Goal: Information Seeking & Learning: Find specific fact

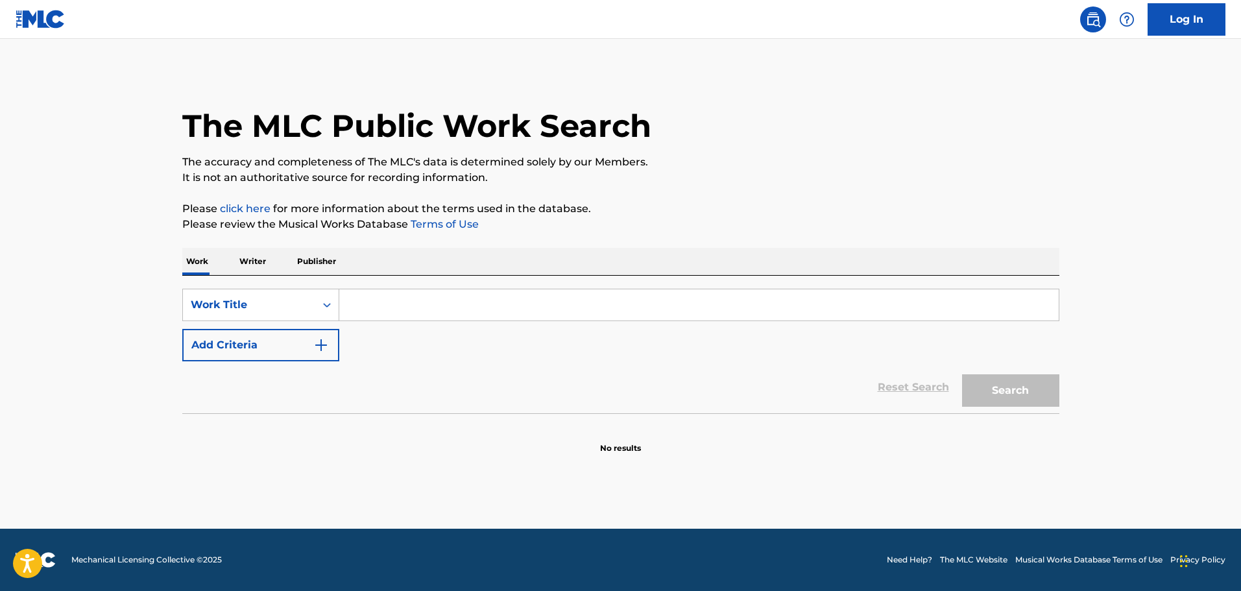
click at [463, 309] on input "Search Form" at bounding box center [698, 304] width 719 height 31
type input "n"
type input "news flashes"
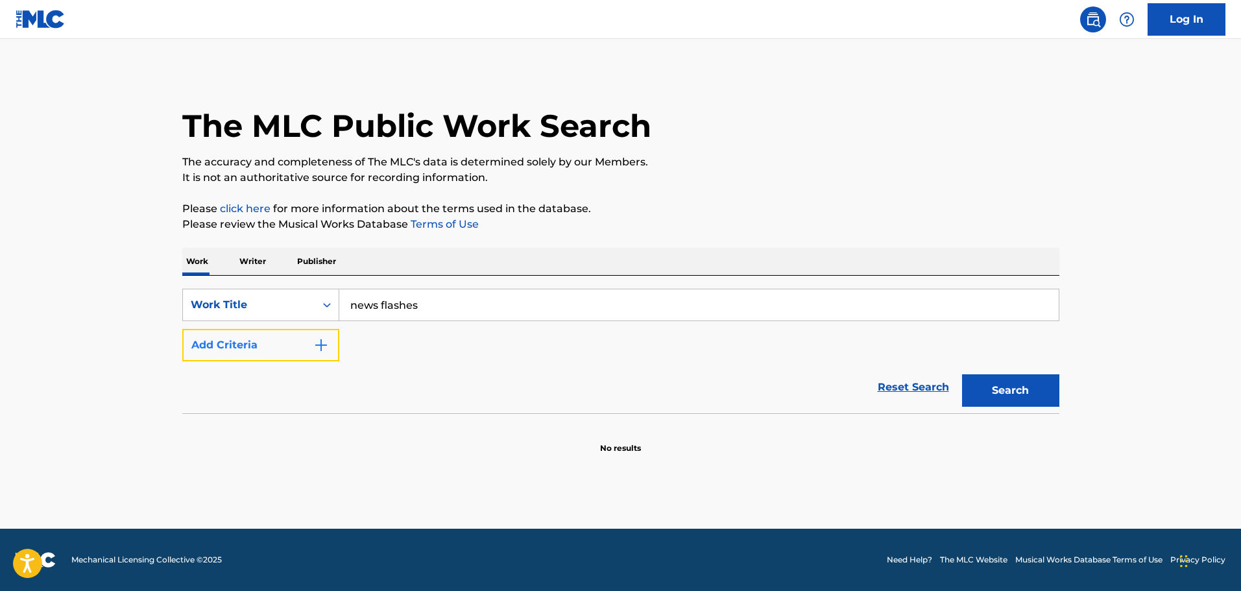
click at [278, 333] on button "Add Criteria" at bounding box center [260, 345] width 157 height 32
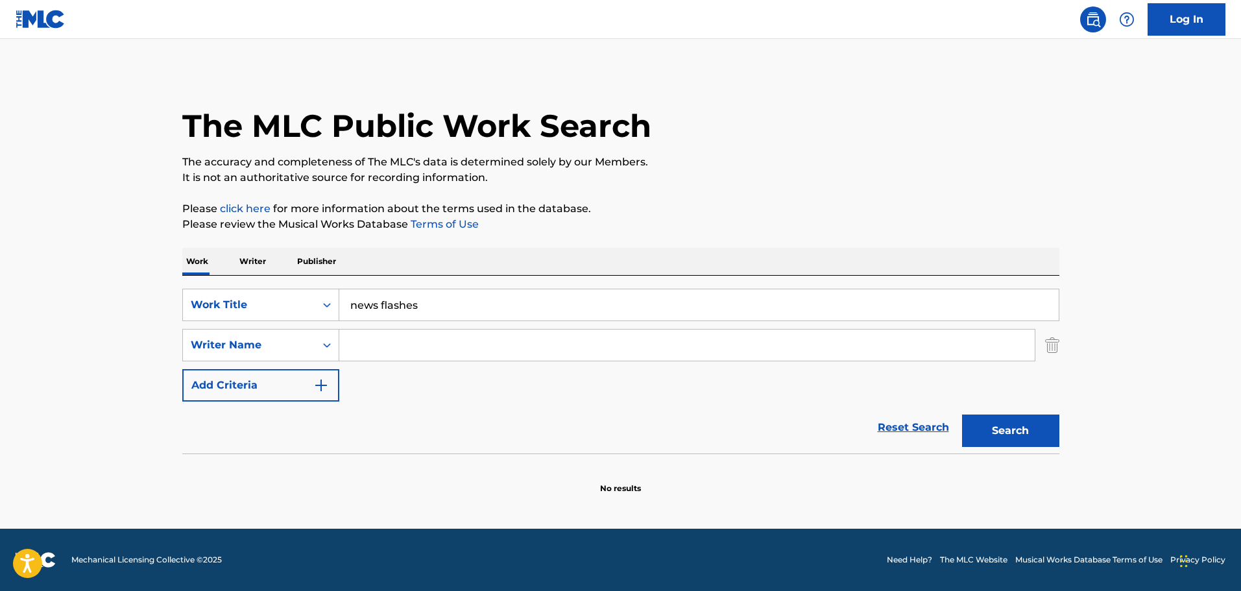
click at [415, 332] on div "SearchWithCriteria287bbb78-759e-459c-bbc4-fb828f7464e8 Work Title news flashes …" at bounding box center [620, 345] width 877 height 113
click at [416, 334] on input "Search Form" at bounding box center [686, 345] width 695 height 31
type input "[PERSON_NAME]"
click at [962, 415] on button "Search" at bounding box center [1010, 431] width 97 height 32
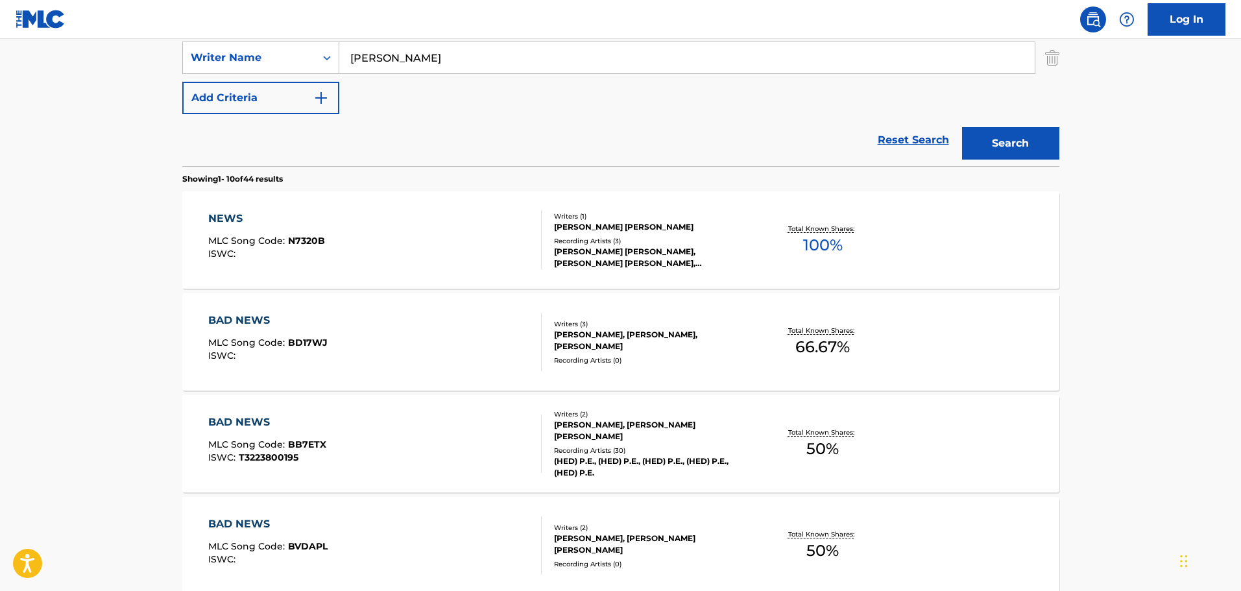
scroll to position [65, 0]
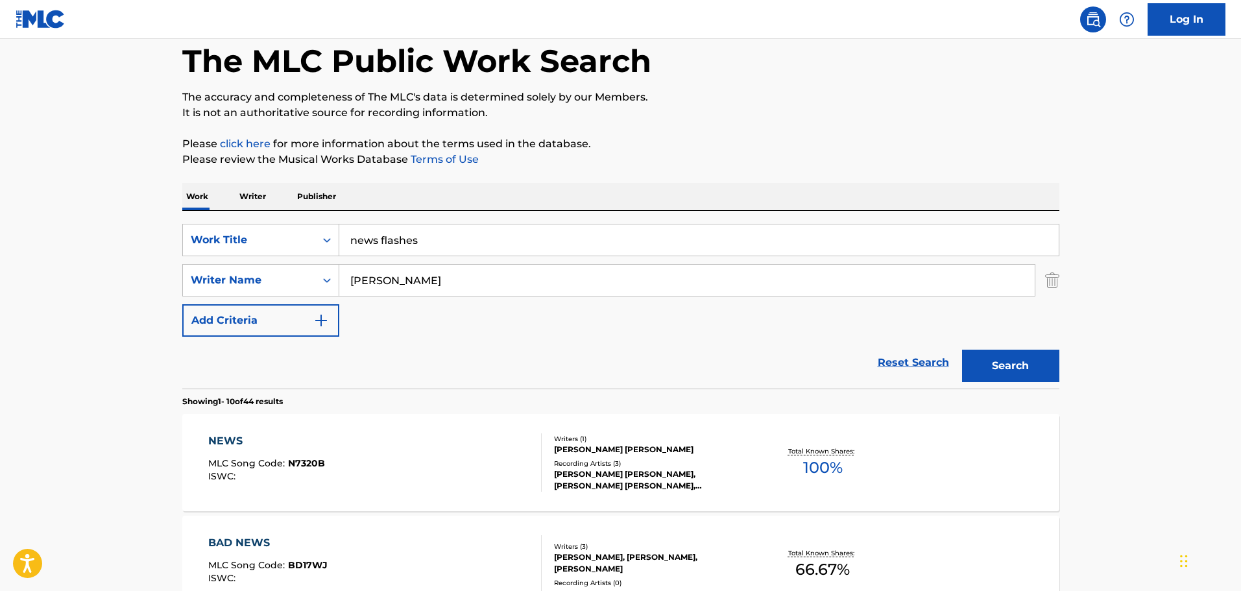
click at [1046, 280] on img "Search Form" at bounding box center [1052, 280] width 14 height 32
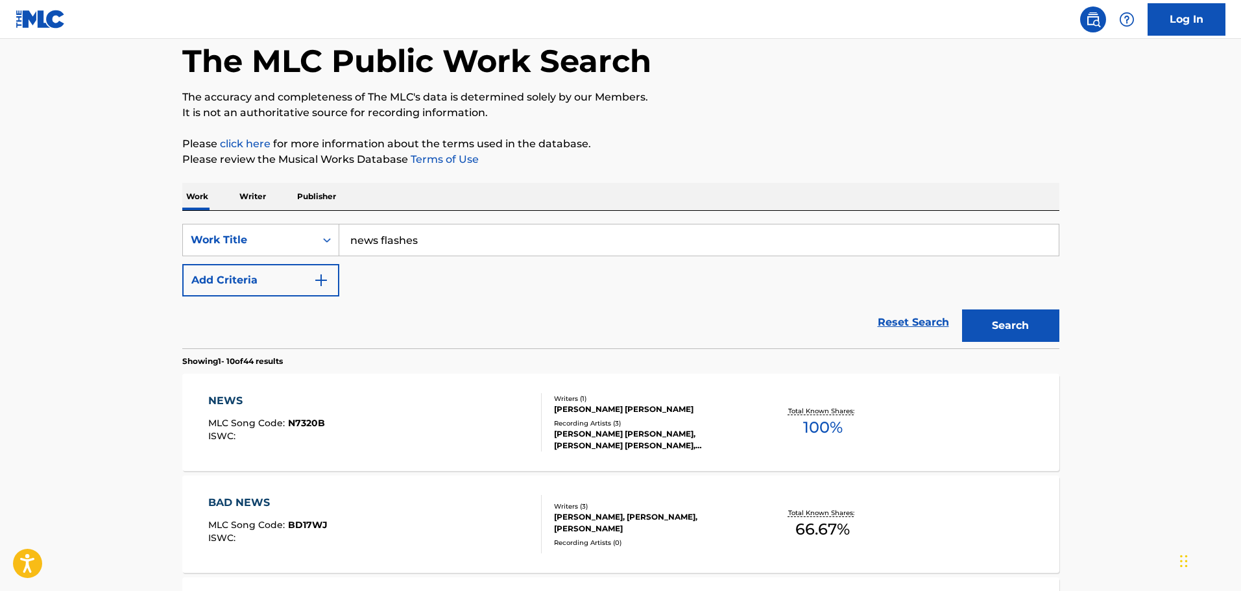
drag, startPoint x: 658, startPoint y: 259, endPoint x: 647, endPoint y: 247, distance: 17.0
click at [652, 256] on div "SearchWithCriteria287bbb78-759e-459c-bbc4-fb828f7464e8 Work Title news flashes …" at bounding box center [620, 260] width 877 height 73
click at [464, 245] on input "news flashes" at bounding box center [698, 239] width 719 height 31
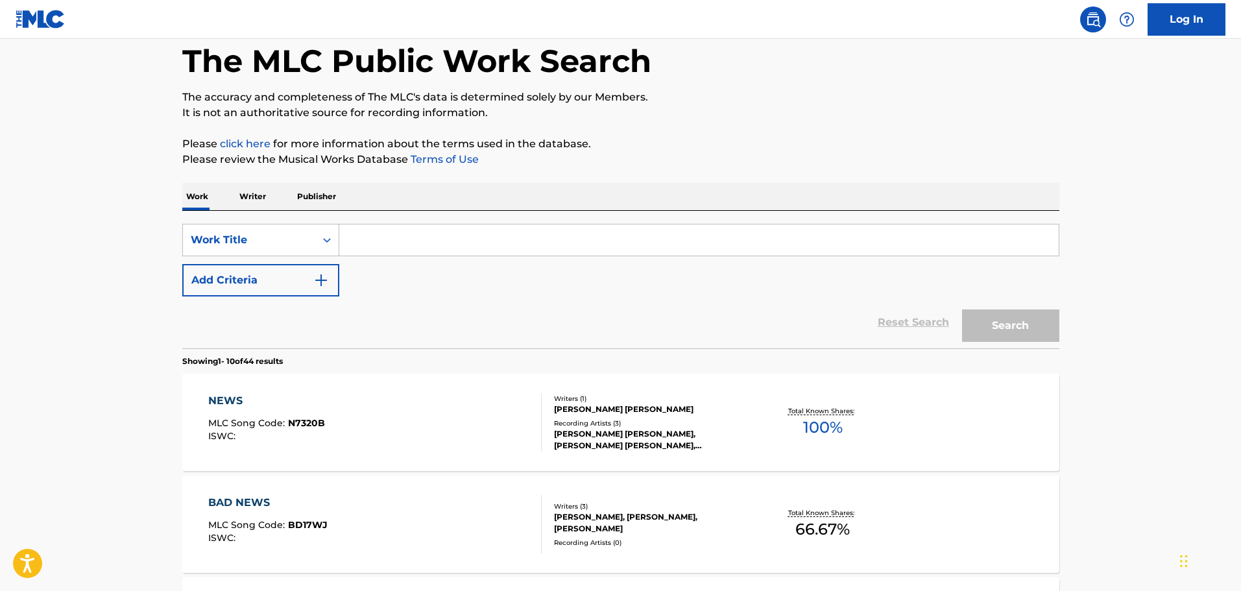
paste input "SILENT MOVIE SUITE-STROLLING EASY"
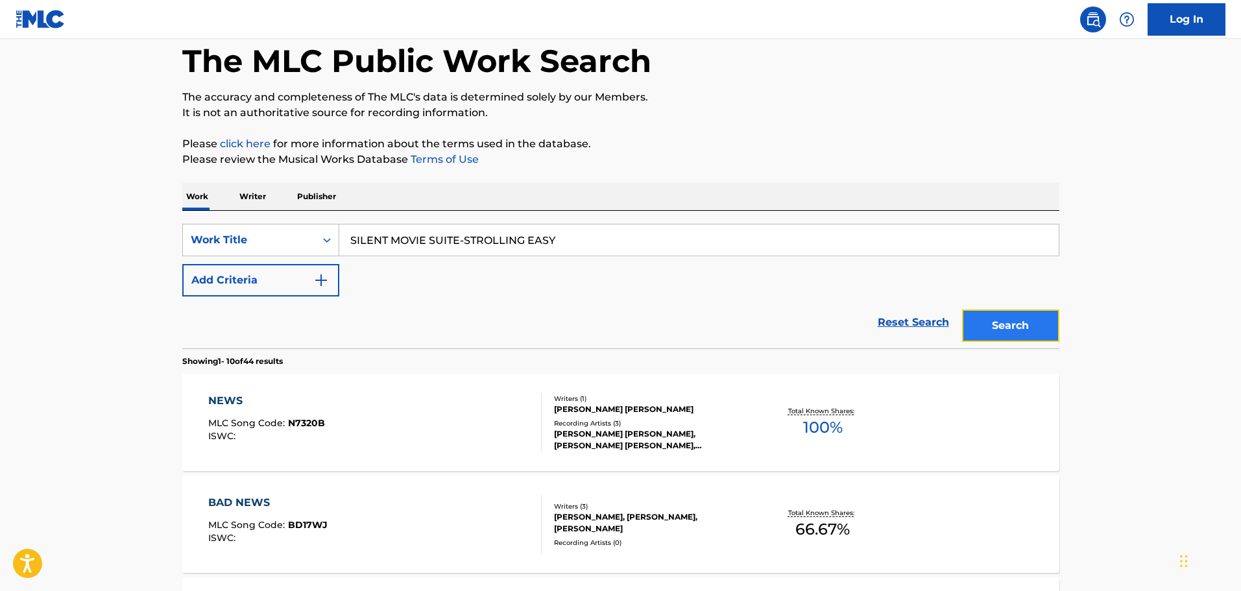
click at [1011, 339] on button "Search" at bounding box center [1010, 325] width 97 height 32
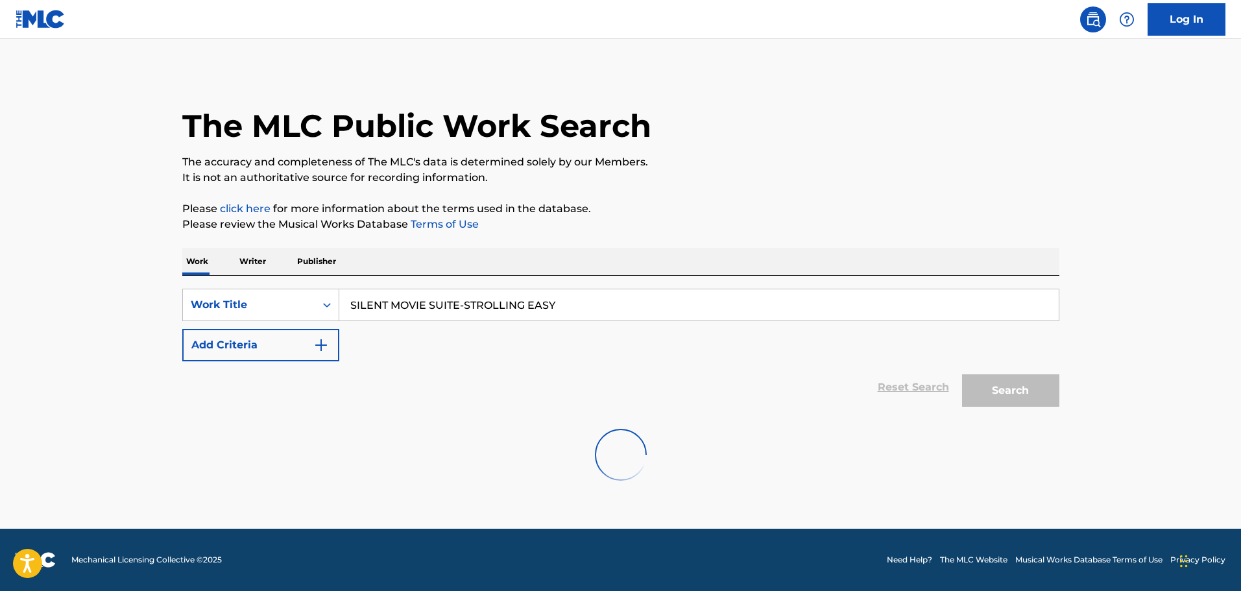
scroll to position [0, 0]
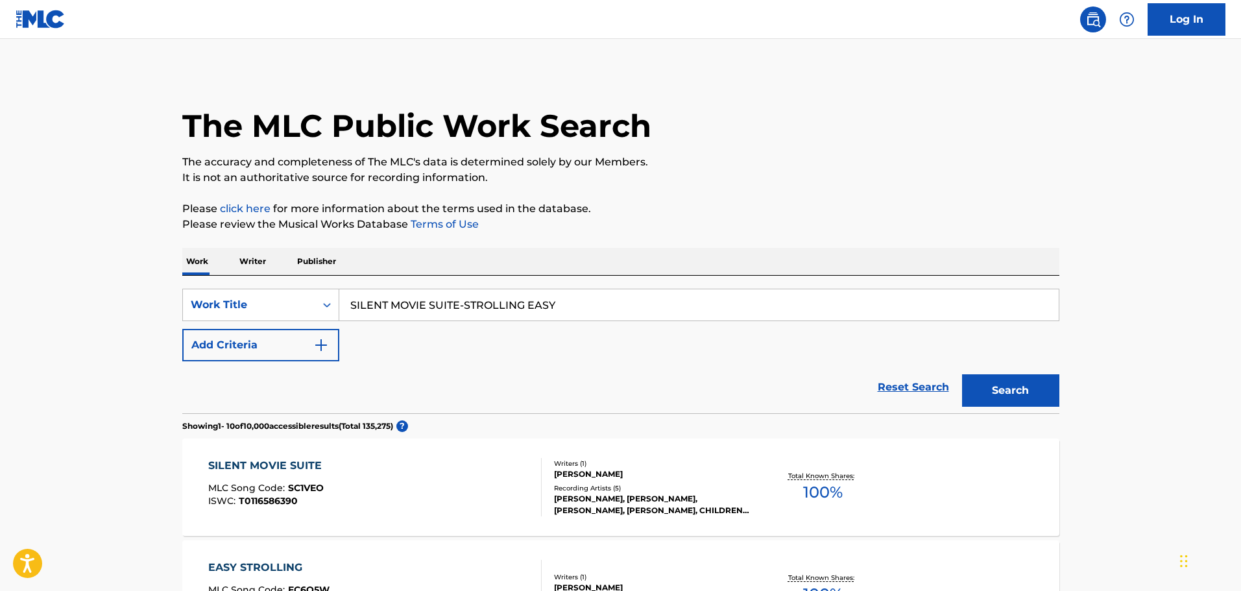
click at [459, 307] on input "SILENT MOVIE SUITE-STROLLING EASY" at bounding box center [698, 304] width 719 height 31
click at [468, 306] on input "SILENT MOVIE SUITE -STROLLING EASY" at bounding box center [698, 304] width 719 height 31
click at [962, 374] on button "Search" at bounding box center [1010, 390] width 97 height 32
drag, startPoint x: 577, startPoint y: 301, endPoint x: 226, endPoint y: 296, distance: 351.7
click at [226, 296] on div "SearchWithCriteria287bbb78-759e-459c-bbc4-fb828f7464e8 Work Title SILENT MOVIE …" at bounding box center [620, 305] width 877 height 32
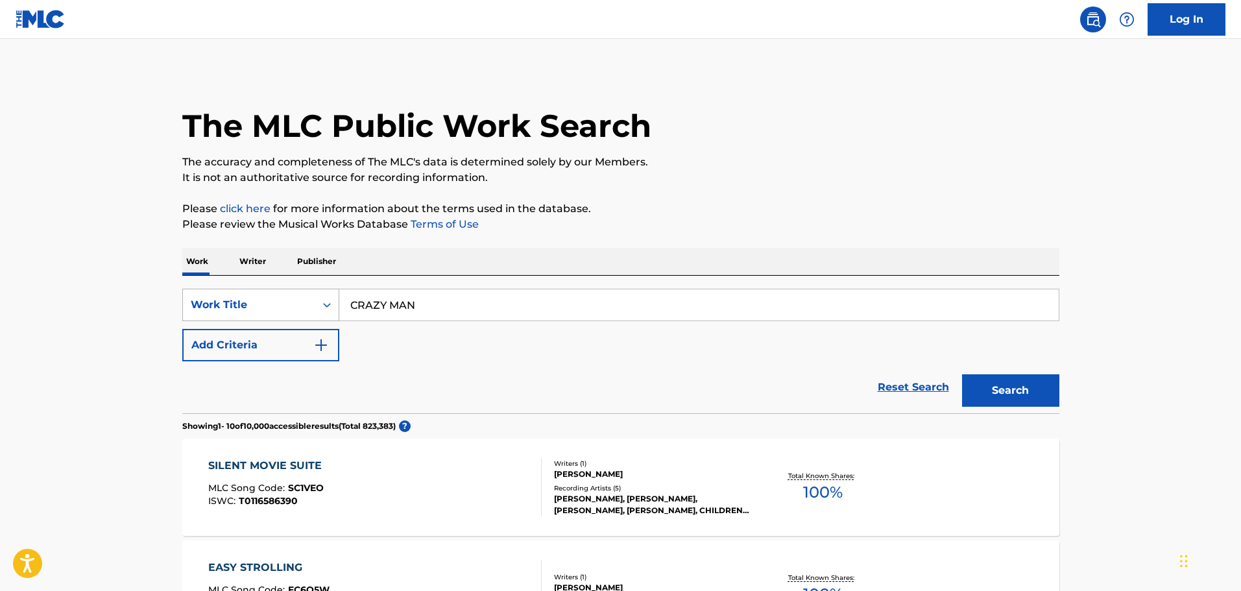
type input "CRAZY MAN"
click at [265, 352] on button "Add Criteria" at bounding box center [260, 345] width 157 height 32
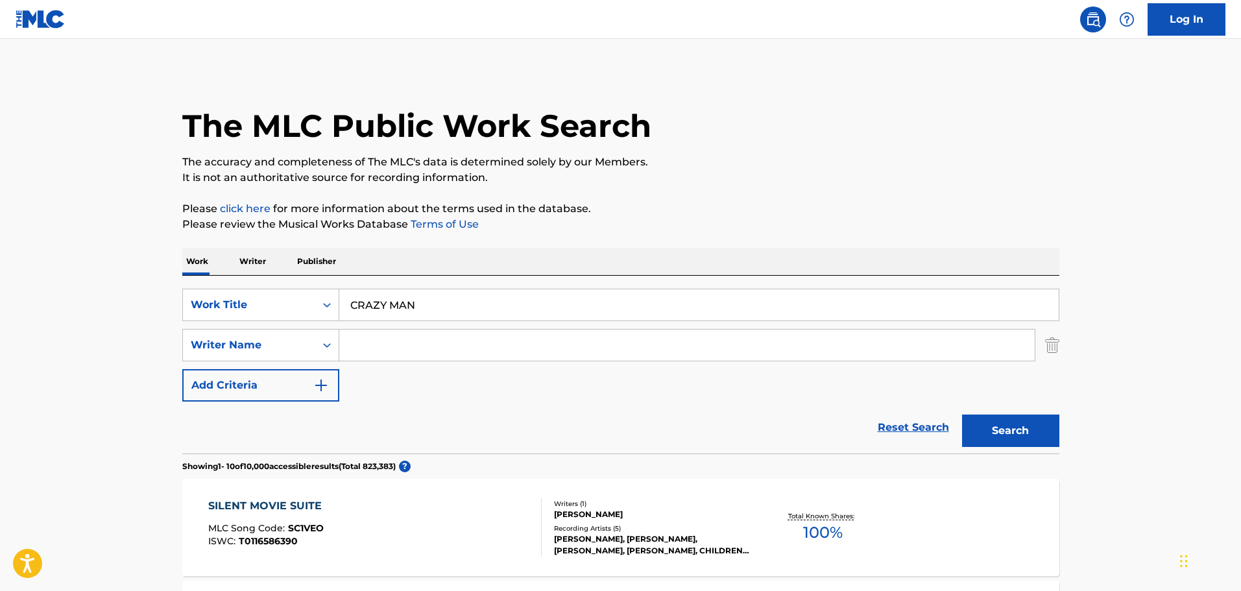
click at [422, 344] on input "Search Form" at bounding box center [686, 345] width 695 height 31
type input "[PERSON_NAME]"
click at [962, 415] on button "Search" at bounding box center [1010, 431] width 97 height 32
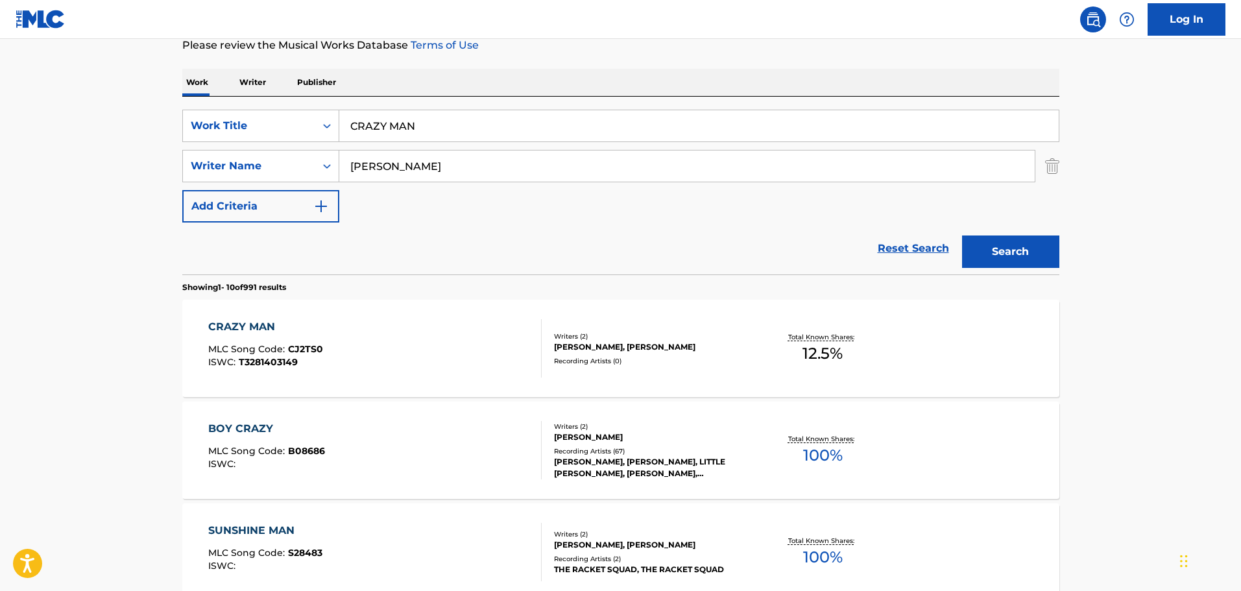
scroll to position [195, 0]
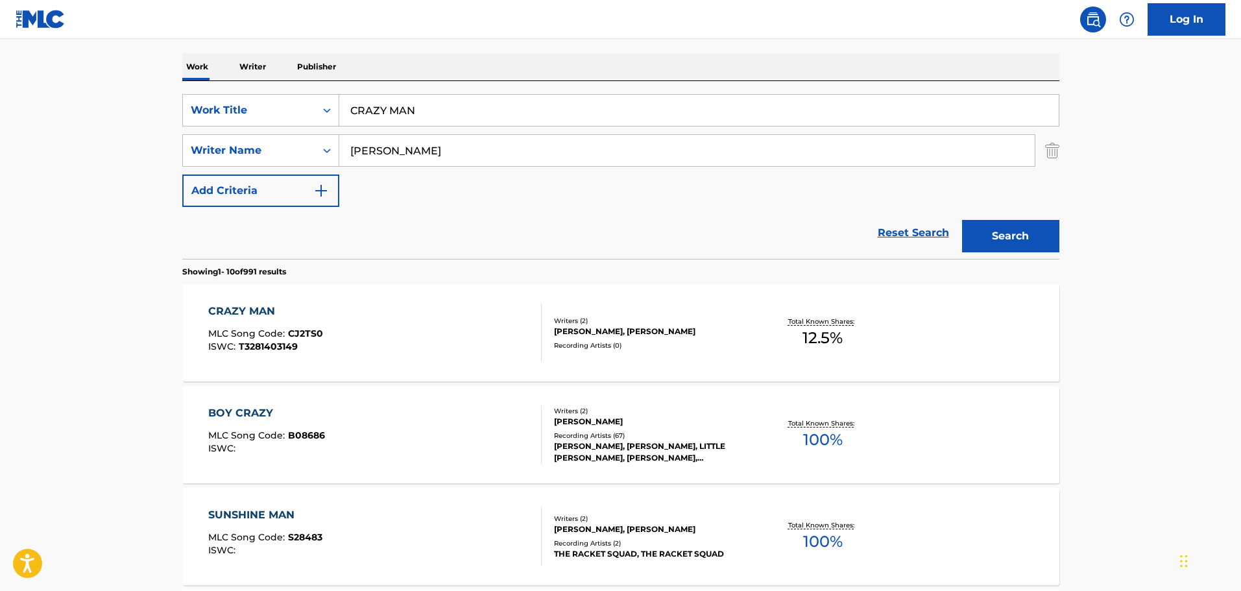
click at [428, 323] on div "CRAZY MAN MLC Song Code : CJ2TS0 ISWC : T3281403149" at bounding box center [374, 333] width 333 height 58
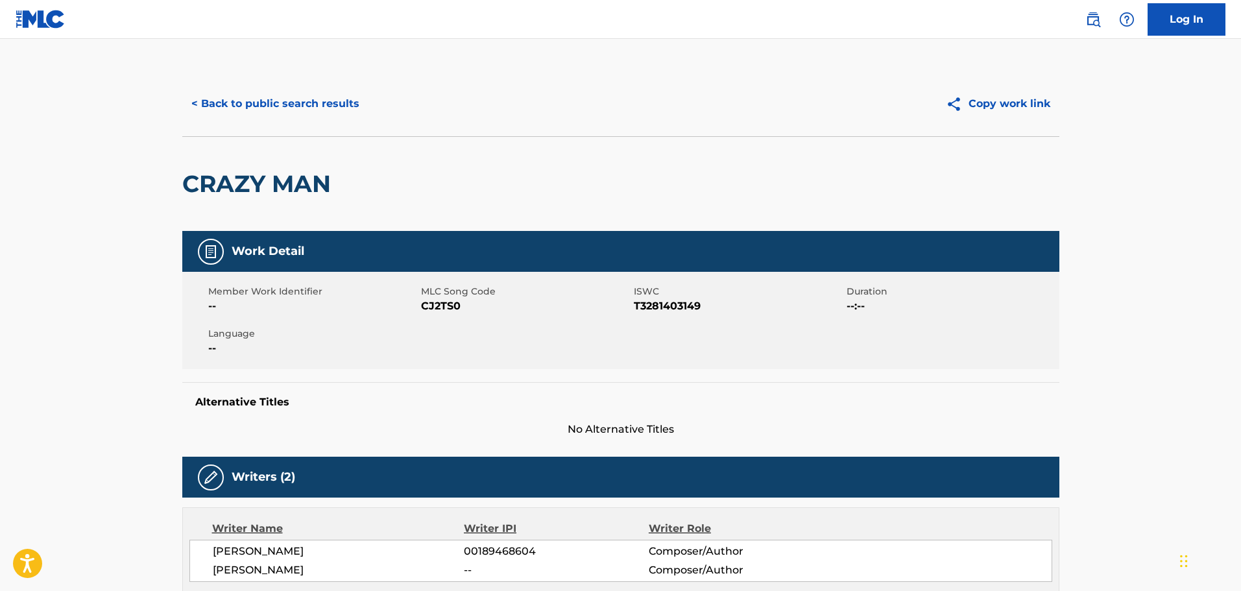
click at [323, 123] on div "< Back to public search results Copy work link" at bounding box center [620, 103] width 877 height 65
click at [323, 107] on button "< Back to public search results" at bounding box center [275, 104] width 186 height 32
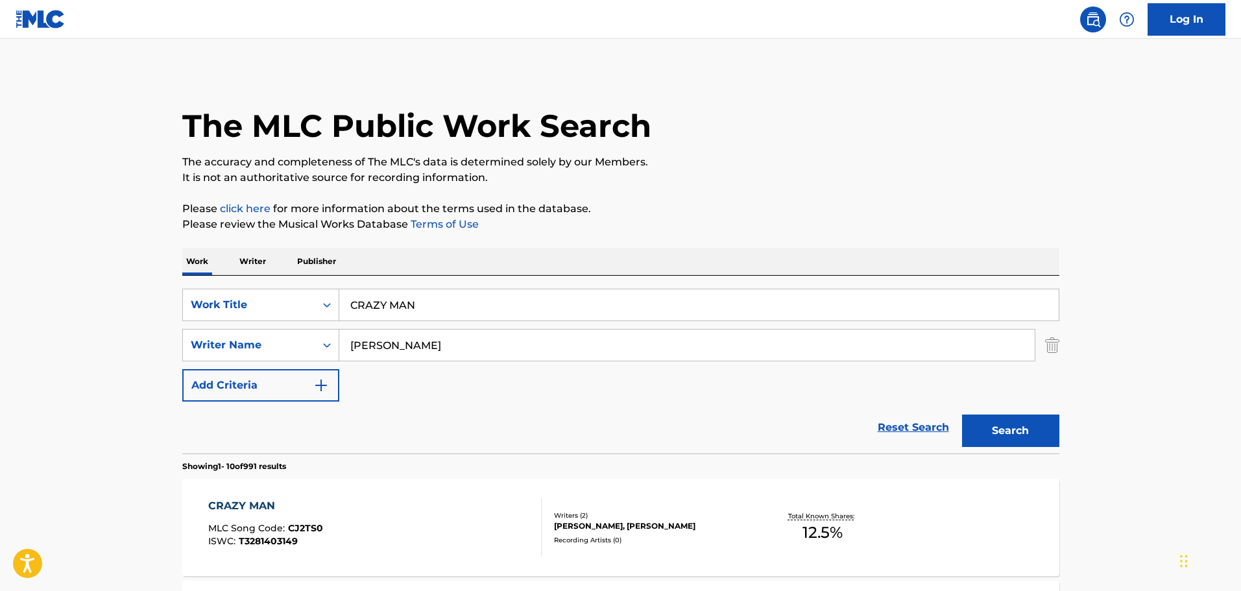
scroll to position [195, 0]
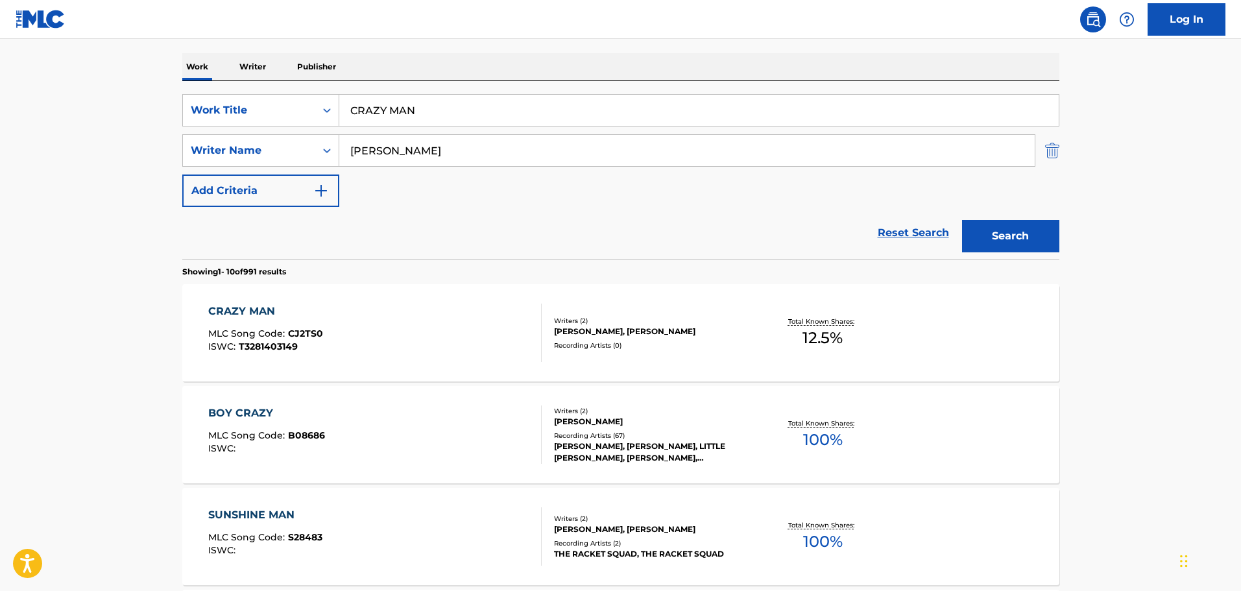
click at [1047, 152] on img "Search Form" at bounding box center [1052, 150] width 14 height 32
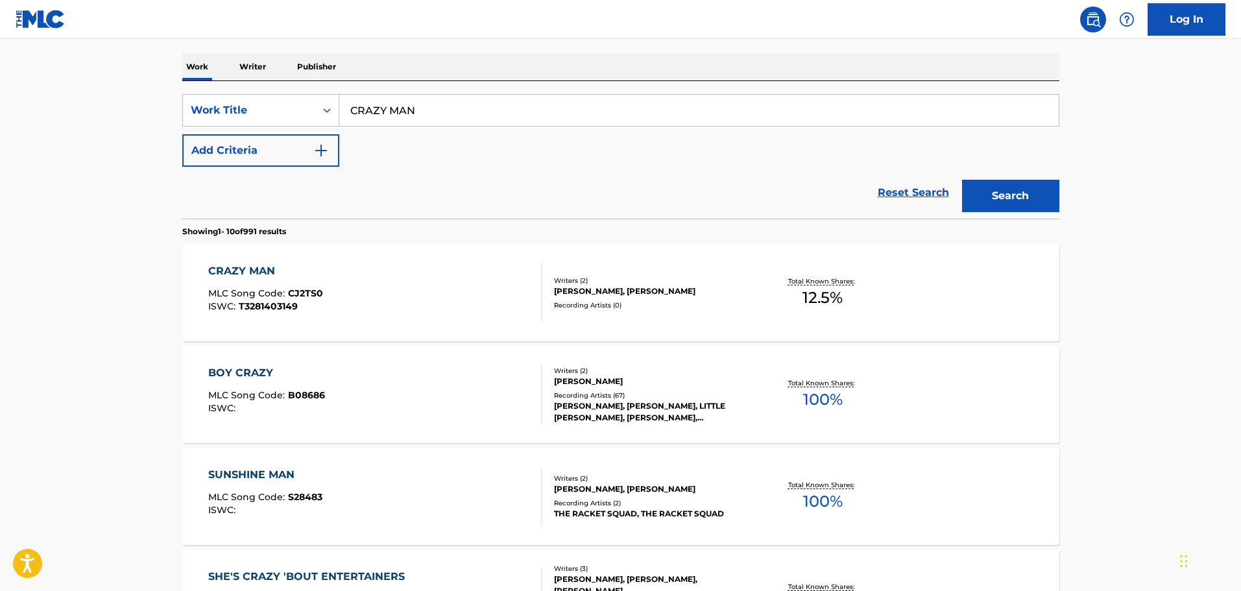
drag, startPoint x: 602, startPoint y: 120, endPoint x: 232, endPoint y: 84, distance: 371.6
click at [233, 84] on div "SearchWithCriteria287bbb78-759e-459c-bbc4-fb828f7464e8 Work Title CRAZY MAN Add…" at bounding box center [620, 150] width 877 height 138
type input "HEAVEN BETTER HURRY"
click at [962, 180] on button "Search" at bounding box center [1010, 196] width 97 height 32
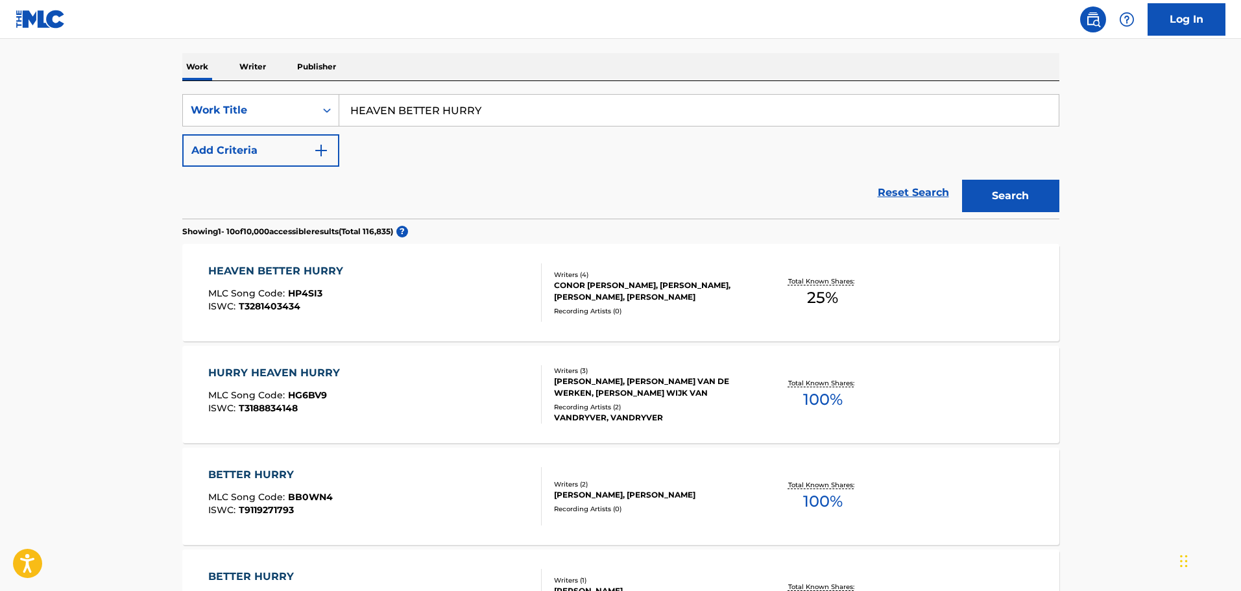
click at [400, 301] on div "HEAVEN BETTER HURRY MLC Song Code : HP4SI3 ISWC : T3281403434" at bounding box center [374, 292] width 333 height 58
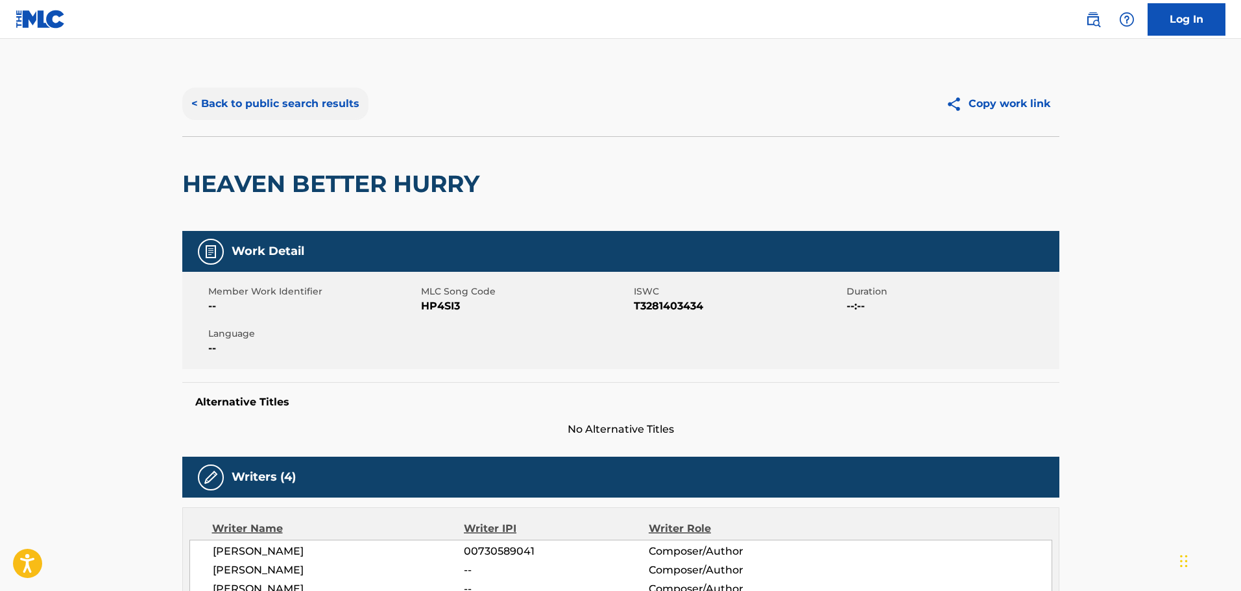
click at [250, 88] on button "< Back to public search results" at bounding box center [275, 104] width 186 height 32
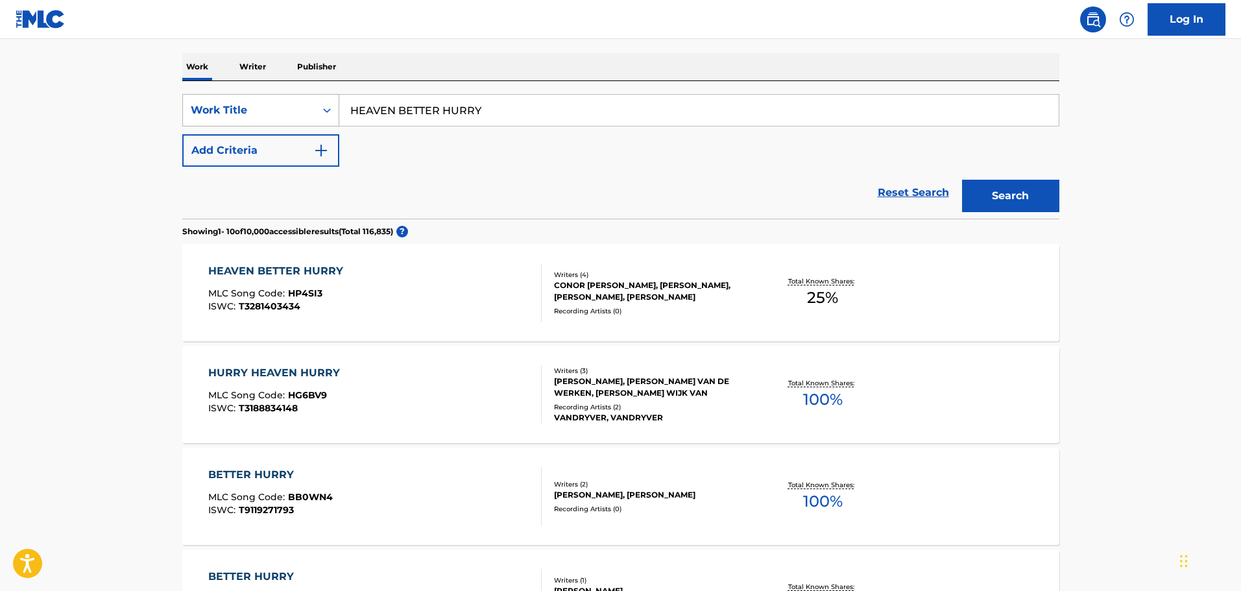
drag, startPoint x: 525, startPoint y: 117, endPoint x: 311, endPoint y: 99, distance: 214.8
click at [311, 99] on div "SearchWithCriteria287bbb78-759e-459c-bbc4-fb828f7464e8 Work Title HEAVEN BETTER…" at bounding box center [620, 110] width 877 height 32
type input "DIRECTION"
click at [298, 138] on button "Add Criteria" at bounding box center [260, 150] width 157 height 32
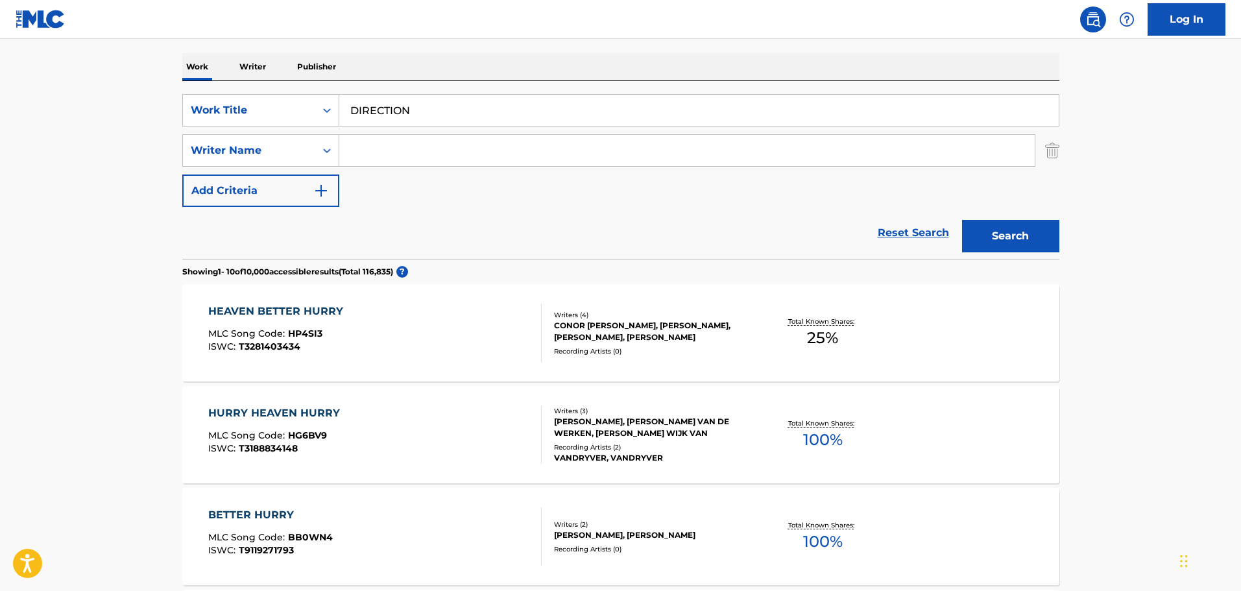
click at [361, 145] on input "Search Form" at bounding box center [686, 150] width 695 height 31
type input "RICOTTI"
click at [962, 220] on button "Search" at bounding box center [1010, 236] width 97 height 32
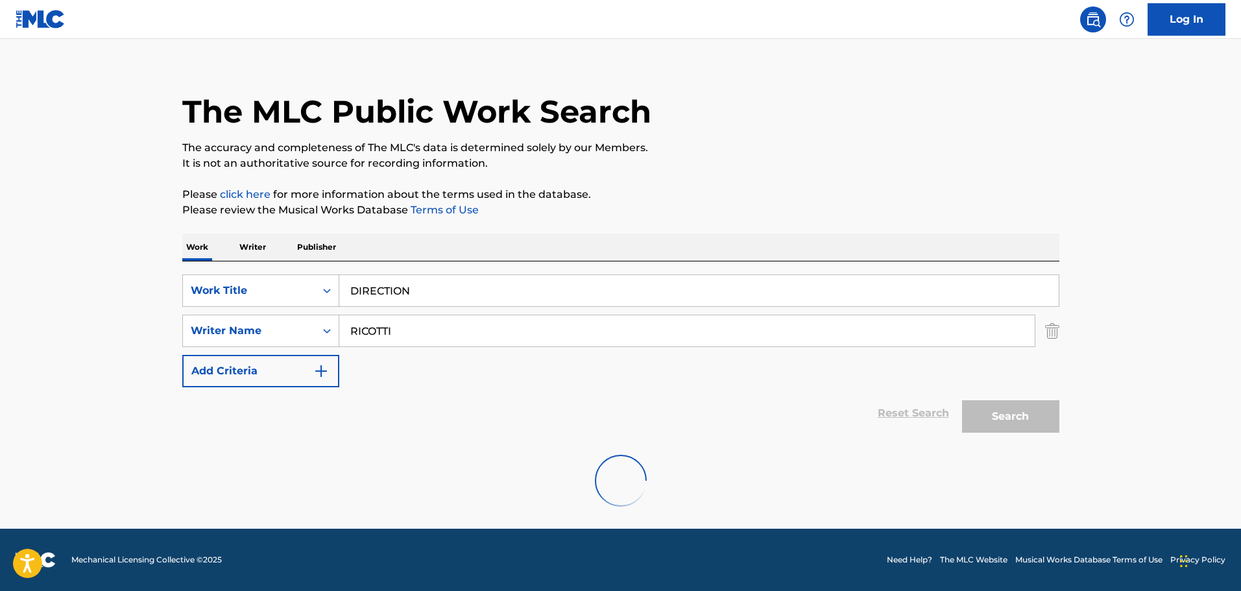
scroll to position [115, 0]
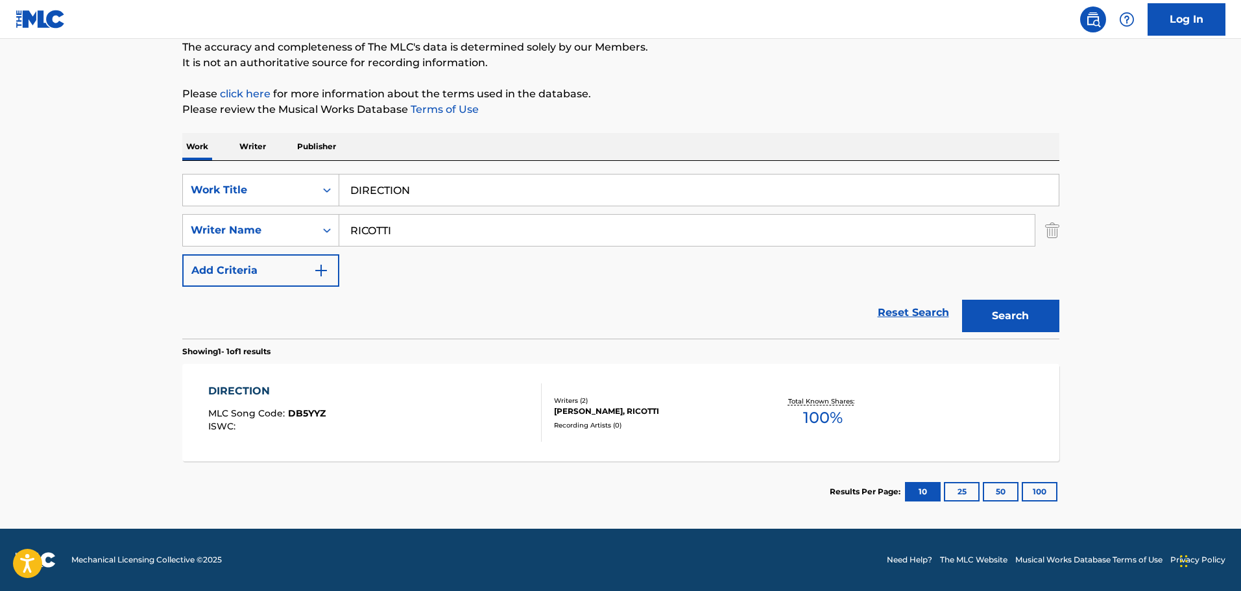
click at [479, 371] on div "DIRECTION MLC Song Code : DB5YYZ ISWC : Writers ( 2 ) [PERSON_NAME], RICOTTI Re…" at bounding box center [620, 412] width 877 height 97
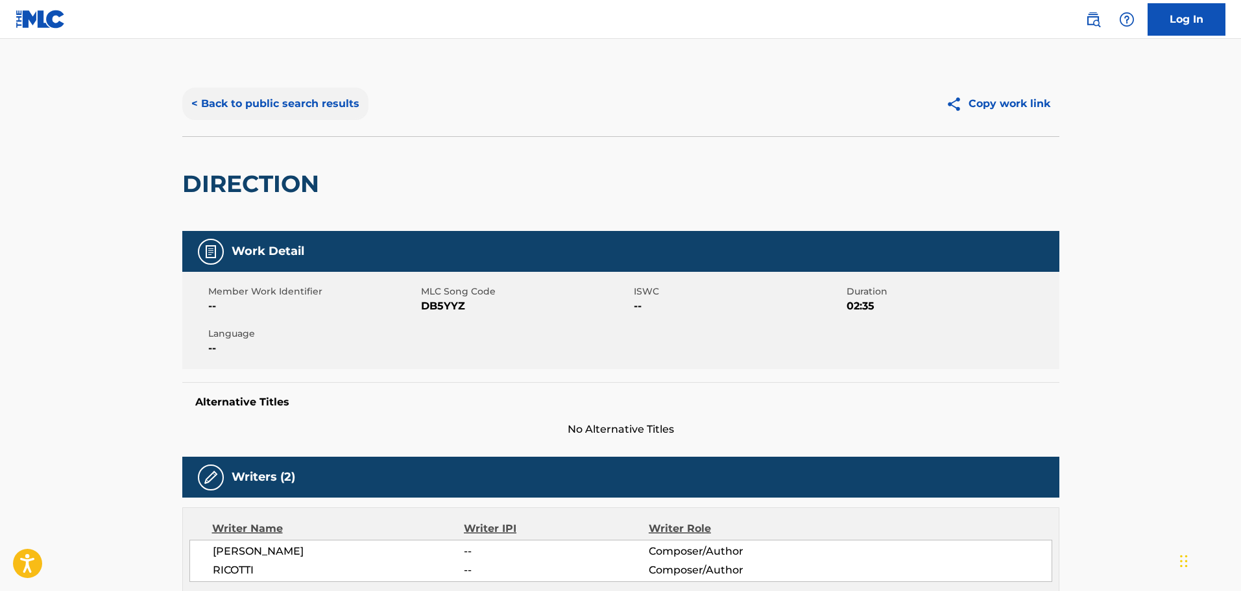
click at [309, 104] on button "< Back to public search results" at bounding box center [275, 104] width 186 height 32
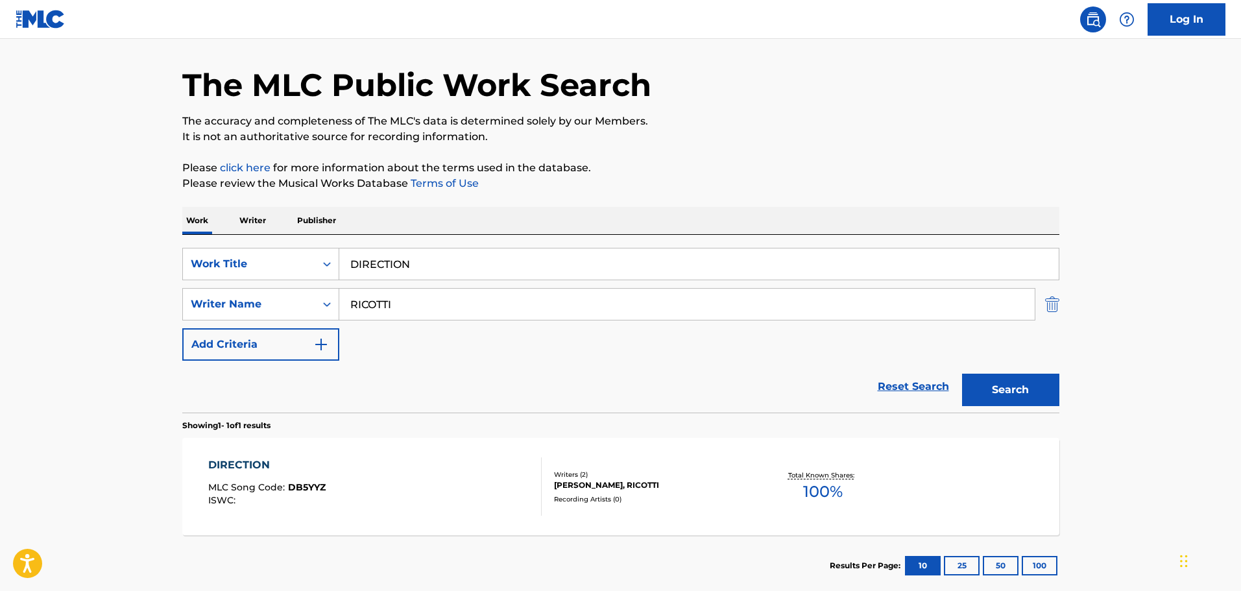
click at [1057, 307] on img "Search Form" at bounding box center [1052, 304] width 14 height 32
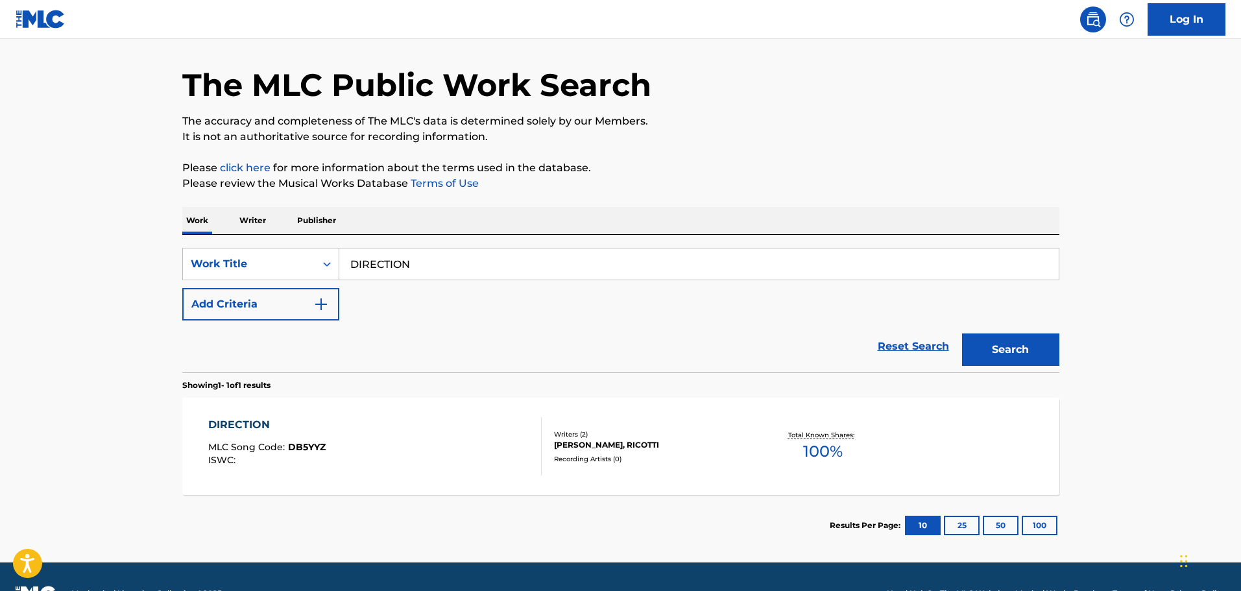
drag, startPoint x: 746, startPoint y: 272, endPoint x: 469, endPoint y: 235, distance: 279.5
click at [471, 235] on div "SearchWithCriteria287bbb78-759e-459c-bbc4-fb828f7464e8 Work Title DIRECTION Add…" at bounding box center [620, 304] width 877 height 138
type input "D"
click at [962, 333] on button "Search" at bounding box center [1010, 349] width 97 height 32
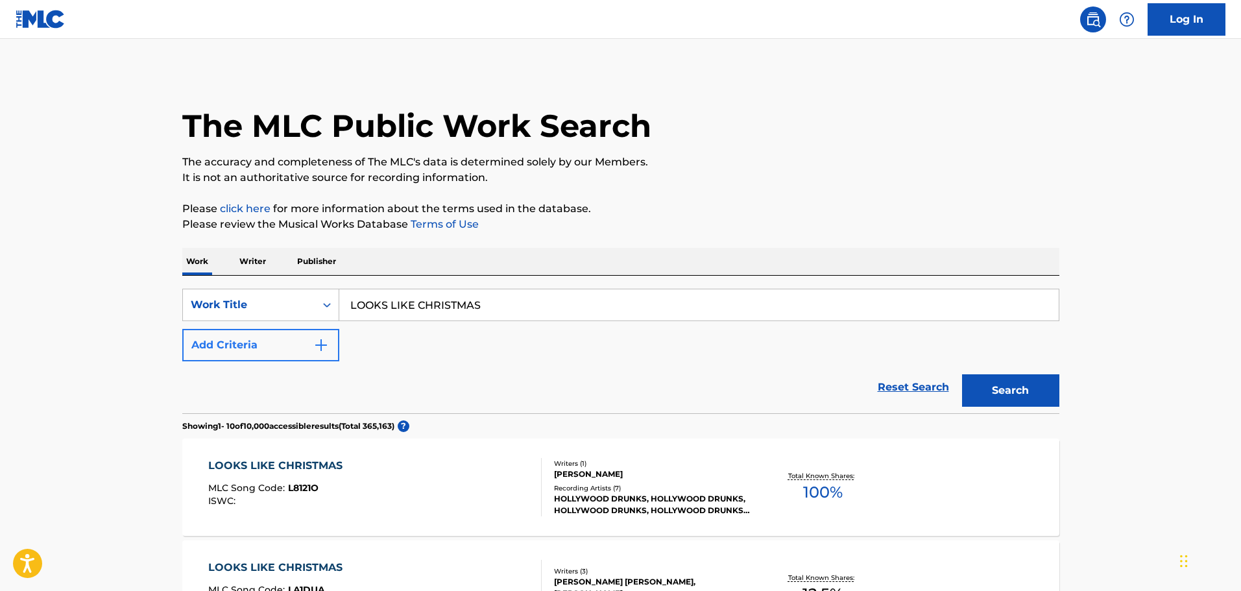
type input "LOOKS LIKE CHRISTMAS"
click at [282, 344] on button "Add Criteria" at bounding box center [260, 345] width 157 height 32
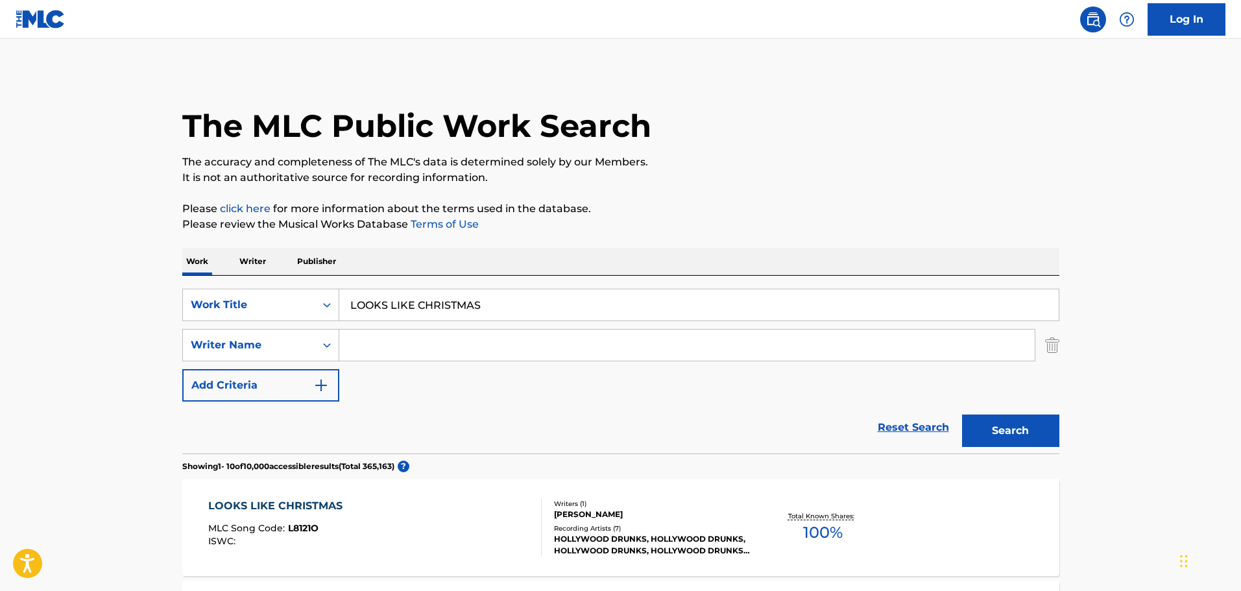
click at [378, 337] on input "Search Form" at bounding box center [686, 345] width 695 height 31
type input "[PERSON_NAME]"
click at [962, 415] on button "Search" at bounding box center [1010, 431] width 97 height 32
drag, startPoint x: 537, startPoint y: 319, endPoint x: 199, endPoint y: 285, distance: 340.3
click at [204, 289] on div "SearchWithCriteria287bbb78-759e-459c-bbc4-fb828f7464e8 Work Title LOOKS LIKE CH…" at bounding box center [620, 305] width 877 height 32
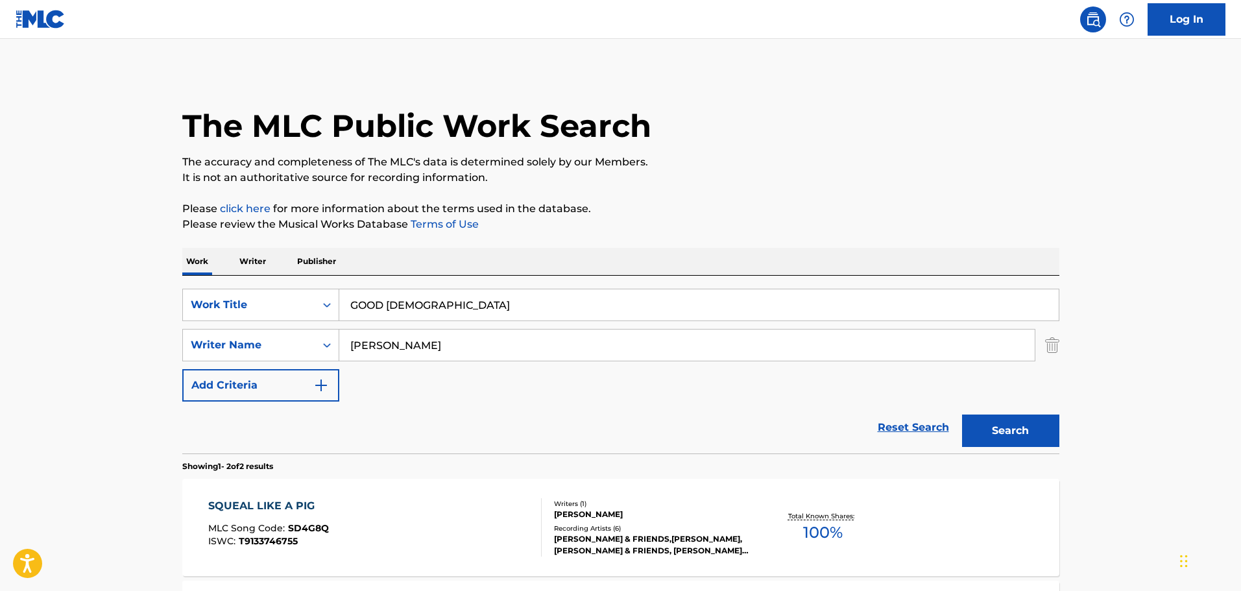
type input "GOOD [DEMOGRAPHIC_DATA]"
click at [962, 415] on button "Search" at bounding box center [1010, 431] width 97 height 32
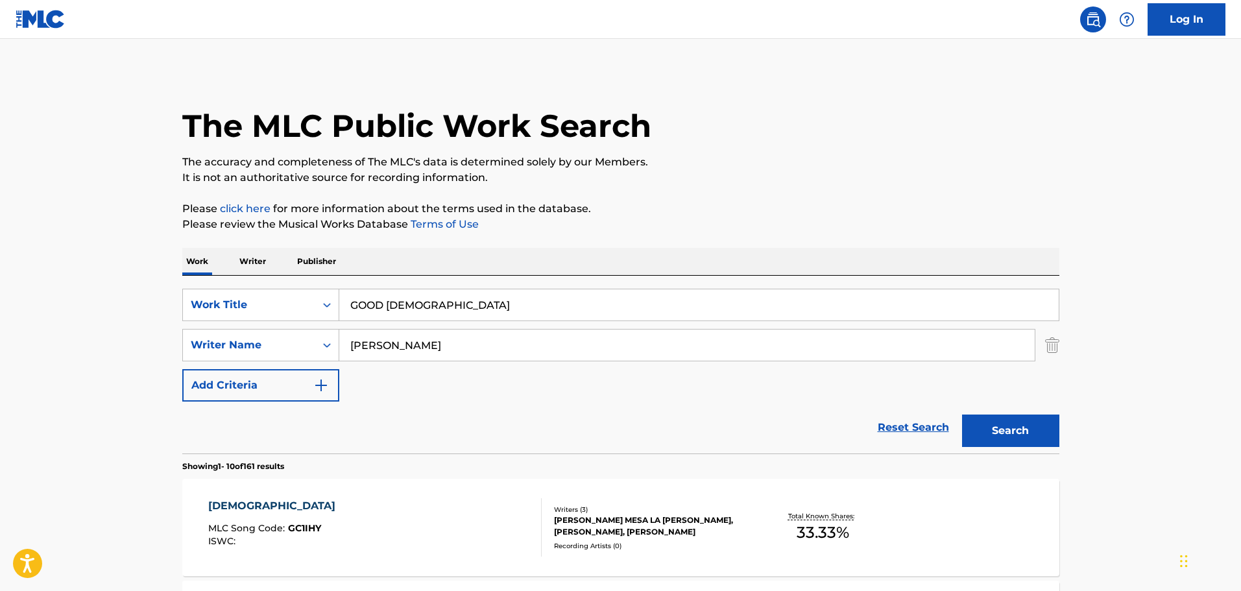
type input "[PERSON_NAME]"
click at [962, 415] on button "Search" at bounding box center [1010, 431] width 97 height 32
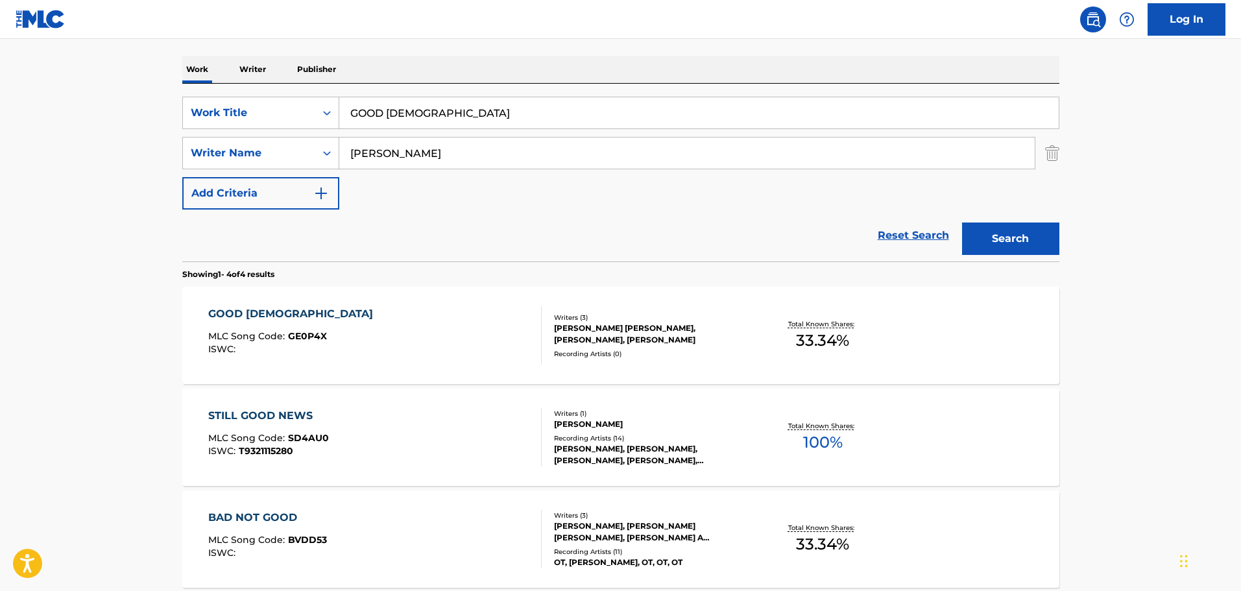
scroll to position [195, 0]
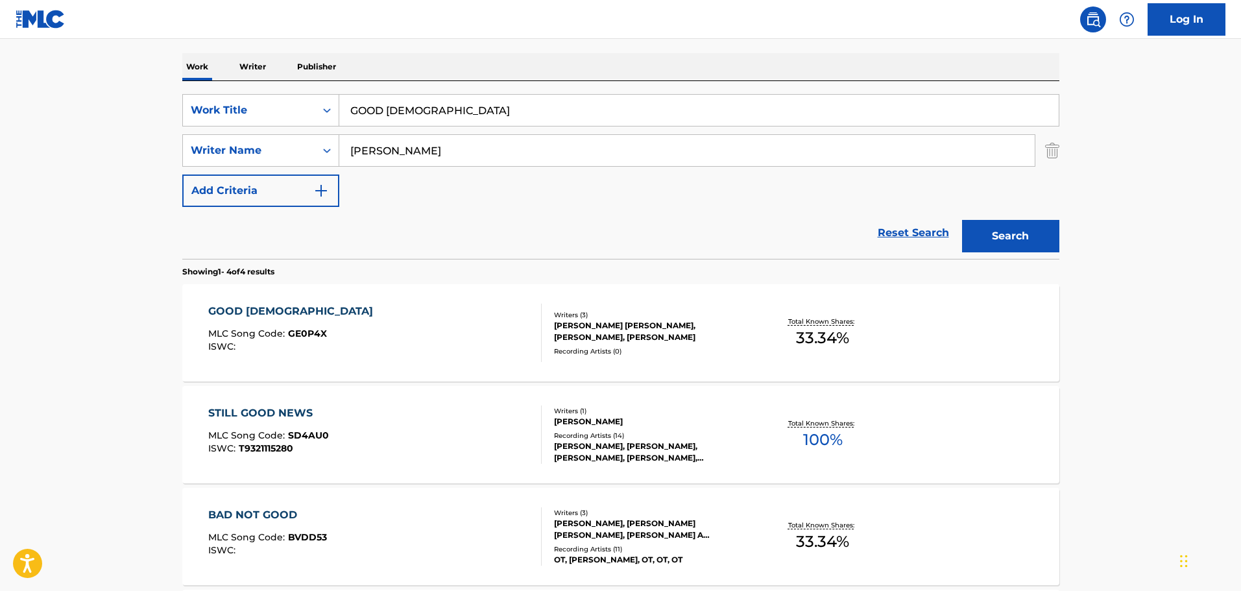
click at [444, 363] on div "GOOD GOD MLC Song Code : GE0P4X ISWC : Writers ( 3 ) [PERSON_NAME] [PERSON_NAME…" at bounding box center [620, 332] width 877 height 97
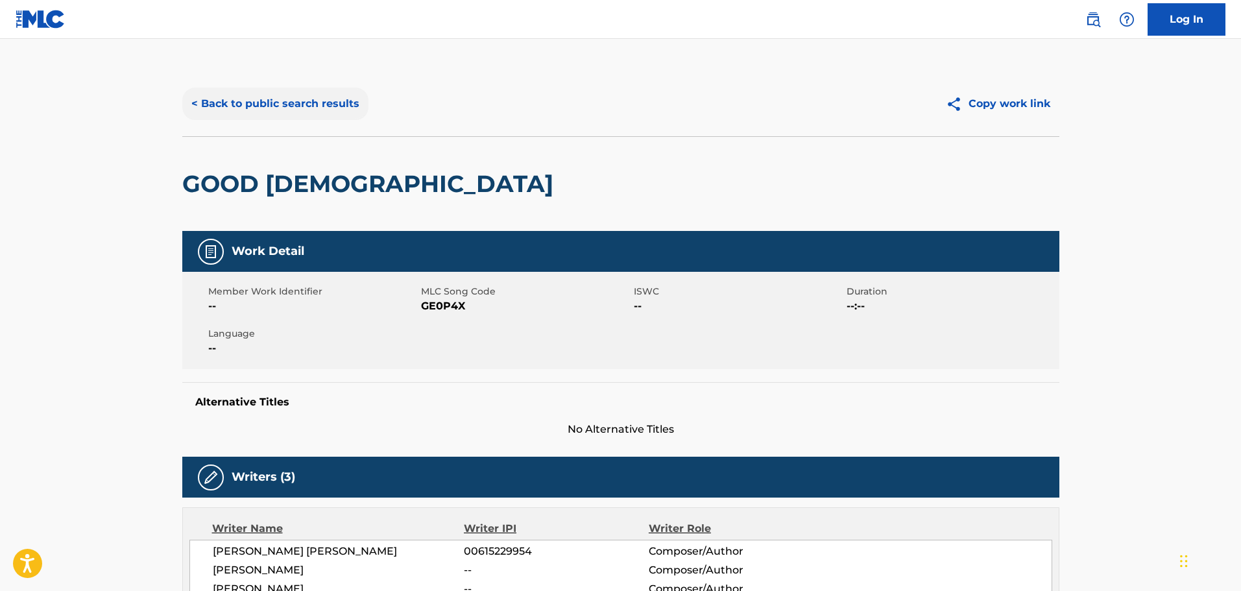
click at [317, 95] on button "< Back to public search results" at bounding box center [275, 104] width 186 height 32
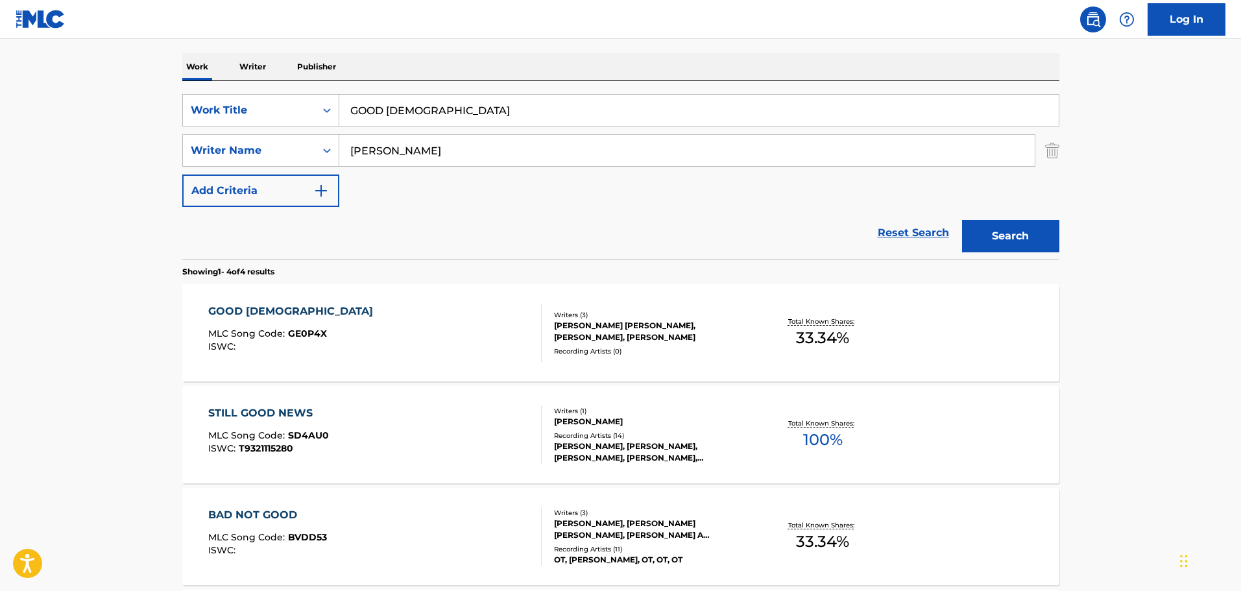
drag, startPoint x: 478, startPoint y: 110, endPoint x: 156, endPoint y: 106, distance: 322.5
click at [152, 109] on main "The MLC Public Work Search The accuracy and completeness of The MLC's data is d…" at bounding box center [620, 299] width 1241 height 910
click at [1059, 152] on div "The MLC Public Work Search The accuracy and completeness of The MLC's data is d…" at bounding box center [621, 312] width 908 height 871
click at [1043, 162] on div "SearchWithCriteria15f64b59-8756-4d0c-8b24-3772bc898ad6 Writer Name [PERSON_NAME]" at bounding box center [620, 150] width 877 height 32
click at [1048, 155] on img "Search Form" at bounding box center [1052, 150] width 14 height 32
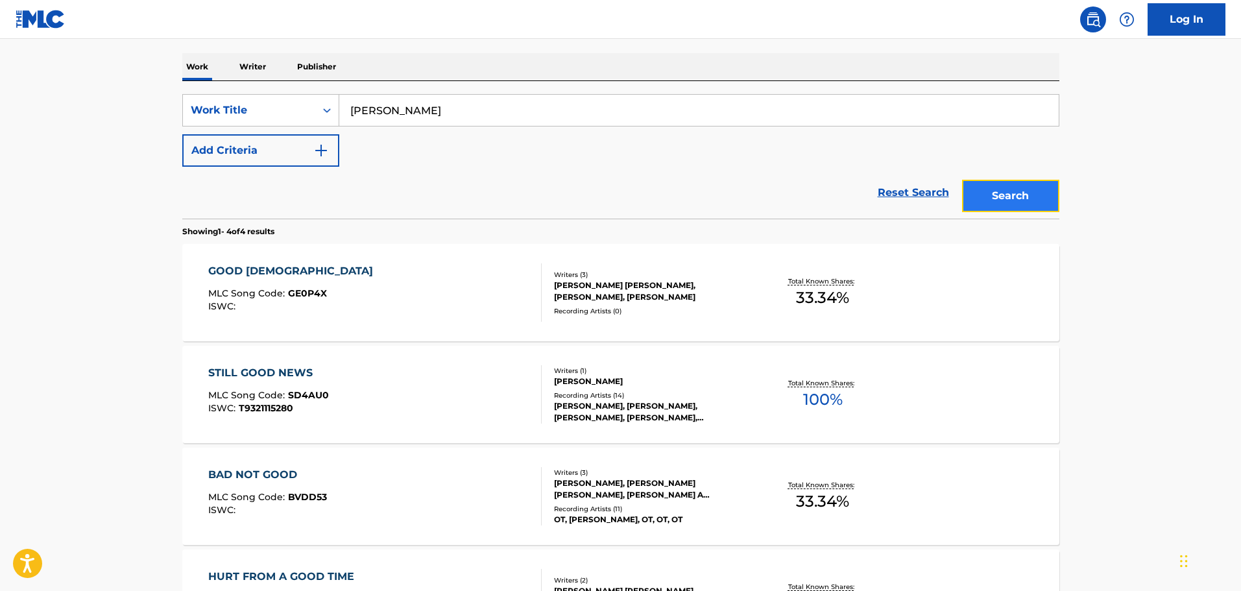
click at [1033, 187] on button "Search" at bounding box center [1010, 196] width 97 height 32
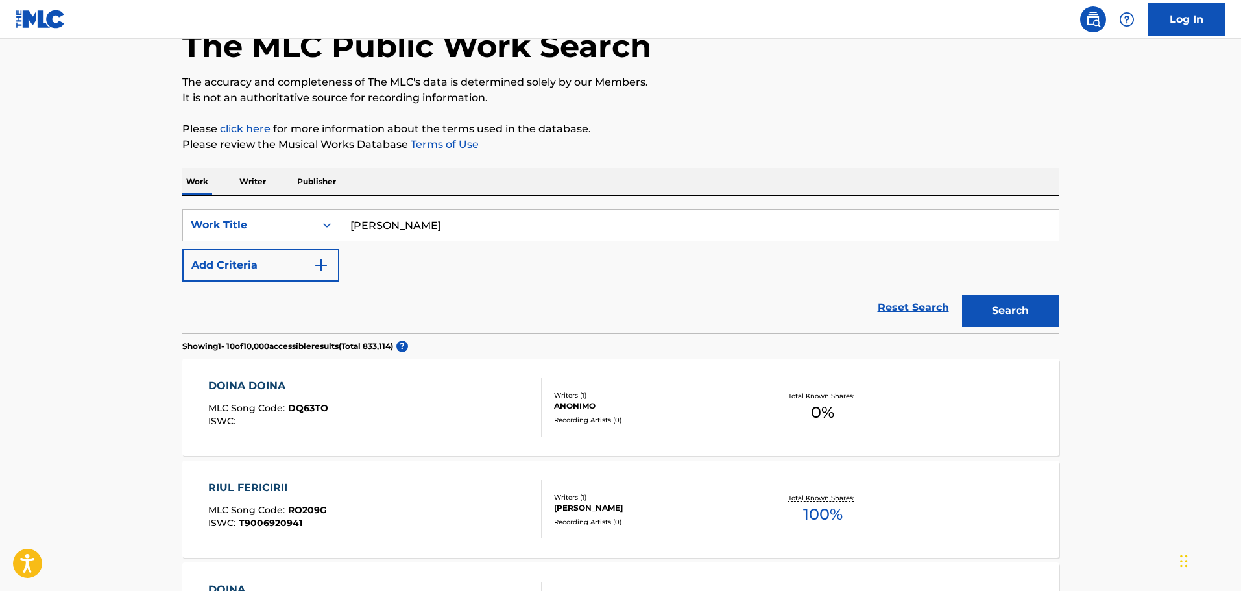
scroll to position [130, 0]
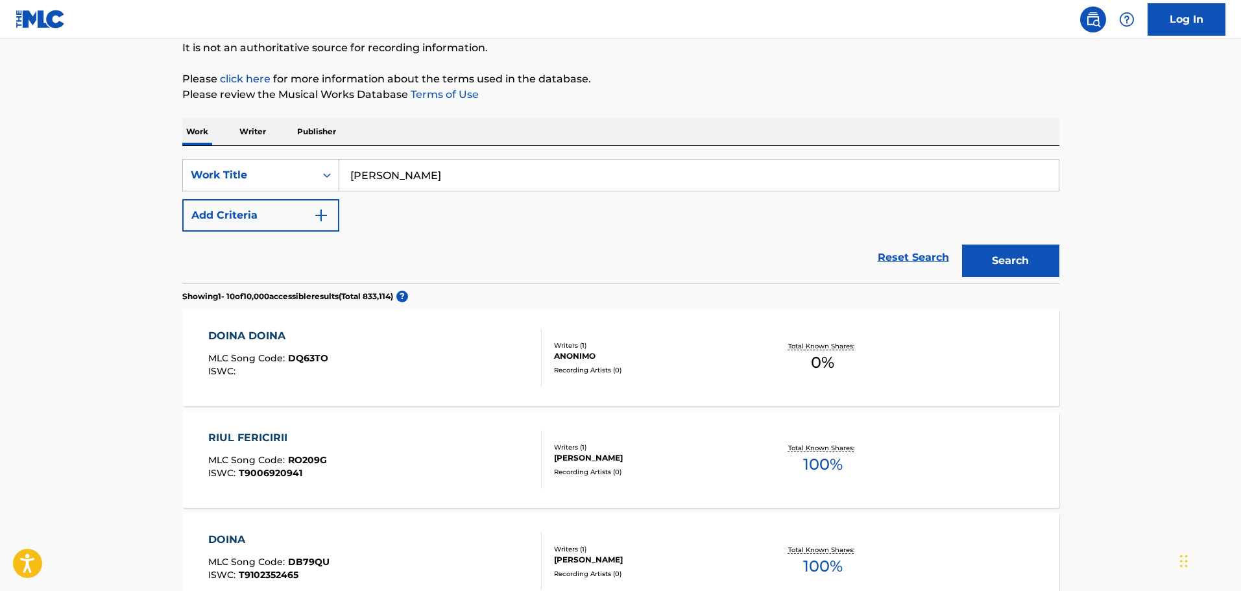
drag, startPoint x: 468, startPoint y: 178, endPoint x: 219, endPoint y: 158, distance: 249.9
click at [248, 158] on div "SearchWithCriteria287bbb78-759e-459c-bbc4-fb828f7464e8 Work Title [PERSON_NAME]…" at bounding box center [620, 215] width 877 height 138
click at [962, 245] on button "Search" at bounding box center [1010, 261] width 97 height 32
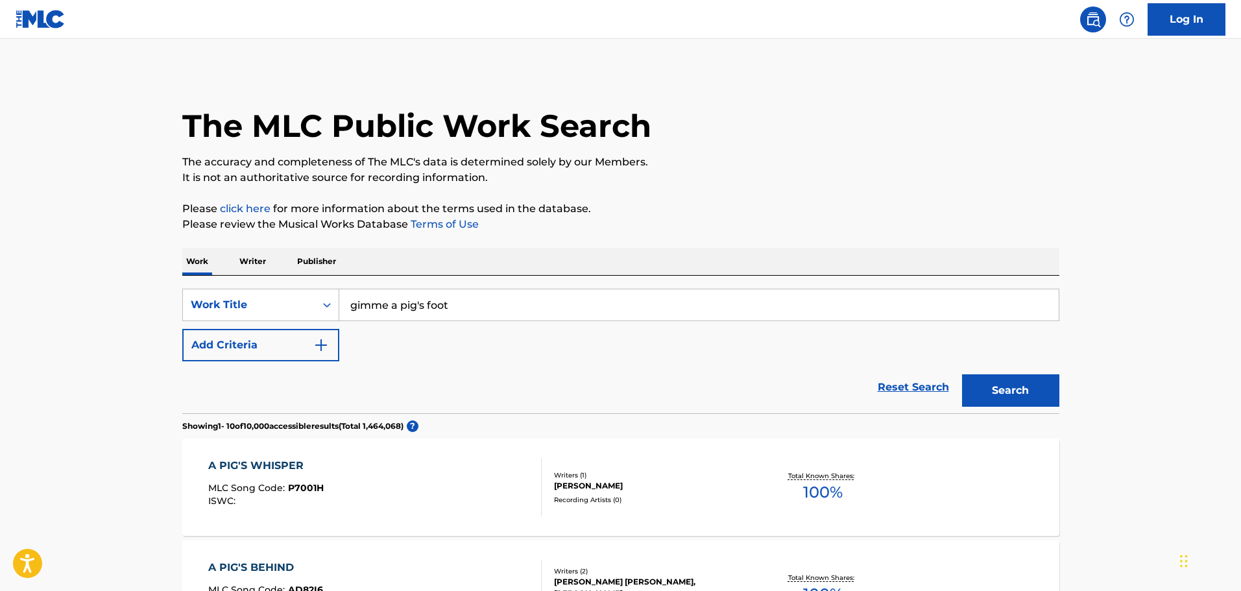
click at [421, 310] on input "gimme a pig's foot" at bounding box center [698, 304] width 719 height 31
click at [962, 374] on button "Search" at bounding box center [1010, 390] width 97 height 32
drag, startPoint x: 480, startPoint y: 300, endPoint x: 99, endPoint y: 269, distance: 382.8
type input "BROKEN HEART TOGETHER"
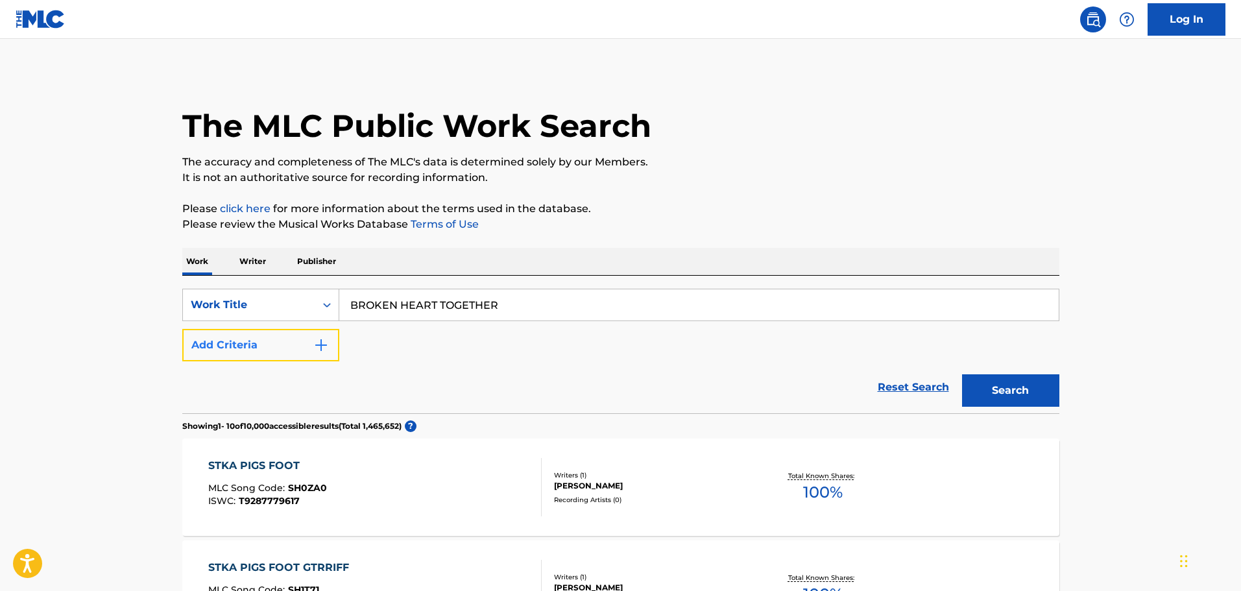
click at [231, 354] on button "Add Criteria" at bounding box center [260, 345] width 157 height 32
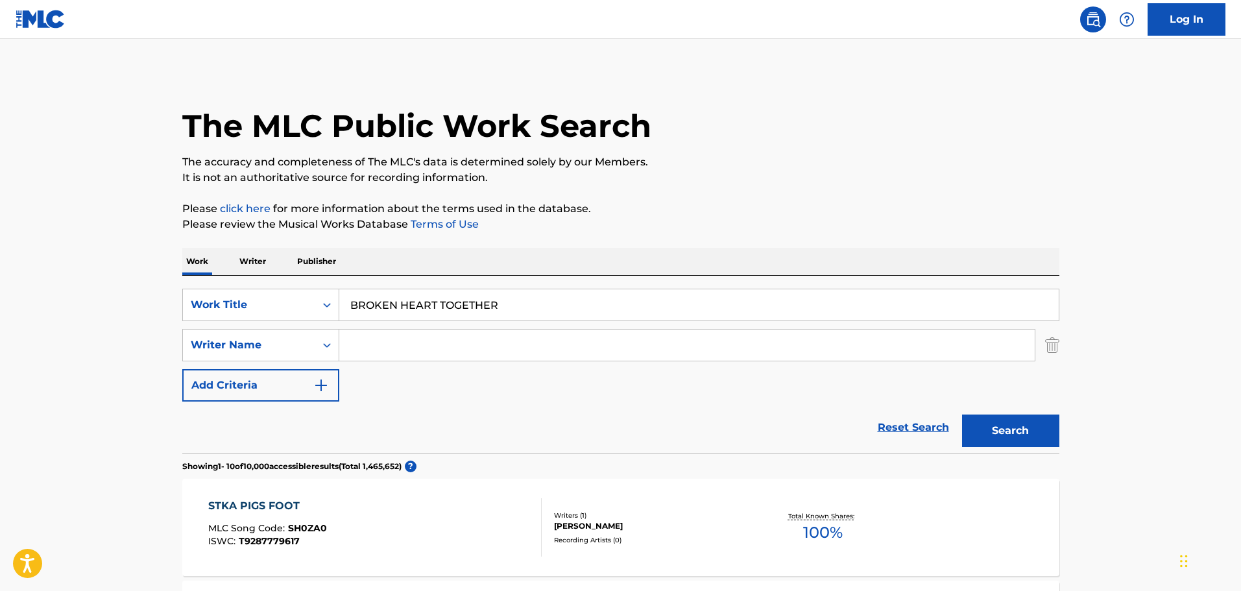
click at [414, 356] on input "Search Form" at bounding box center [686, 345] width 695 height 31
type input "[PERSON_NAME]"
click at [962, 415] on button "Search" at bounding box center [1010, 431] width 97 height 32
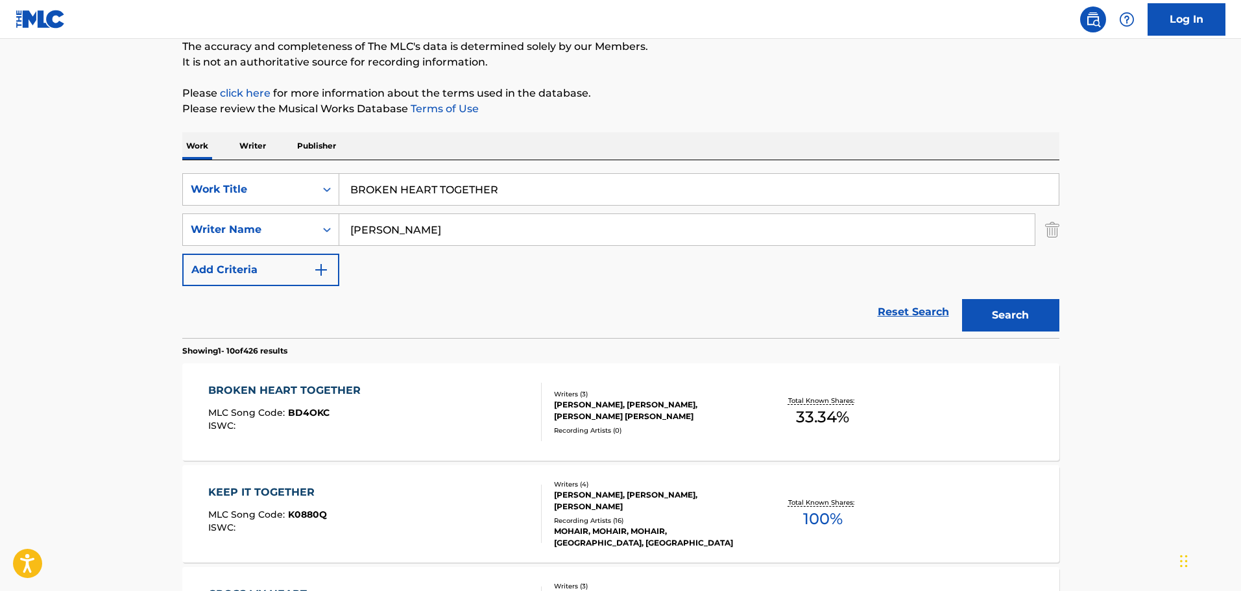
scroll to position [130, 0]
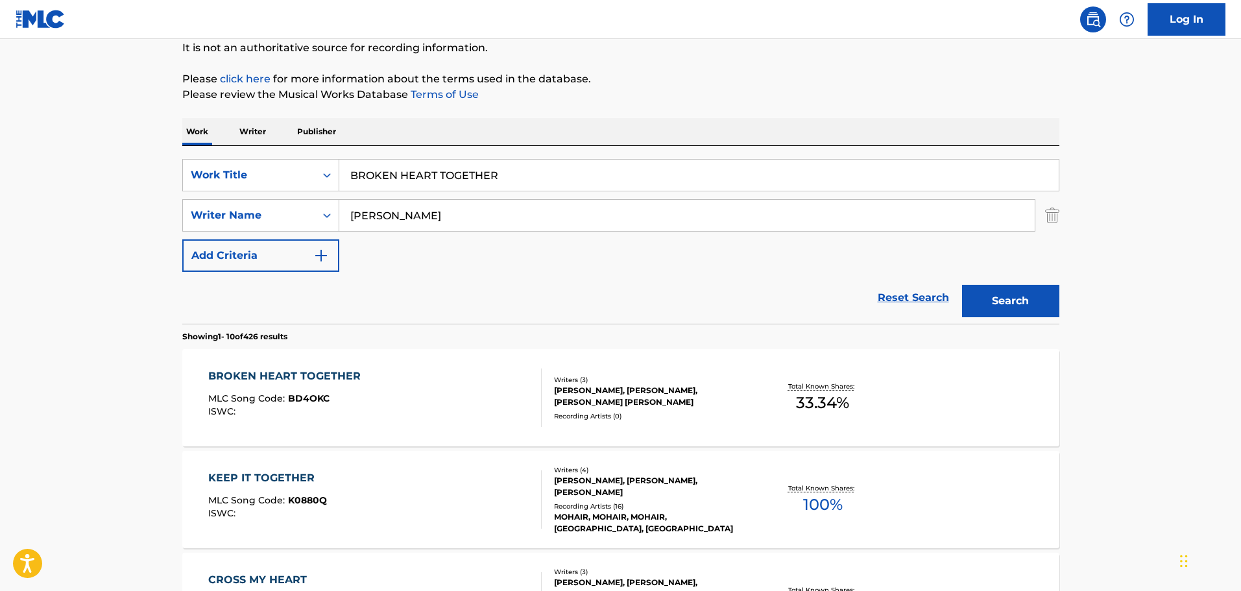
click at [422, 391] on div "BROKEN HEART TOGETHER MLC Song Code : BD4OKC ISWC :" at bounding box center [374, 397] width 333 height 58
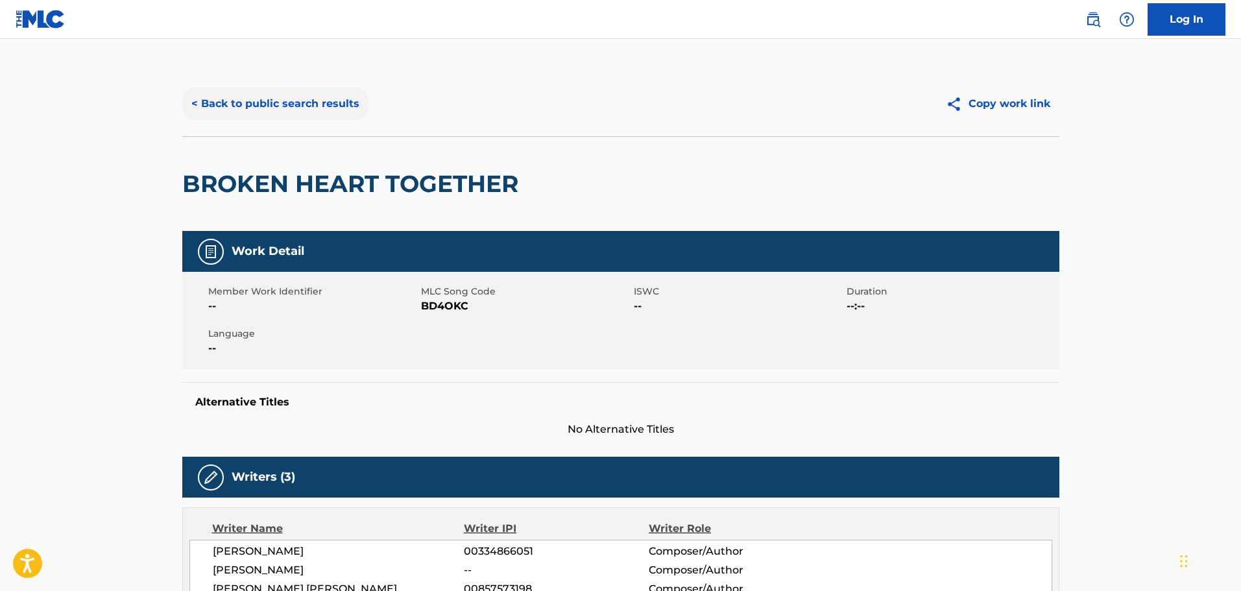
click at [301, 108] on button "< Back to public search results" at bounding box center [275, 104] width 186 height 32
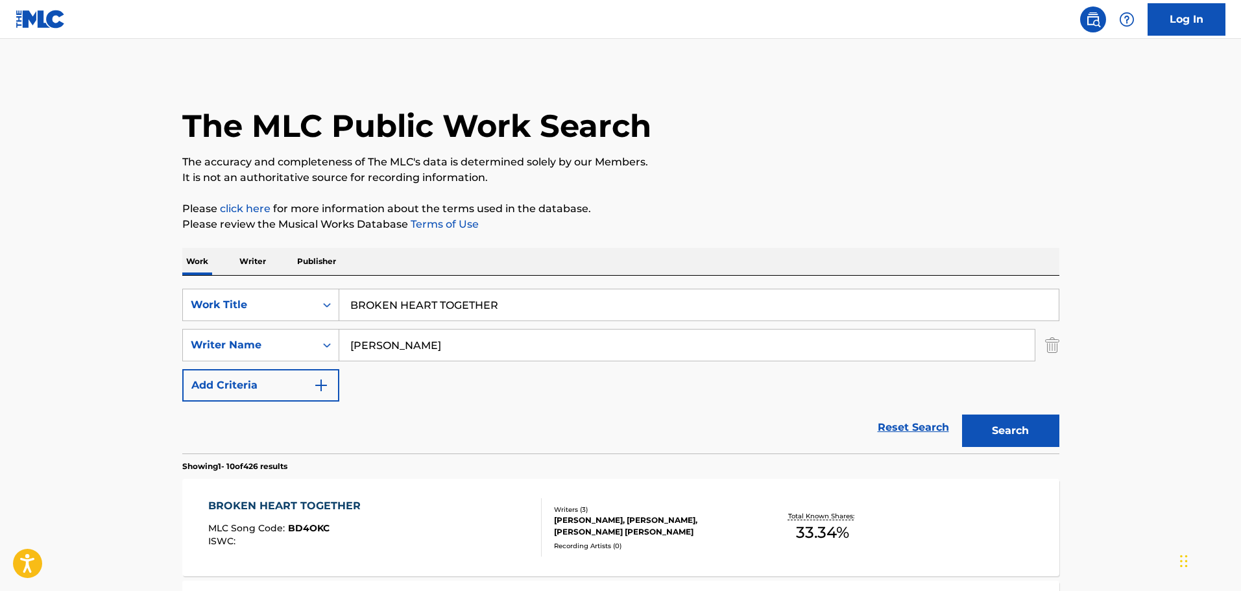
scroll to position [130, 0]
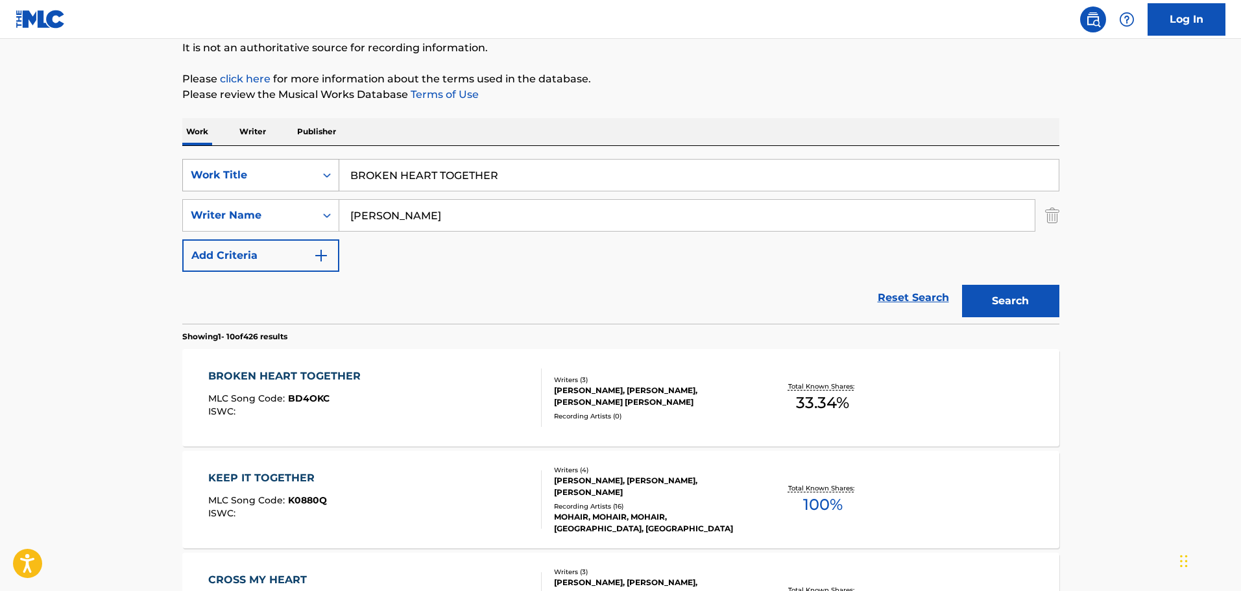
drag, startPoint x: 512, startPoint y: 175, endPoint x: 311, endPoint y: 168, distance: 201.2
click at [311, 168] on div "SearchWithCriteria287bbb78-759e-459c-bbc4-fb828f7464e8 Work Title BROKEN HEART …" at bounding box center [620, 175] width 877 height 32
type input "day trip"
type input "[PERSON_NAME]"
click at [962, 285] on button "Search" at bounding box center [1010, 301] width 97 height 32
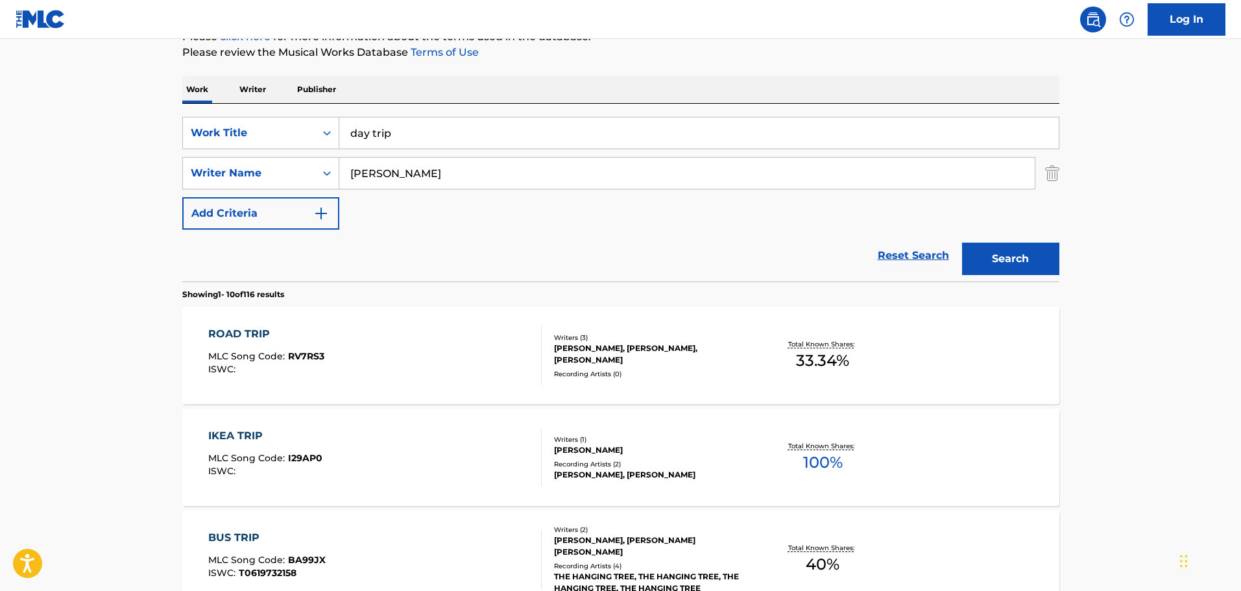
scroll to position [195, 0]
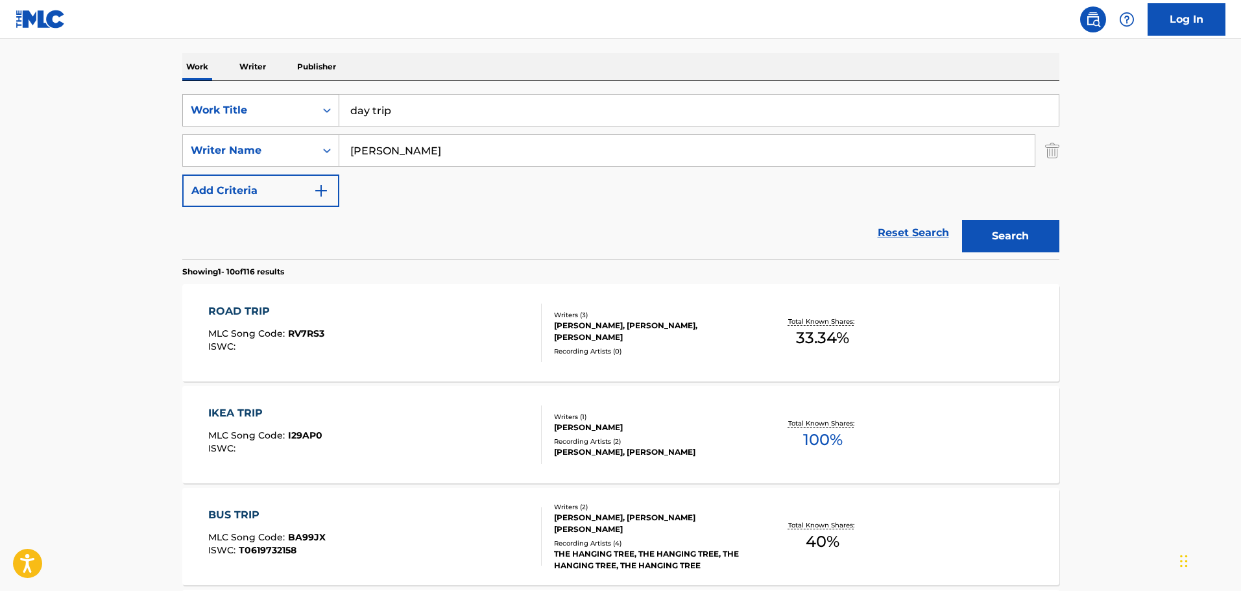
drag, startPoint x: 451, startPoint y: 121, endPoint x: 328, endPoint y: 110, distance: 123.2
click at [328, 110] on div "SearchWithCriteria287bbb78-759e-459c-bbc4-fb828f7464e8 Work Title day trip" at bounding box center [620, 110] width 877 height 32
type input "day trip"
type input "[PERSON_NAME]"
click at [962, 220] on button "Search" at bounding box center [1010, 236] width 97 height 32
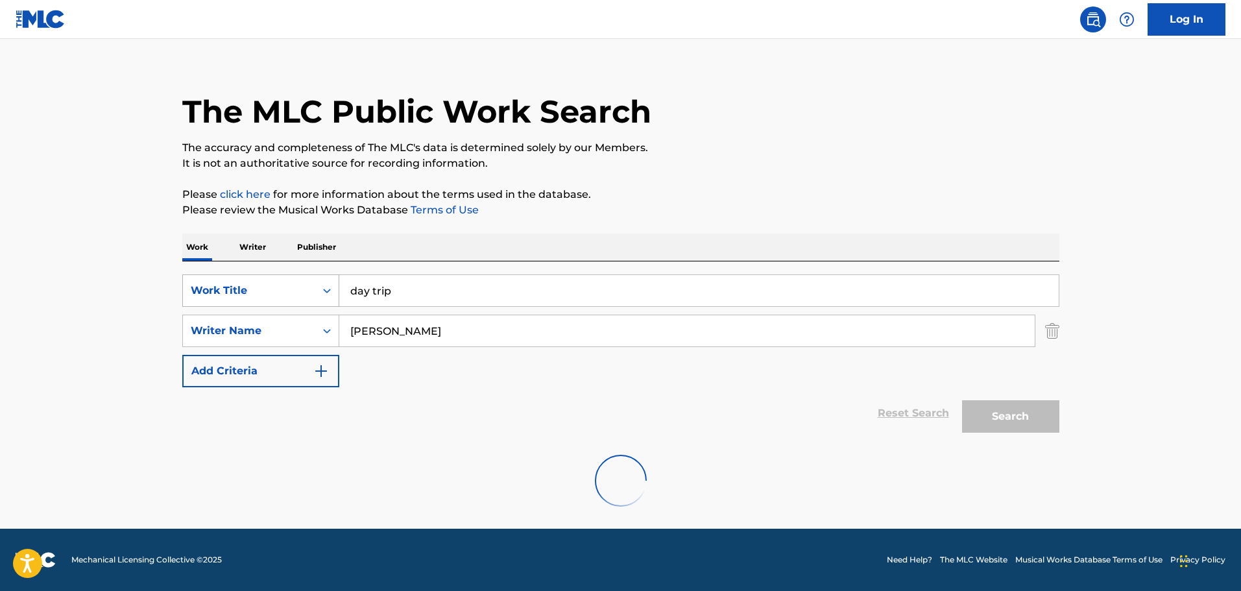
scroll to position [0, 0]
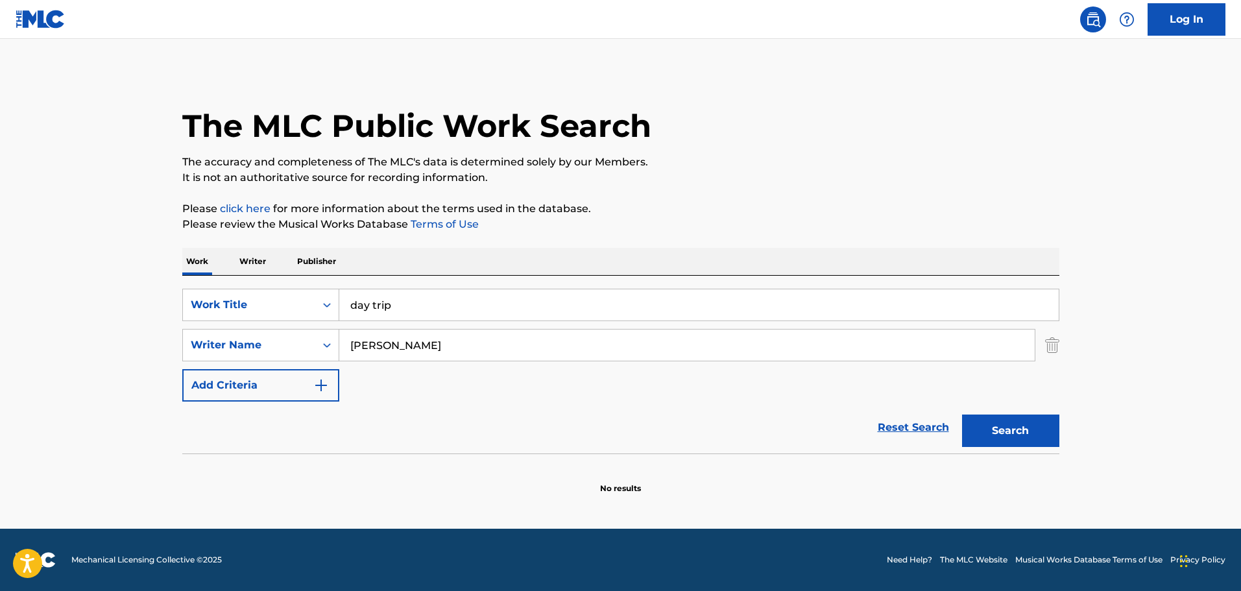
click at [441, 317] on div "SearchWithCriteria287bbb78-759e-459c-bbc4-fb828f7464e8 Work Title day trip Sear…" at bounding box center [620, 345] width 877 height 113
drag, startPoint x: 438, startPoint y: 314, endPoint x: 293, endPoint y: 300, distance: 146.0
click at [321, 304] on div "SearchWithCriteria287bbb78-759e-459c-bbc4-fb828f7464e8 Work Title day trip" at bounding box center [620, 305] width 877 height 32
type input "arrows (die for that man)"
type input "[PERSON_NAME]"
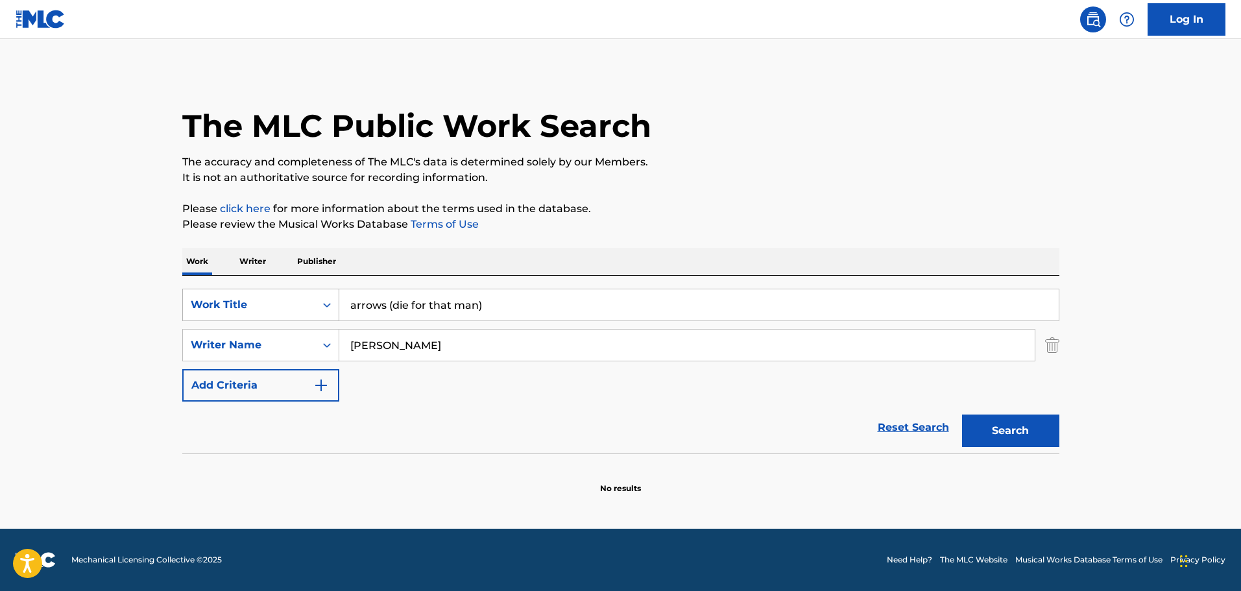
click at [962, 415] on button "Search" at bounding box center [1010, 431] width 97 height 32
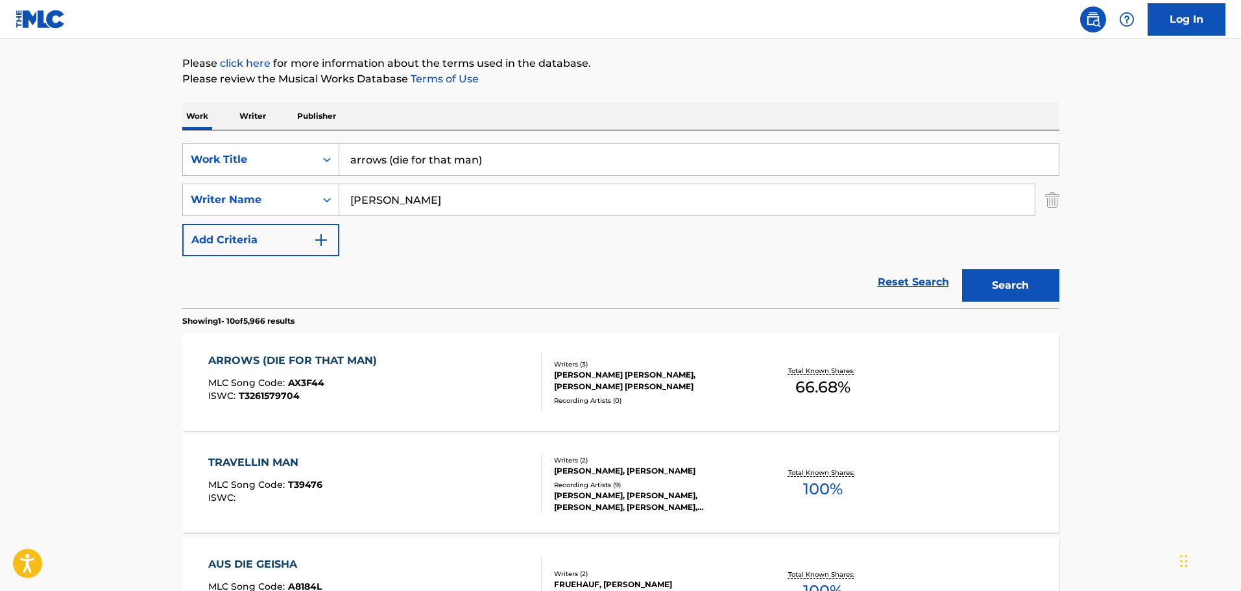
scroll to position [259, 0]
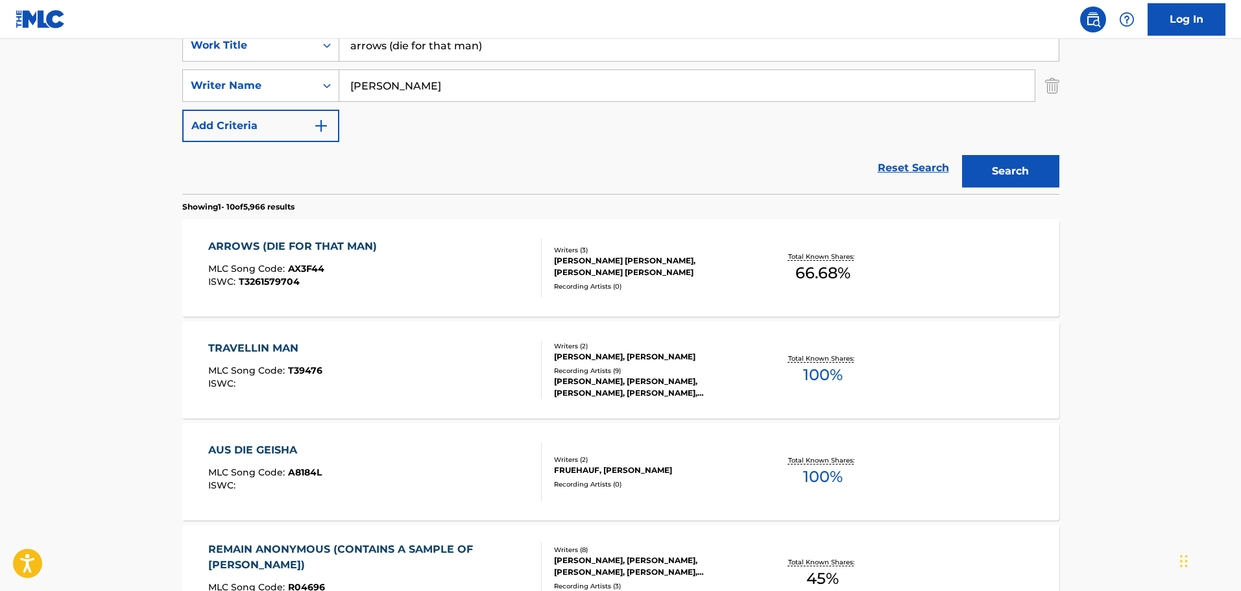
click at [404, 257] on div "ARROWS (DIE FOR THAT MAN) MLC Song Code : AX3F44 ISWC : T3261579704" at bounding box center [374, 268] width 333 height 58
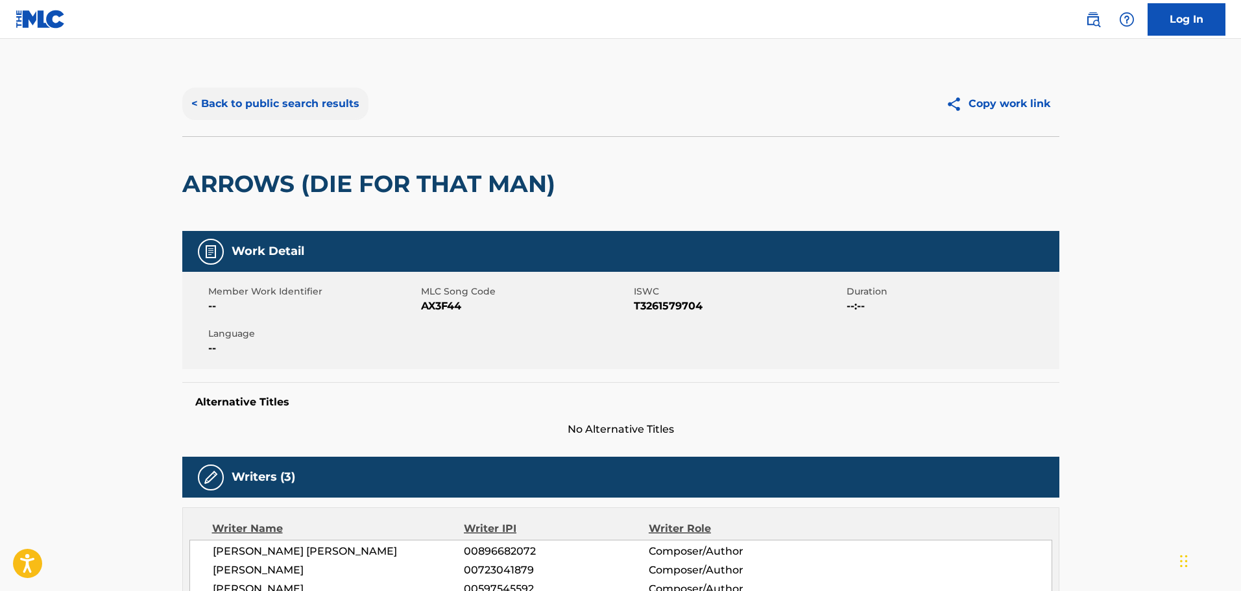
click at [313, 91] on button "< Back to public search results" at bounding box center [275, 104] width 186 height 32
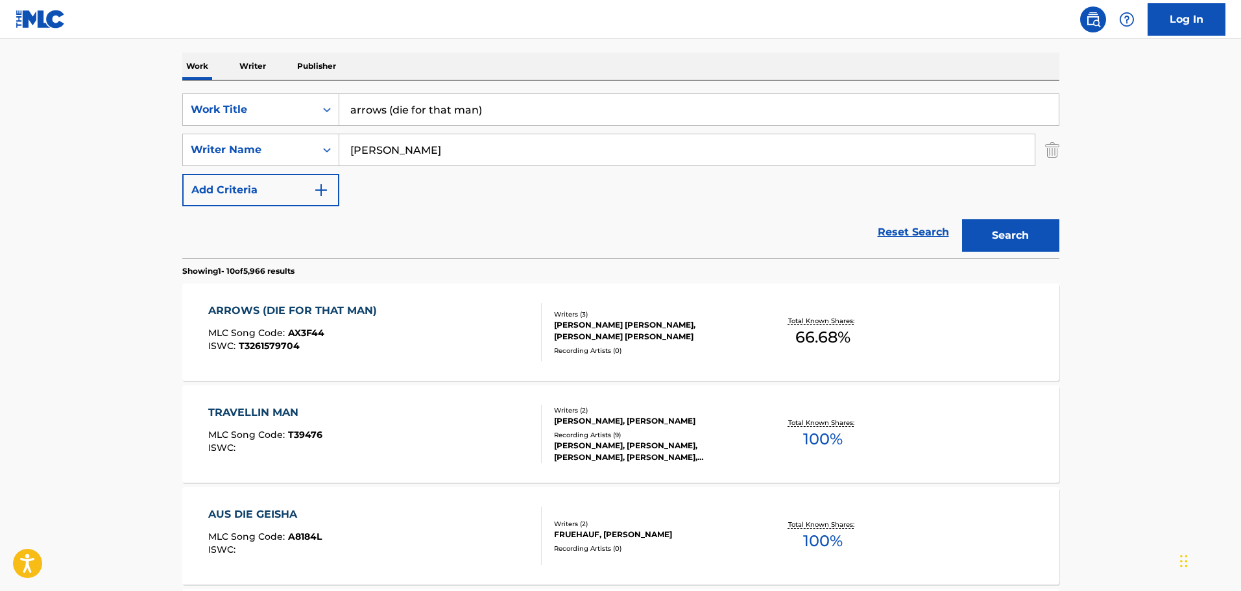
scroll to position [195, 0]
drag, startPoint x: 579, startPoint y: 115, endPoint x: 296, endPoint y: 93, distance: 283.7
click at [296, 93] on div "SearchWithCriteria287bbb78-759e-459c-bbc4-fb828f7464e8 Work Title arrows (die f…" at bounding box center [620, 170] width 877 height 178
type input "BAR STAR"
type input "[PERSON_NAME]"
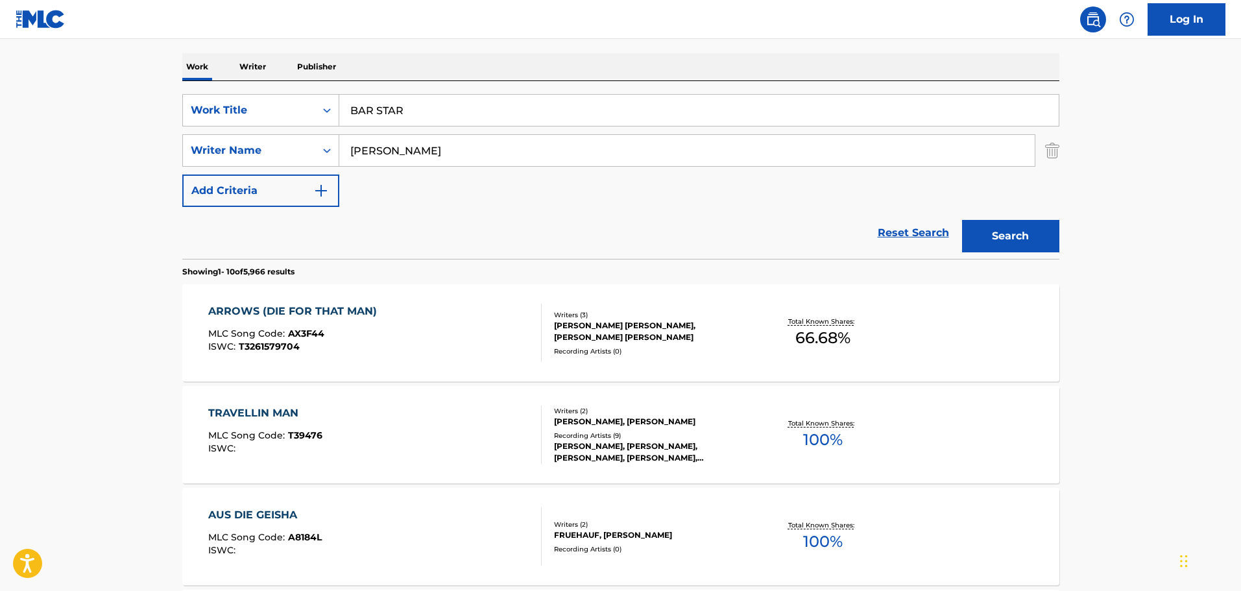
click at [962, 220] on button "Search" at bounding box center [1010, 236] width 97 height 32
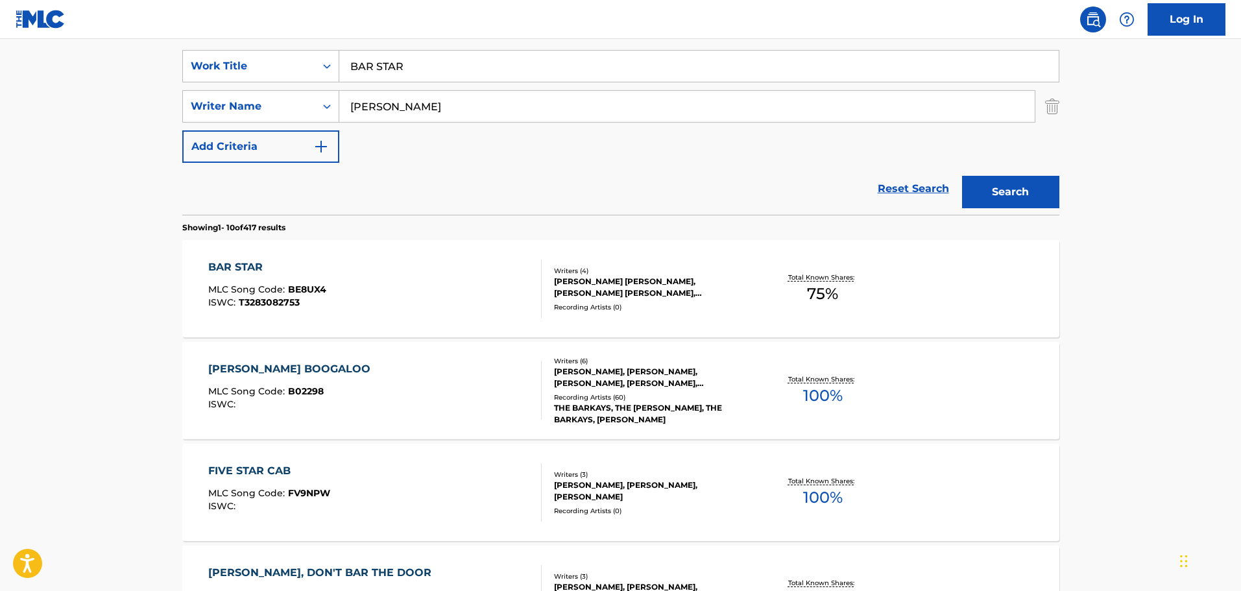
scroll to position [259, 0]
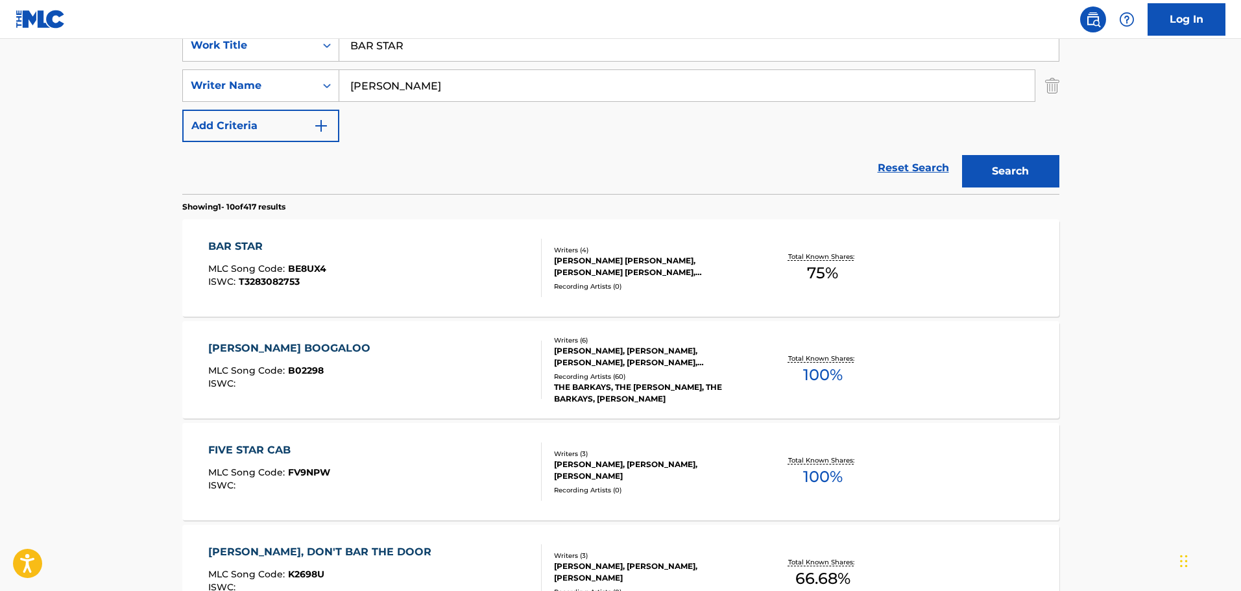
click at [396, 269] on div "BAR STAR MLC Song Code : BE8UX4 ISWC : T3283082753" at bounding box center [374, 268] width 333 height 58
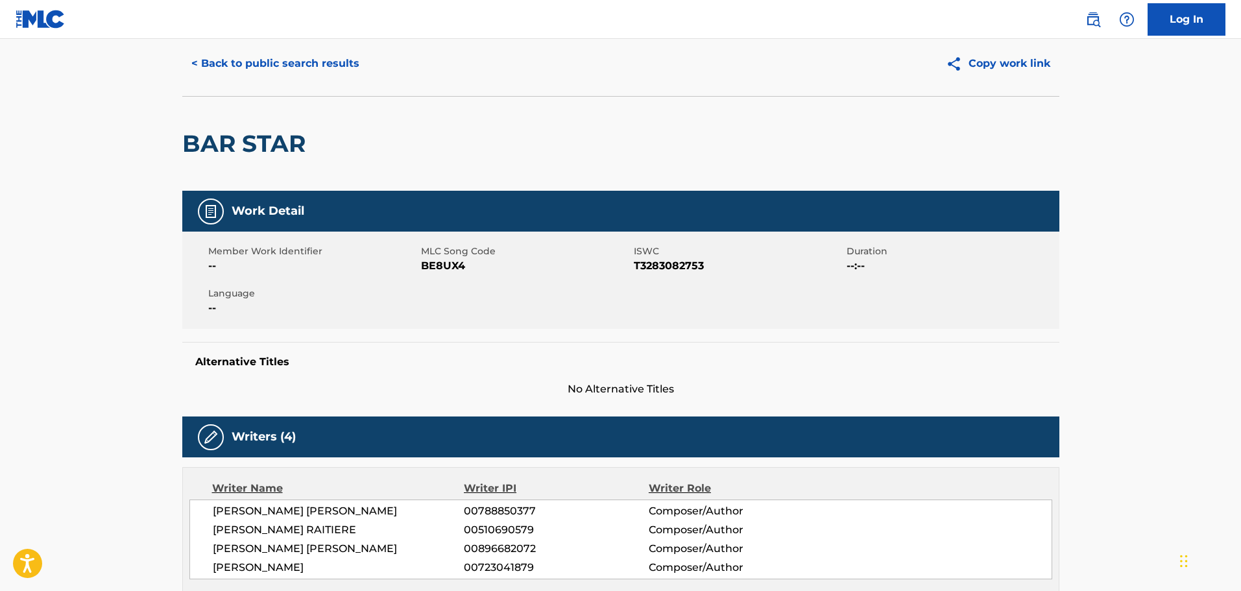
scroll to position [40, 0]
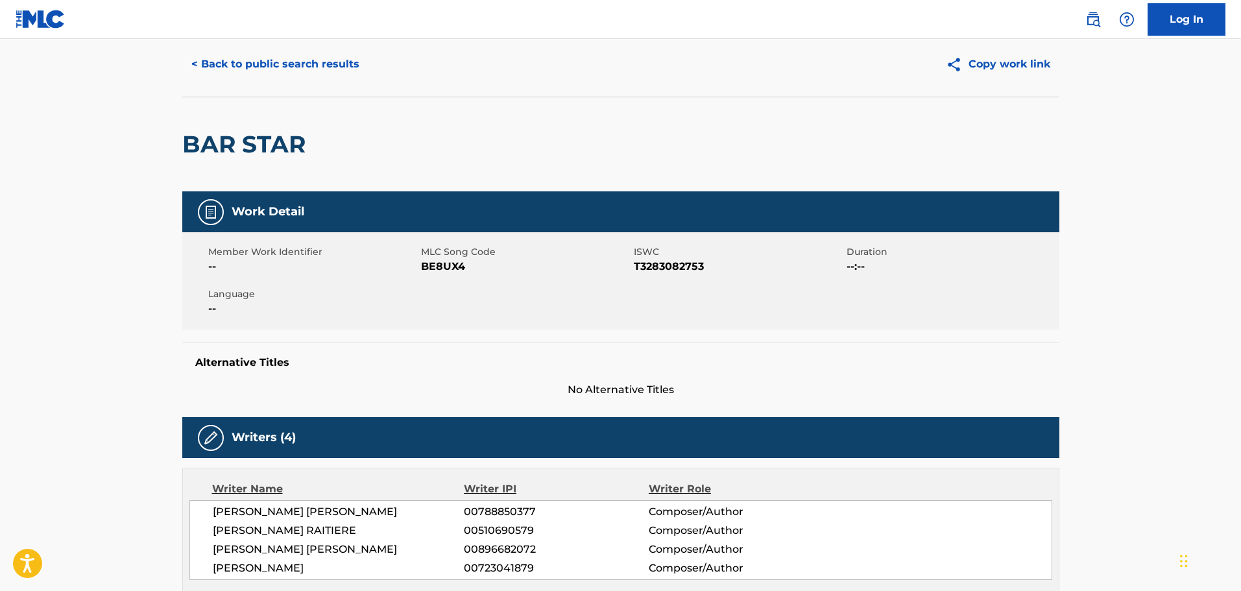
click at [642, 267] on span "T3283082753" at bounding box center [739, 267] width 210 height 16
copy span "T3283082753"
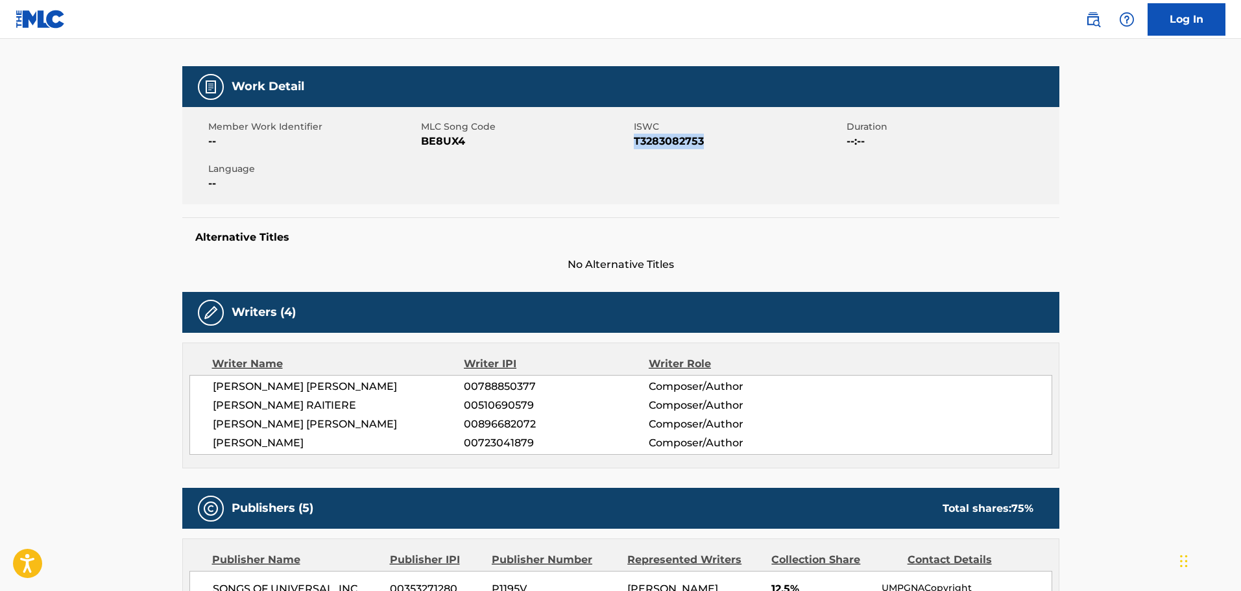
scroll to position [0, 0]
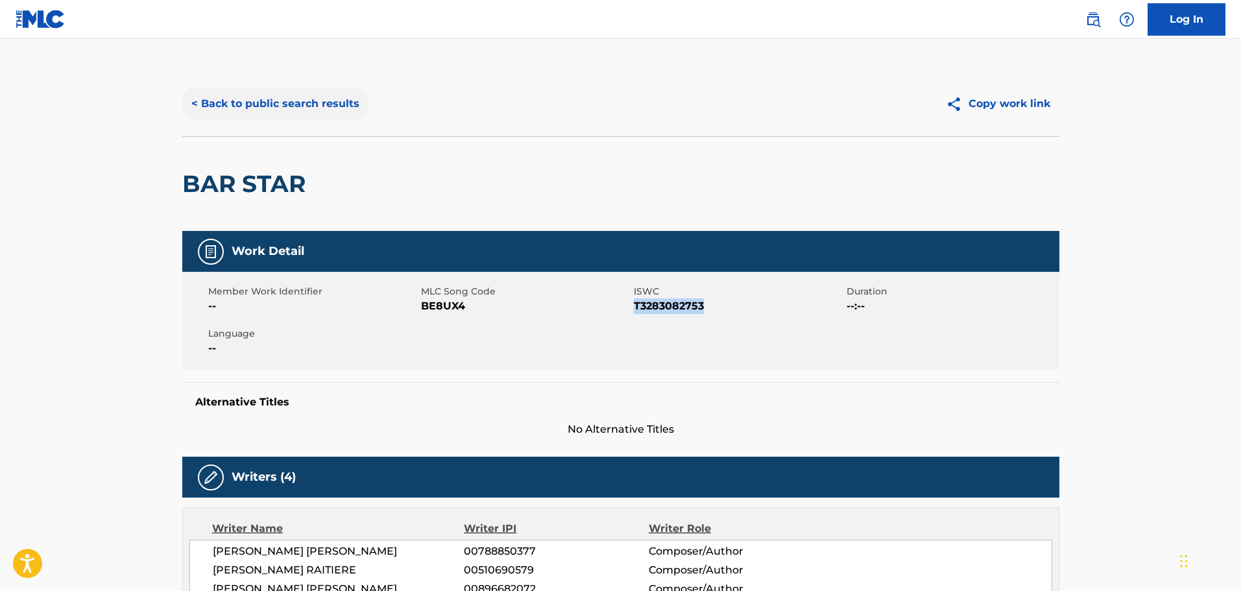
click at [317, 106] on button "< Back to public search results" at bounding box center [275, 104] width 186 height 32
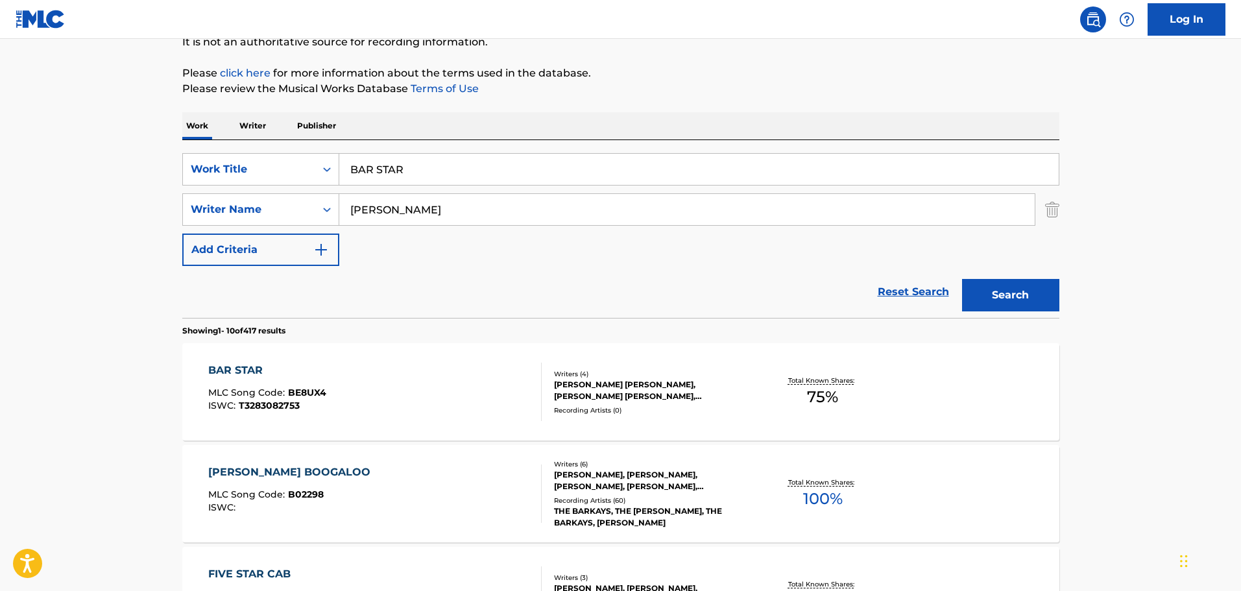
scroll to position [65, 0]
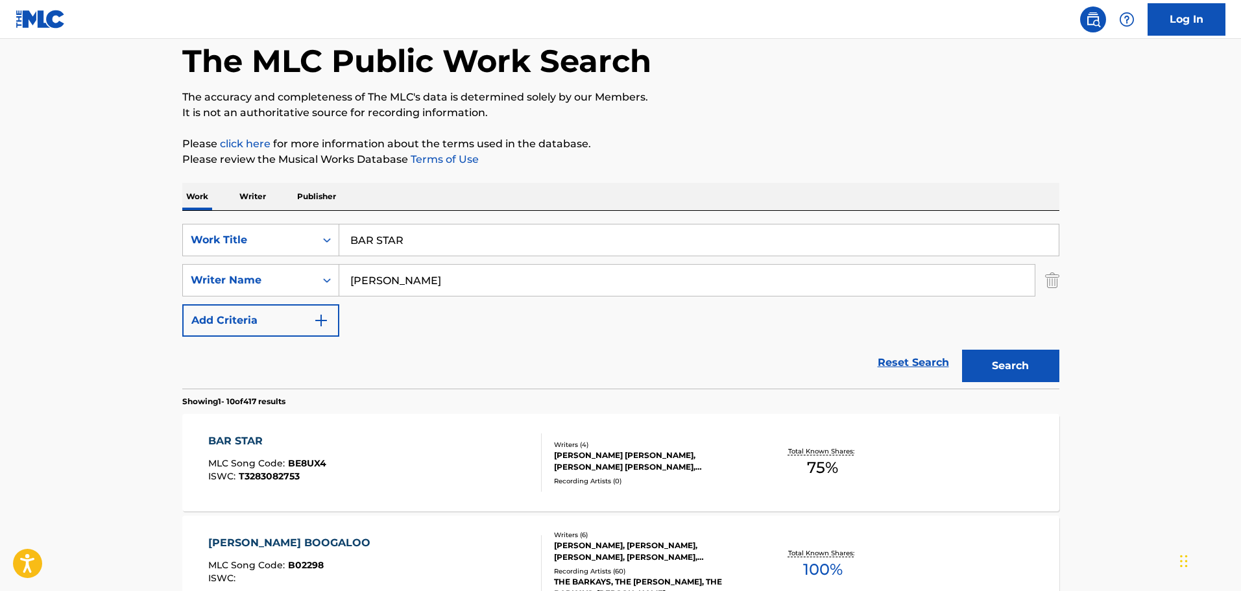
drag, startPoint x: 457, startPoint y: 228, endPoint x: 220, endPoint y: 217, distance: 237.0
click at [234, 218] on div "SearchWithCriteria287bbb78-759e-459c-bbc4-fb828f7464e8 Work Title BAR STAR Sear…" at bounding box center [620, 300] width 877 height 178
type input "BURN MY MEMORY"
click at [962, 350] on button "Search" at bounding box center [1010, 366] width 97 height 32
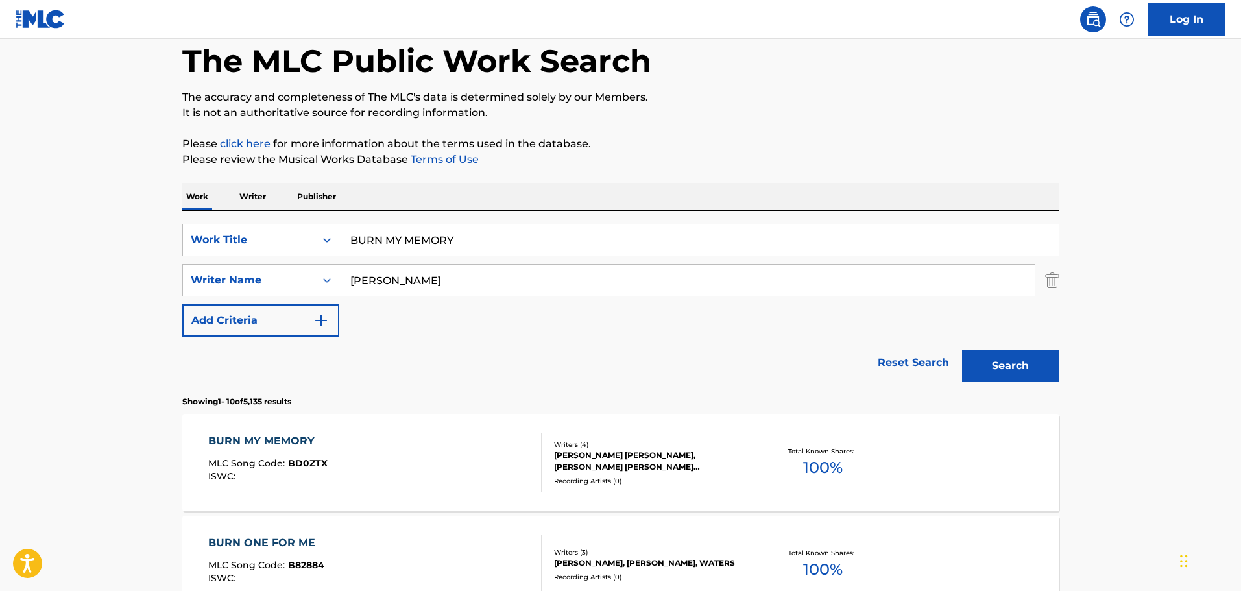
click at [403, 376] on div "Reset Search Search" at bounding box center [620, 363] width 877 height 52
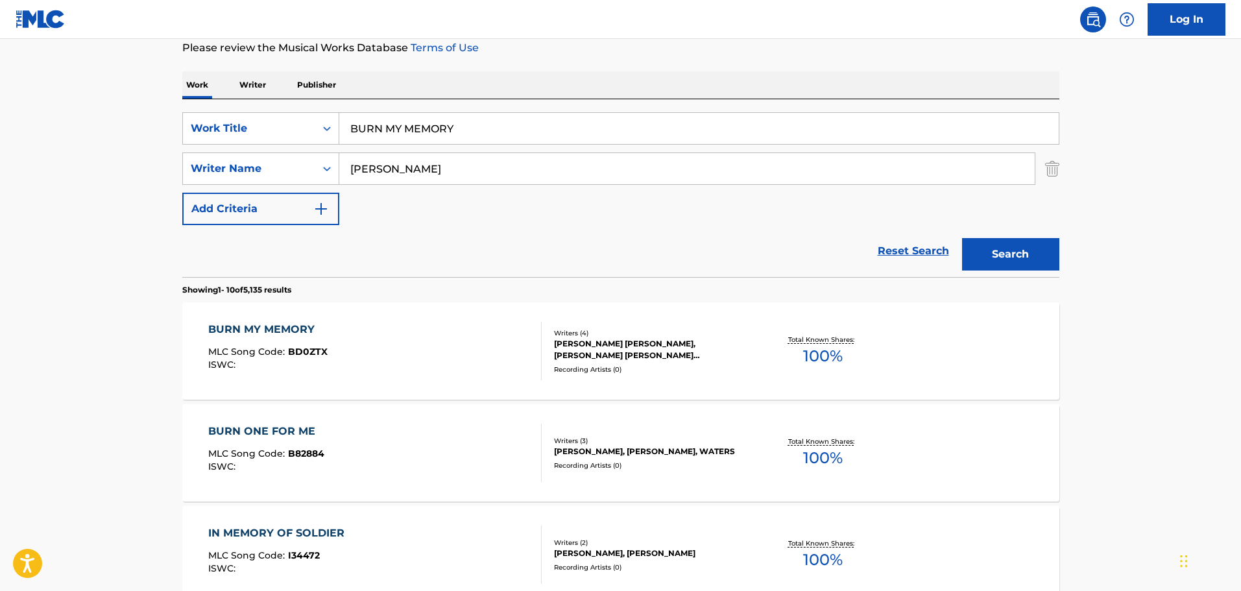
scroll to position [195, 0]
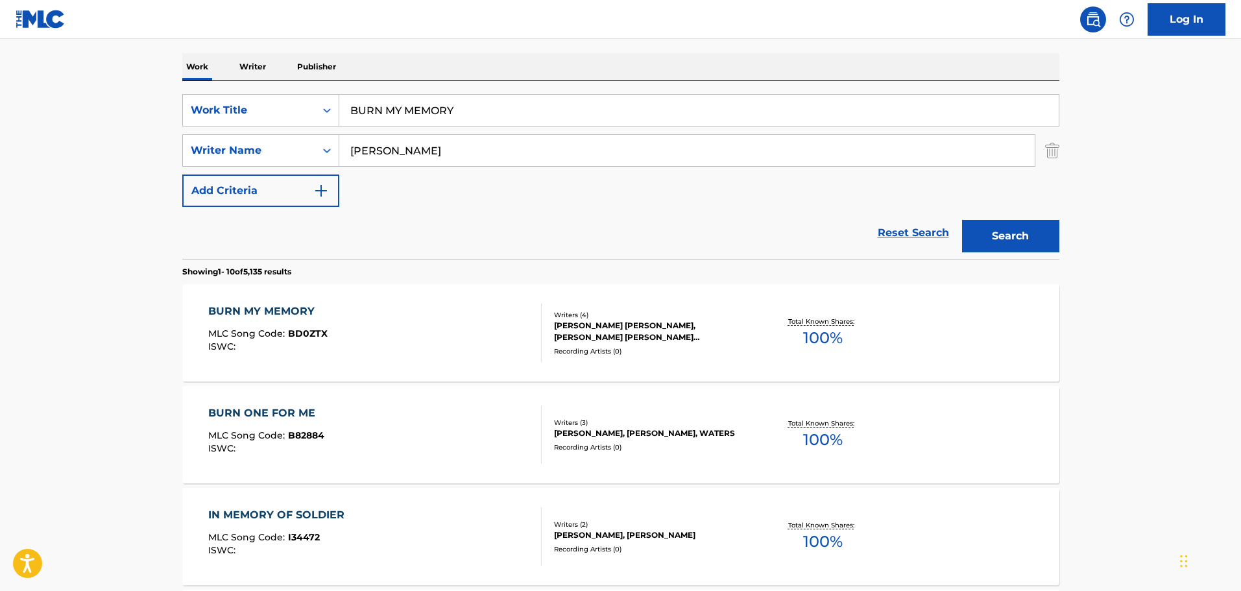
click at [403, 376] on div "BURN MY MEMORY MLC Song Code : BD0ZTX ISWC : Writers ( 4 ) [PERSON_NAME] [PERSO…" at bounding box center [620, 332] width 877 height 97
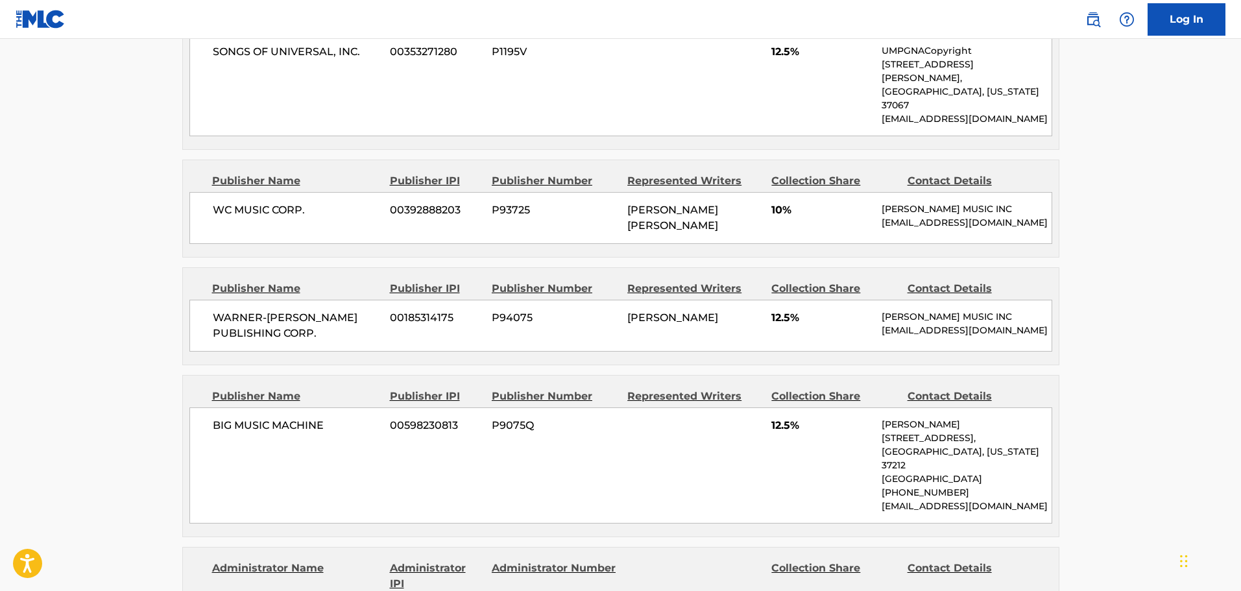
scroll to position [649, 0]
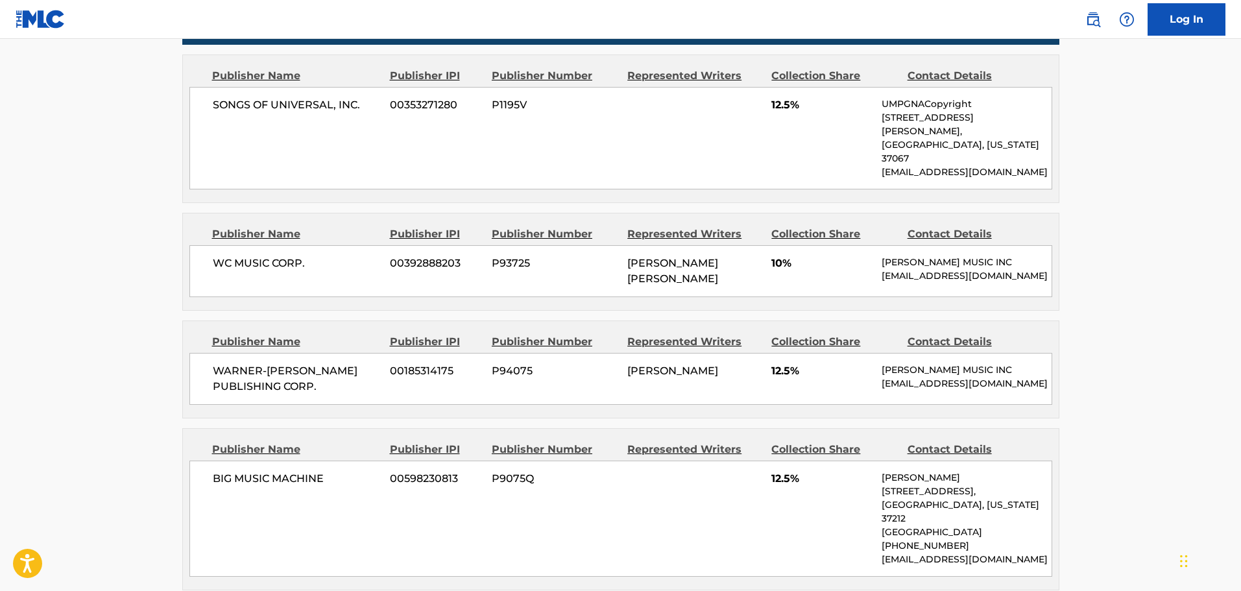
click at [1065, 152] on div "< Back to public search results Copy work link BURN MY MEMORY Work Detail Membe…" at bounding box center [621, 482] width 908 height 2119
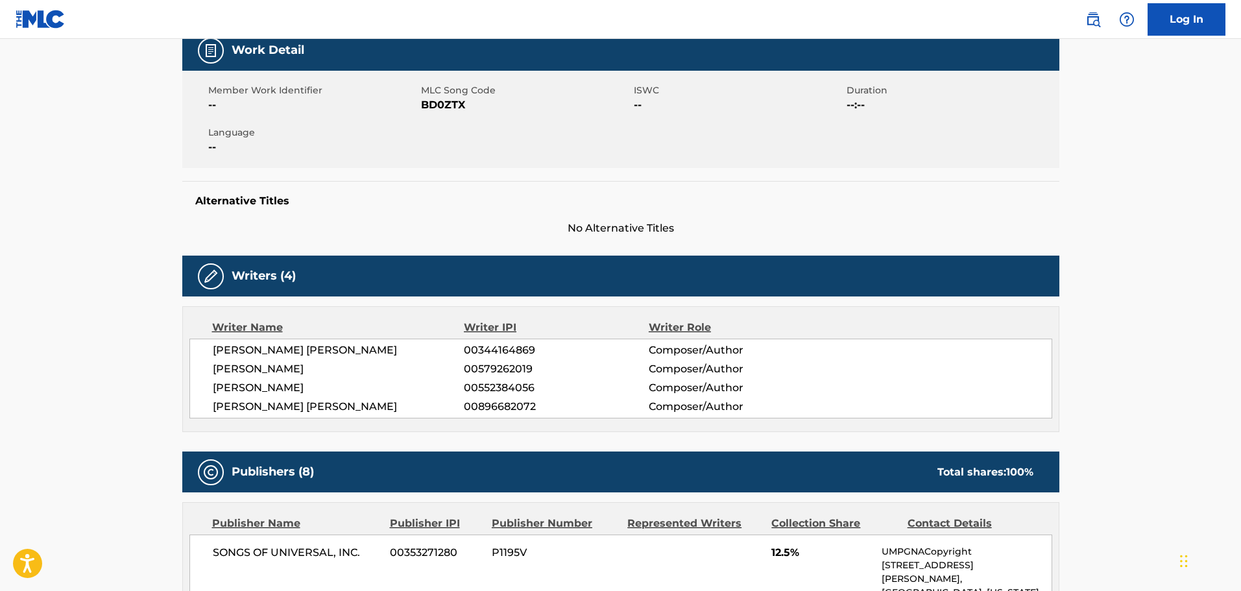
scroll to position [65, 0]
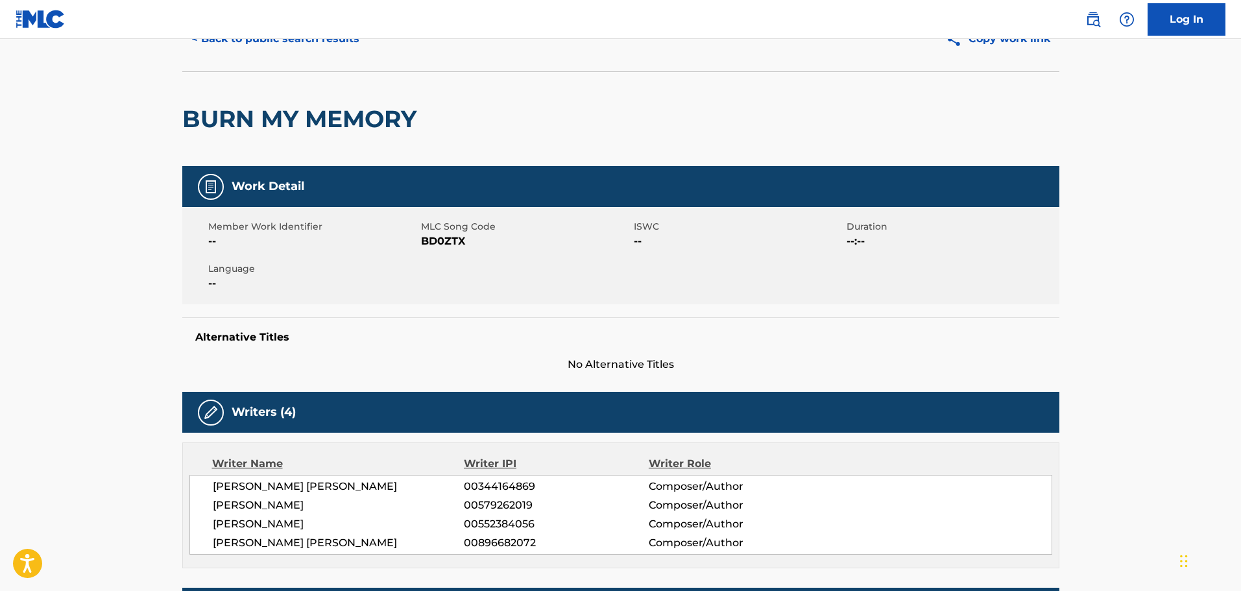
click at [470, 258] on div "Member Work Identifier -- MLC Song Code BD0ZTX ISWC -- Duration --:-- Language …" at bounding box center [620, 255] width 877 height 97
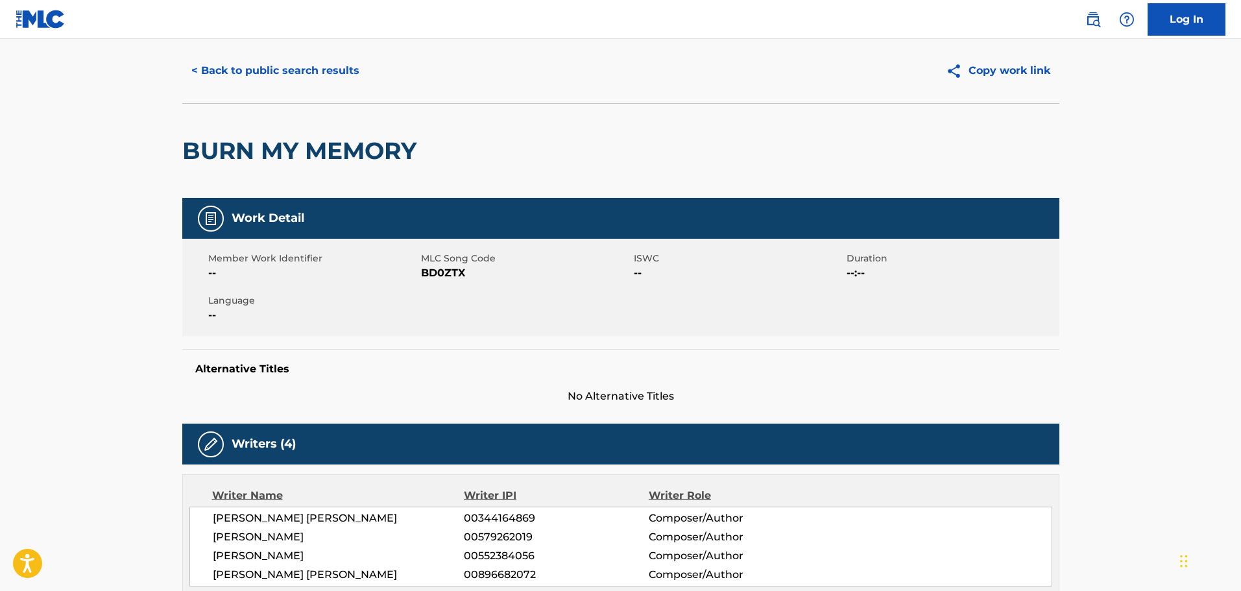
scroll to position [98, 0]
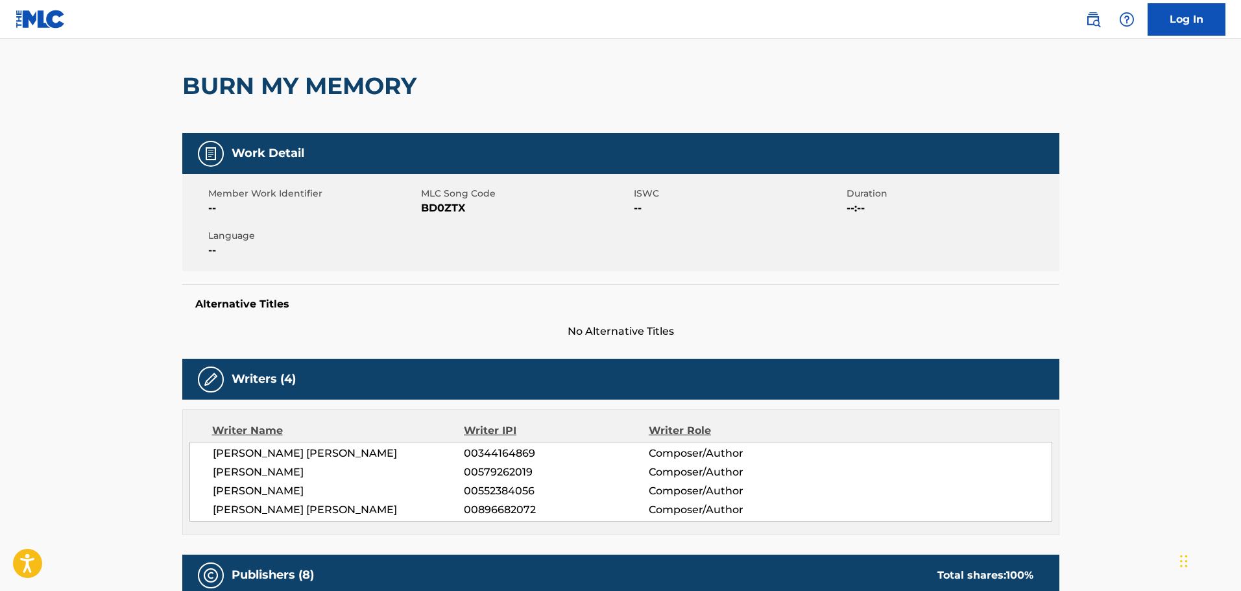
click at [701, 181] on div "Member Work Identifier -- MLC Song Code BD0ZTX ISWC -- Duration --:-- Language …" at bounding box center [620, 222] width 877 height 97
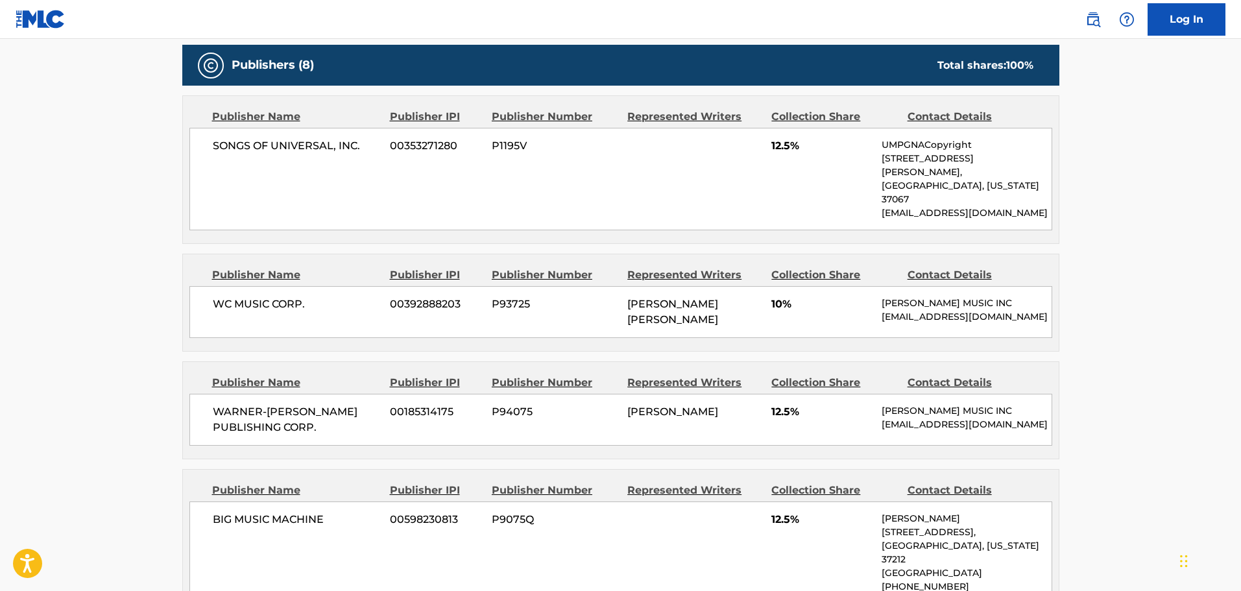
scroll to position [682, 0]
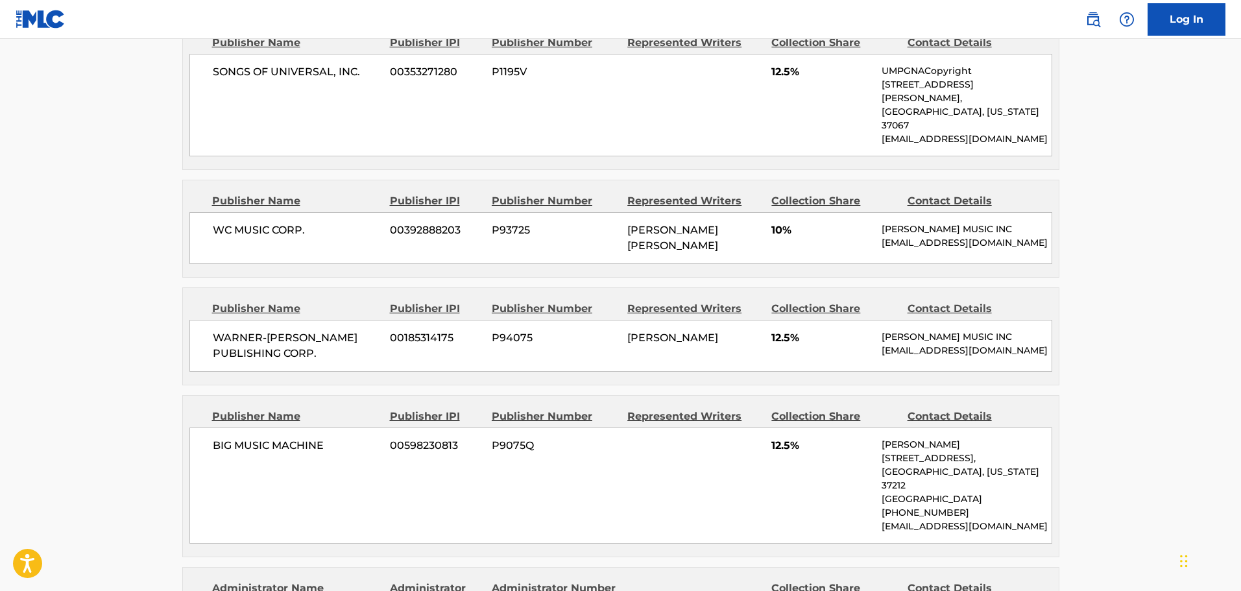
click at [639, 355] on div "WARNER-[PERSON_NAME] PUBLISHING CORP. 00185314175 P94075 [PERSON_NAME] 12.5% [P…" at bounding box center [620, 346] width 863 height 52
drag, startPoint x: 630, startPoint y: 339, endPoint x: 588, endPoint y: 303, distance: 55.7
click at [588, 320] on div "WARNER-[PERSON_NAME] PUBLISHING CORP. 00185314175 P94075 [PERSON_NAME] 12.5% [P…" at bounding box center [620, 346] width 863 height 52
drag, startPoint x: 602, startPoint y: 304, endPoint x: 629, endPoint y: 328, distance: 35.9
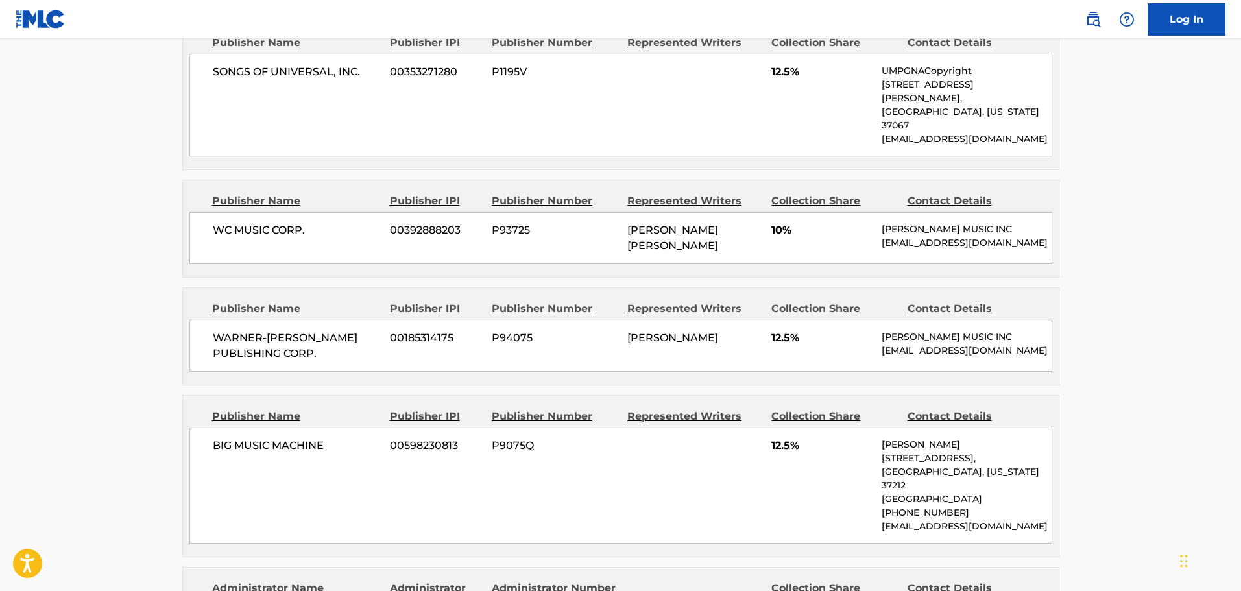
click at [629, 328] on div "WARNER-[PERSON_NAME] PUBLISHING CORP. 00185314175 P94075 [PERSON_NAME] 12.5% [P…" at bounding box center [620, 346] width 863 height 52
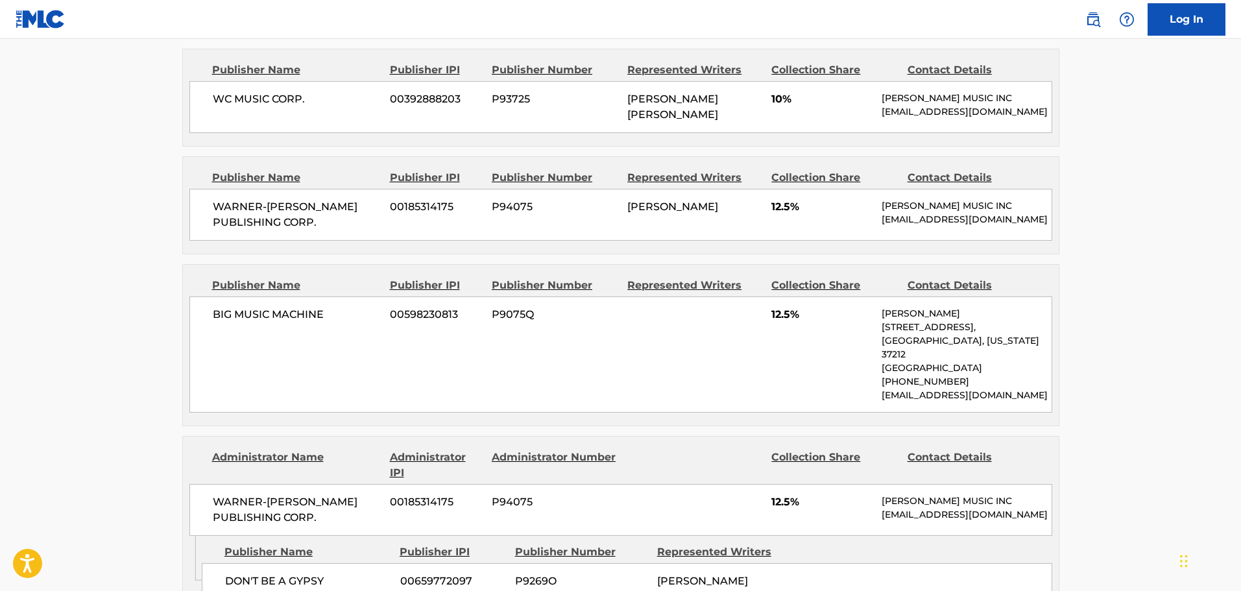
scroll to position [1006, 0]
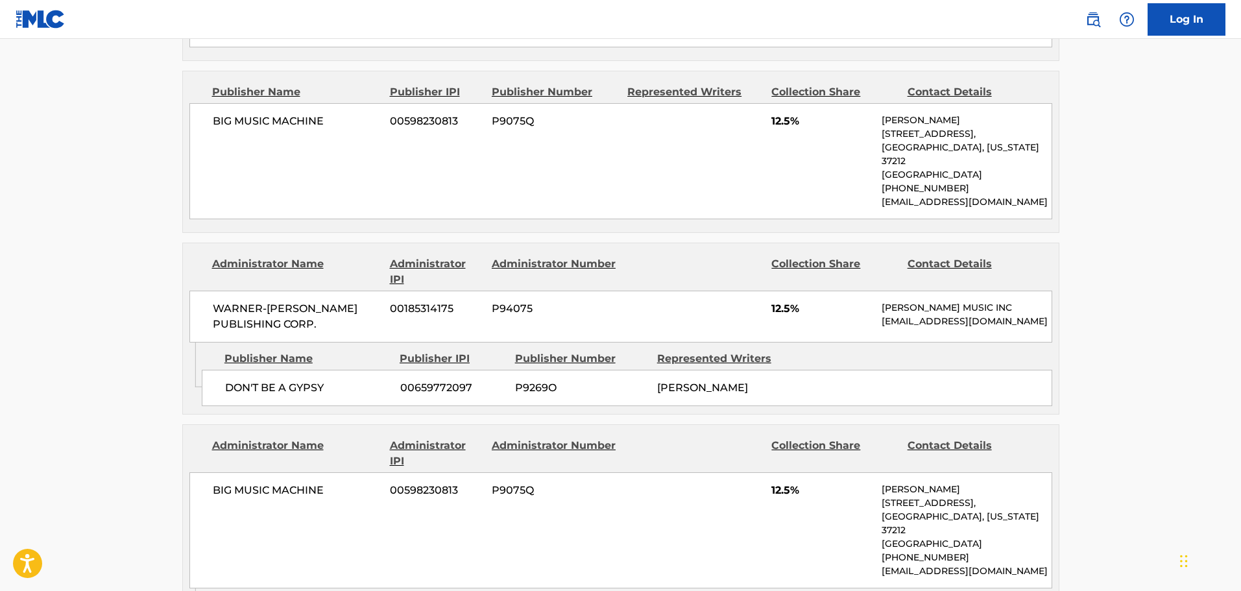
click at [629, 328] on div "WARNER-[PERSON_NAME] PUBLISHING CORP. 00185314175 P94075 12.5% [PERSON_NAME] MU…" at bounding box center [620, 317] width 863 height 52
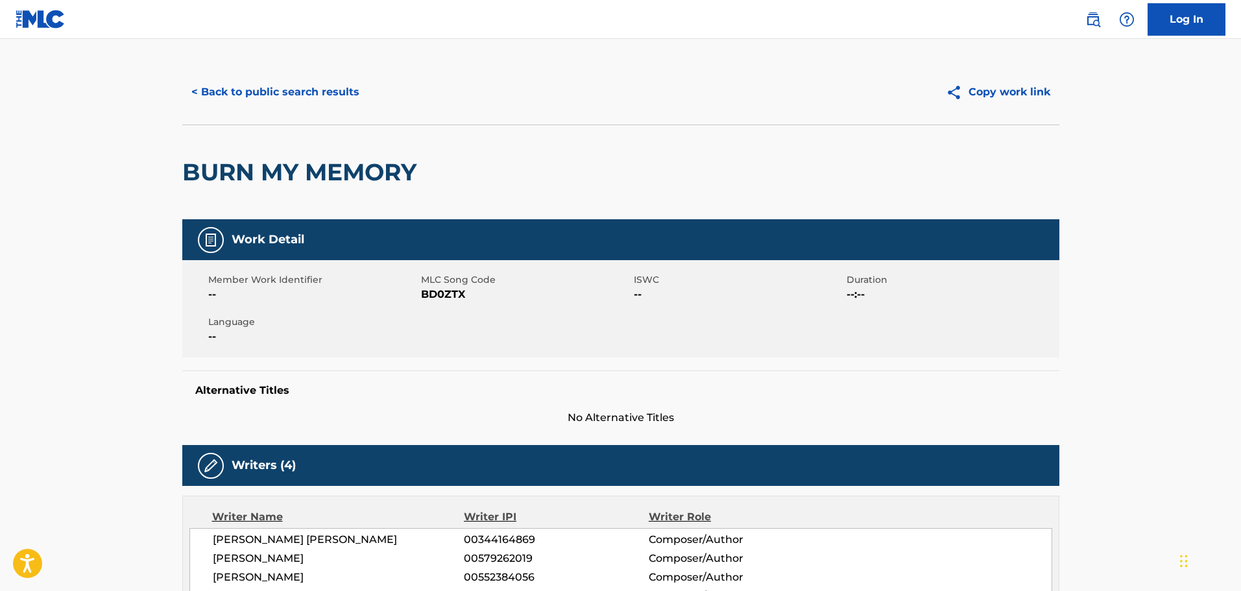
scroll to position [0, 0]
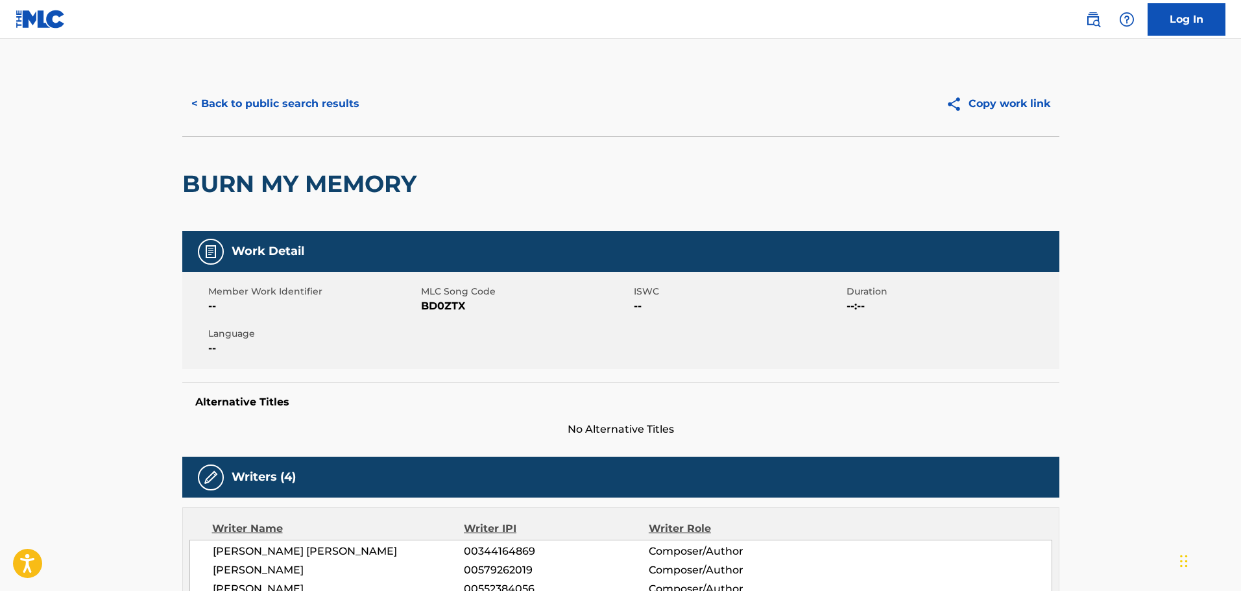
click at [302, 111] on button "< Back to public search results" at bounding box center [275, 104] width 186 height 32
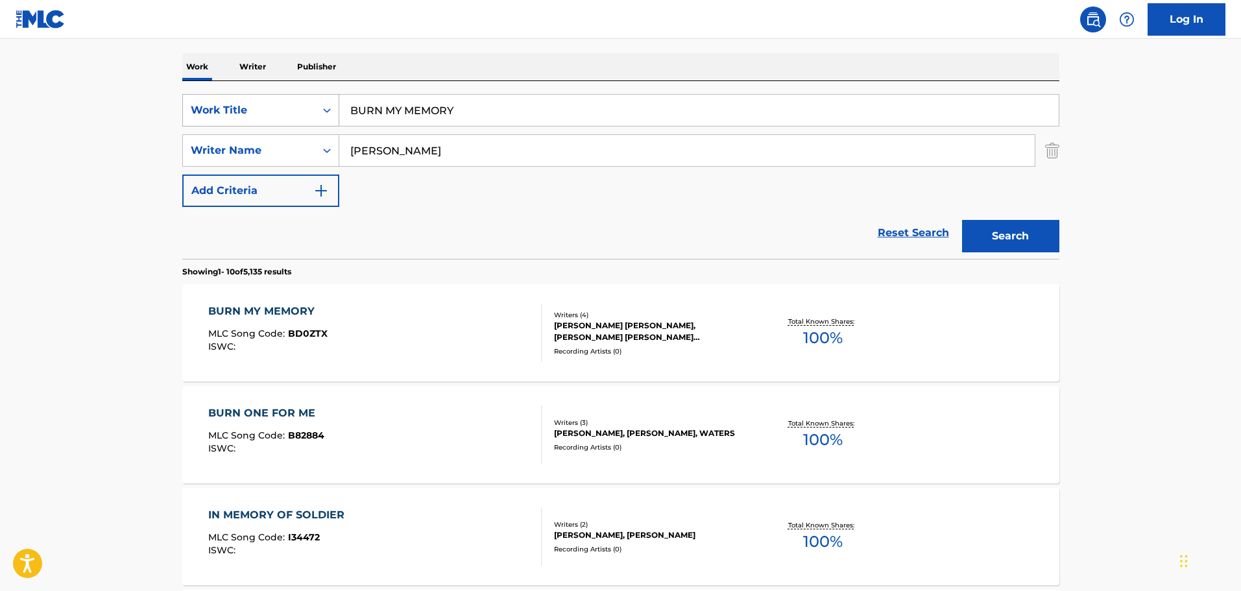
drag, startPoint x: 494, startPoint y: 111, endPoint x: 314, endPoint y: 104, distance: 180.5
click at [314, 104] on div "SearchWithCriteria287bbb78-759e-459c-bbc4-fb828f7464e8 Work Title BURN MY MEMORY" at bounding box center [620, 110] width 877 height 32
type input "CHANGED"
type input "MONROE"
click at [962, 220] on button "Search" at bounding box center [1010, 236] width 97 height 32
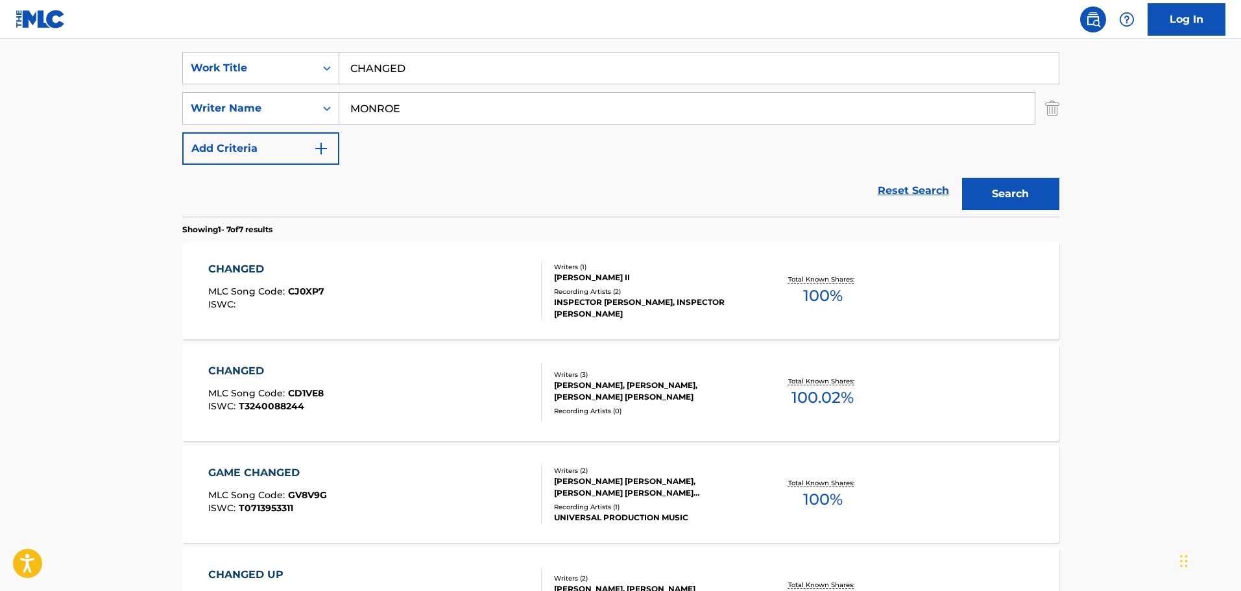
scroll to position [259, 0]
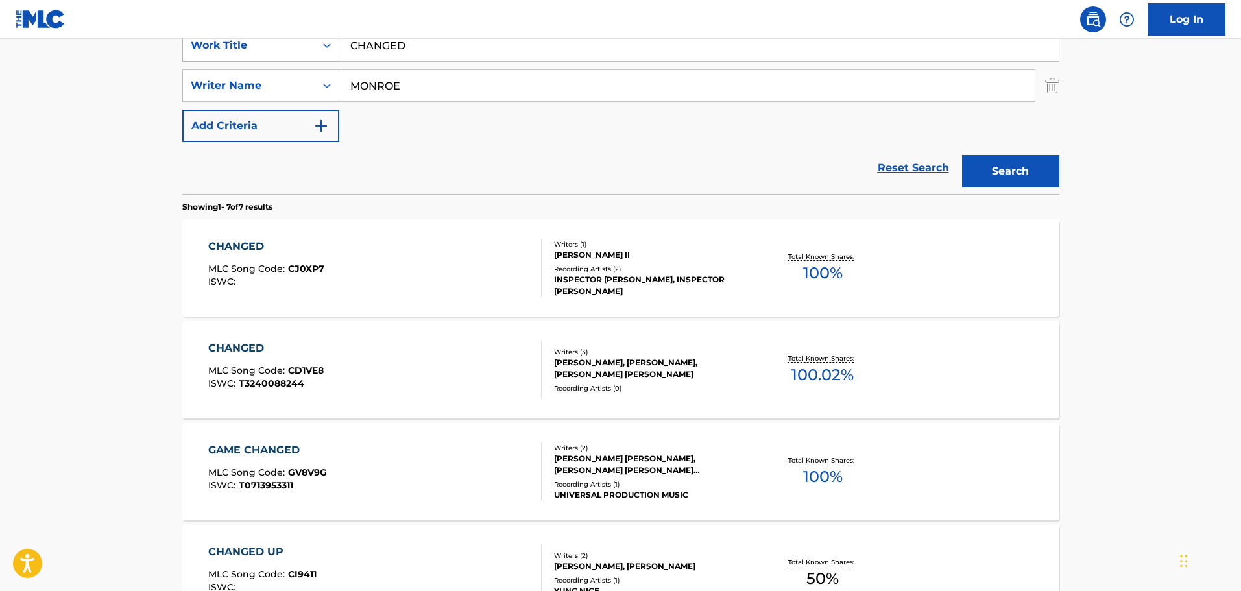
drag, startPoint x: 461, startPoint y: 53, endPoint x: 320, endPoint y: 48, distance: 140.9
click at [321, 48] on div "SearchWithCriteria287bbb78-759e-459c-bbc4-fb828f7464e8 Work Title CHANGED" at bounding box center [620, 45] width 877 height 32
type input "[GEOGRAPHIC_DATA]"
click at [962, 155] on button "Search" at bounding box center [1010, 171] width 97 height 32
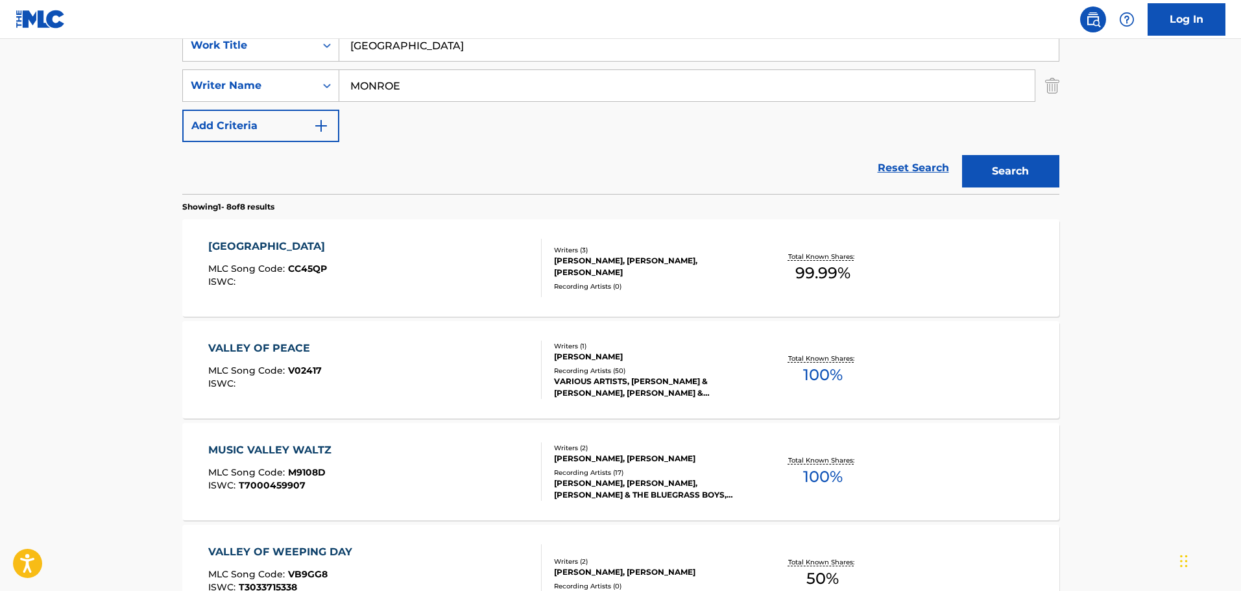
click at [389, 285] on div "CHERRY VALLEY MLC Song Code : CC45QP ISWC :" at bounding box center [374, 268] width 333 height 58
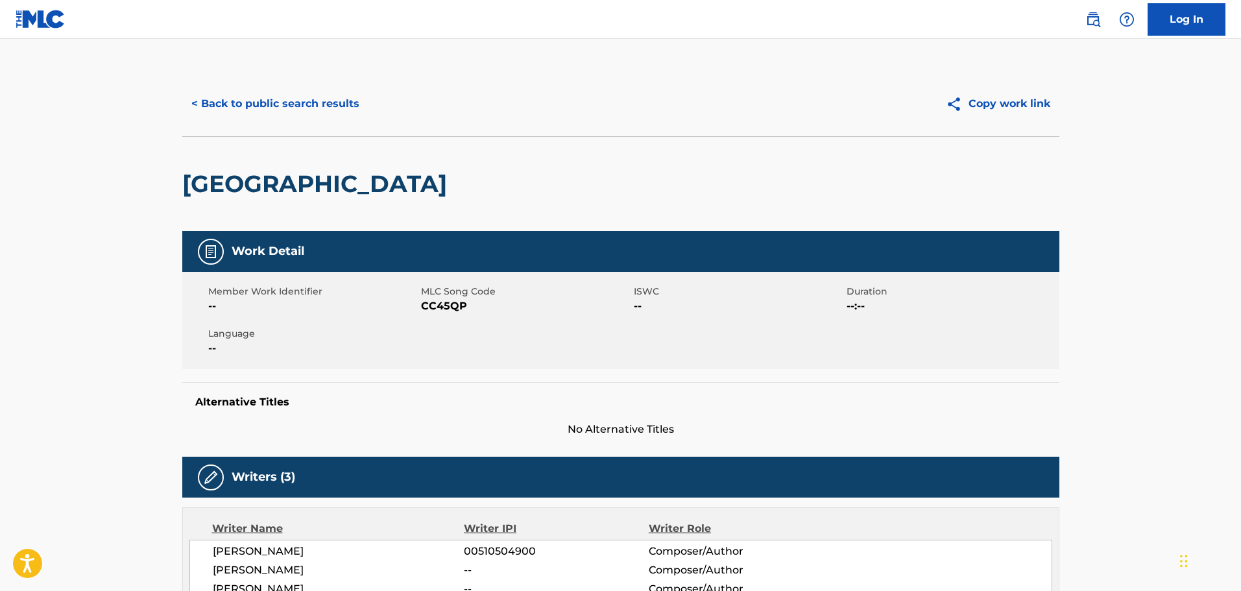
click at [307, 119] on button "< Back to public search results" at bounding box center [275, 104] width 186 height 32
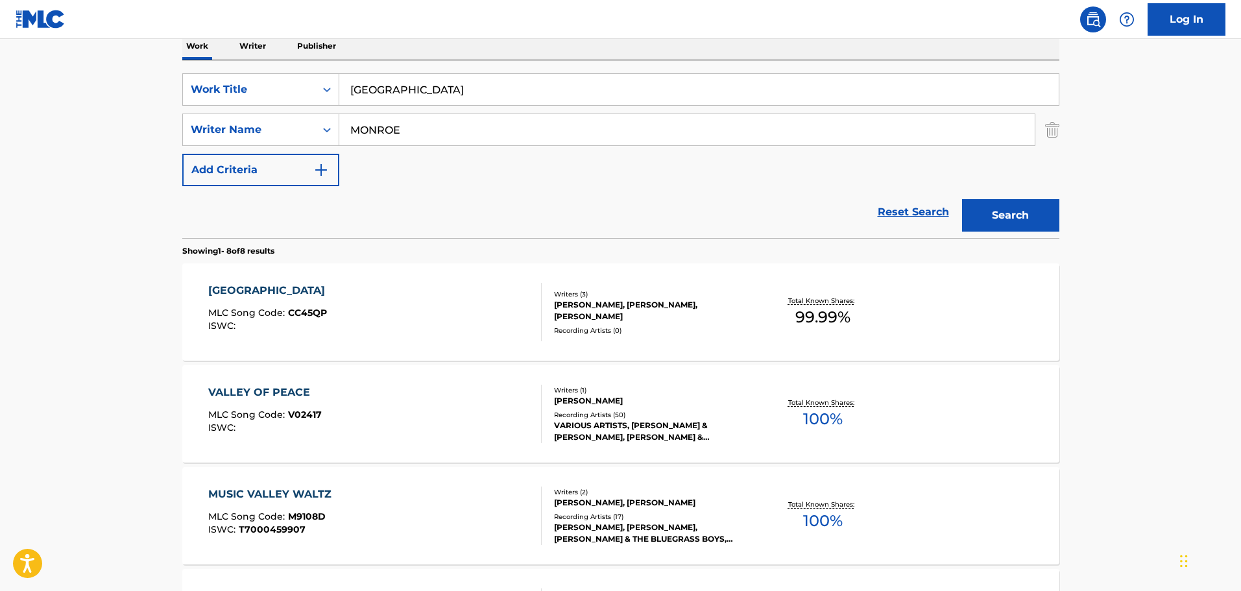
scroll to position [130, 0]
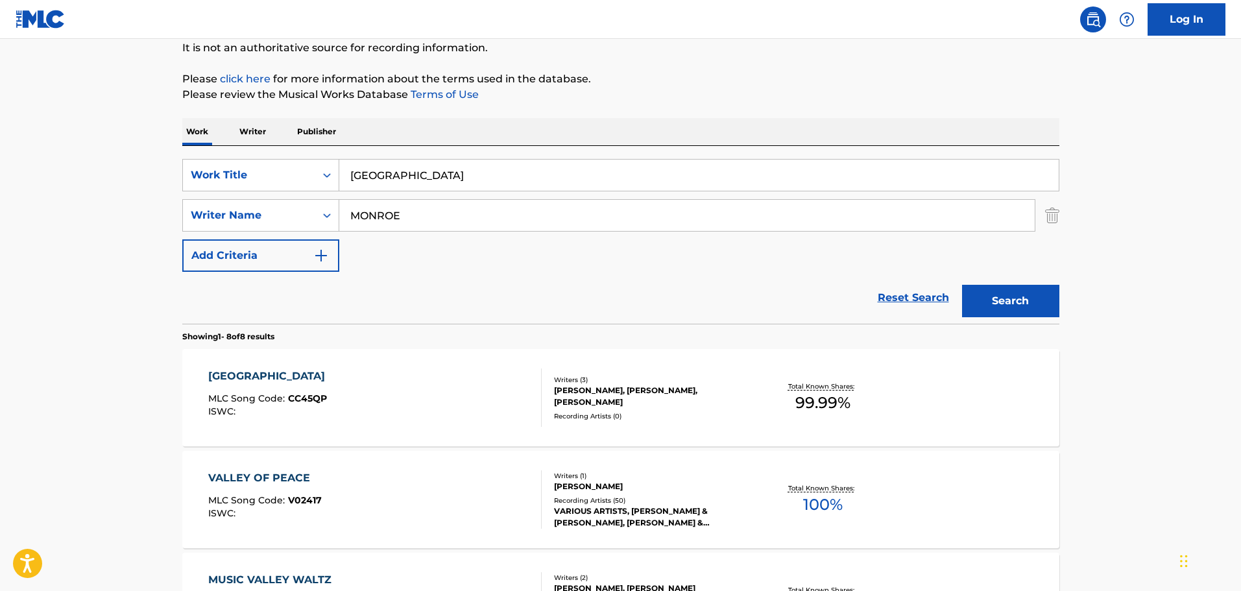
drag, startPoint x: 474, startPoint y: 185, endPoint x: 302, endPoint y: 144, distance: 176.7
type input "DRINK UP, BABY"
click at [962, 285] on button "Search" at bounding box center [1010, 301] width 97 height 32
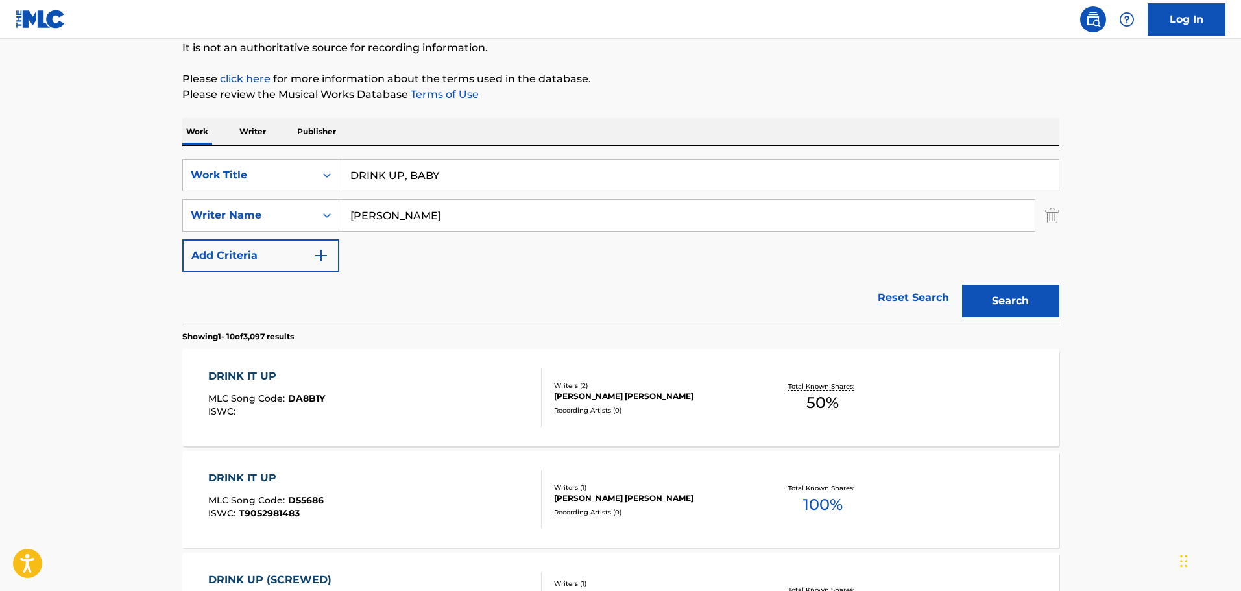
type input "[PERSON_NAME]"
click at [962, 285] on button "Search" at bounding box center [1010, 301] width 97 height 32
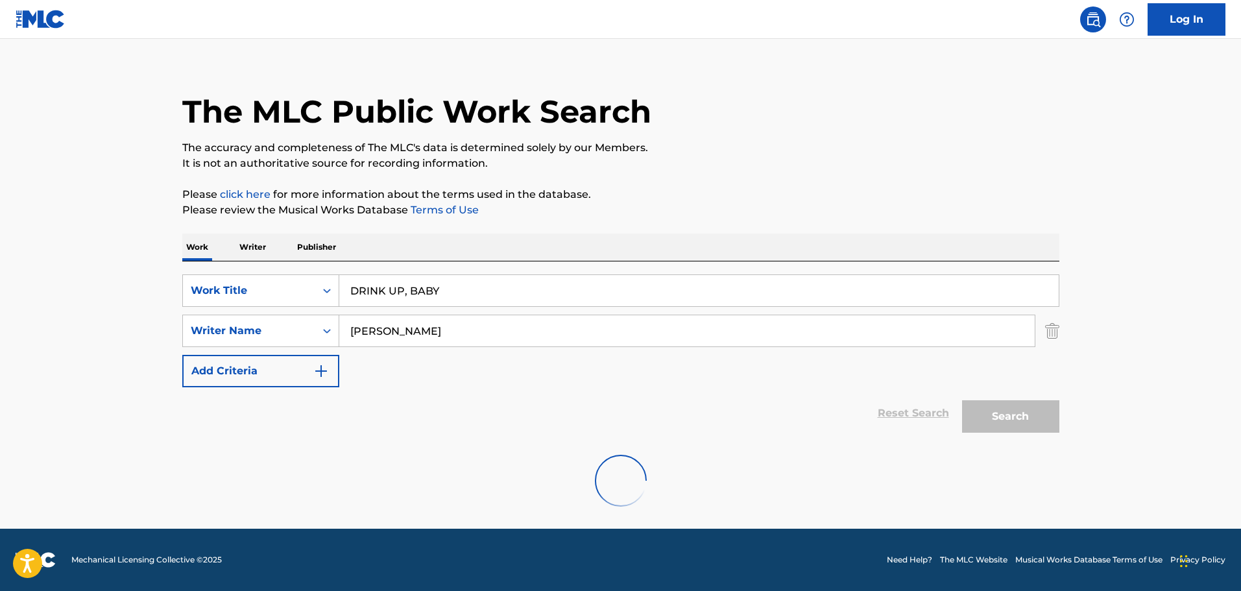
scroll to position [130, 0]
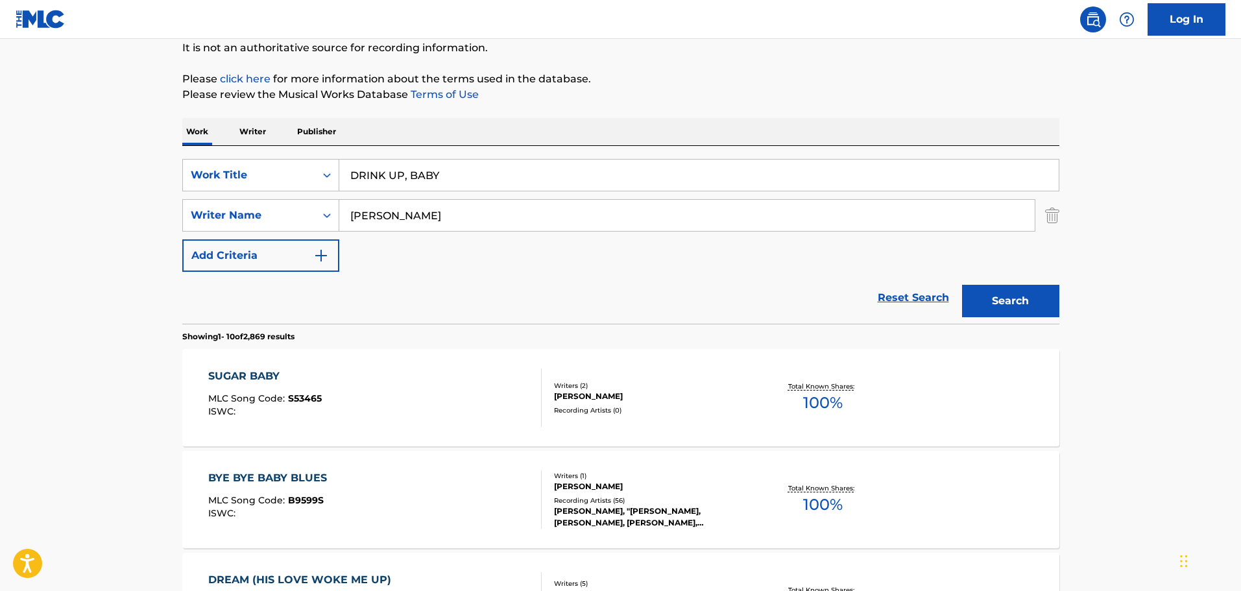
click at [474, 290] on div "Reset Search Search" at bounding box center [620, 298] width 877 height 52
drag, startPoint x: 438, startPoint y: 221, endPoint x: 368, endPoint y: 198, distance: 73.7
click at [368, 198] on div "SearchWithCriteria287bbb78-759e-459c-bbc4-fb828f7464e8 Work Title DRINK UP, BAB…" at bounding box center [620, 215] width 877 height 113
click at [404, 209] on input "[PERSON_NAME]" at bounding box center [686, 215] width 695 height 31
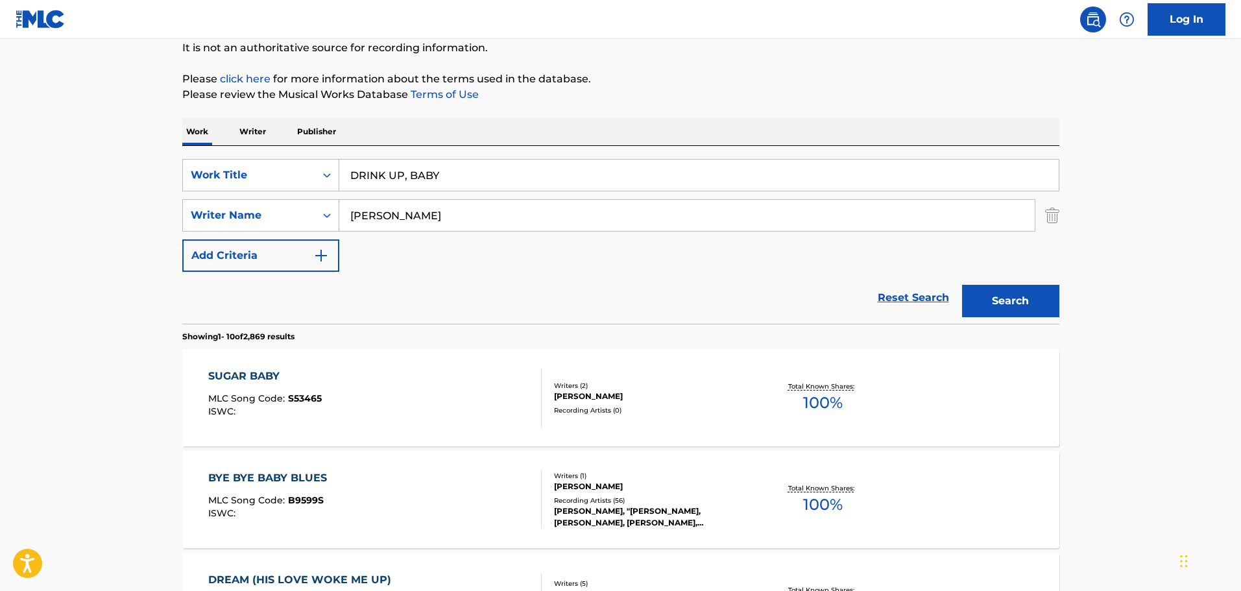
click at [404, 209] on input "[PERSON_NAME]" at bounding box center [686, 215] width 695 height 31
click at [962, 285] on button "Search" at bounding box center [1010, 301] width 97 height 32
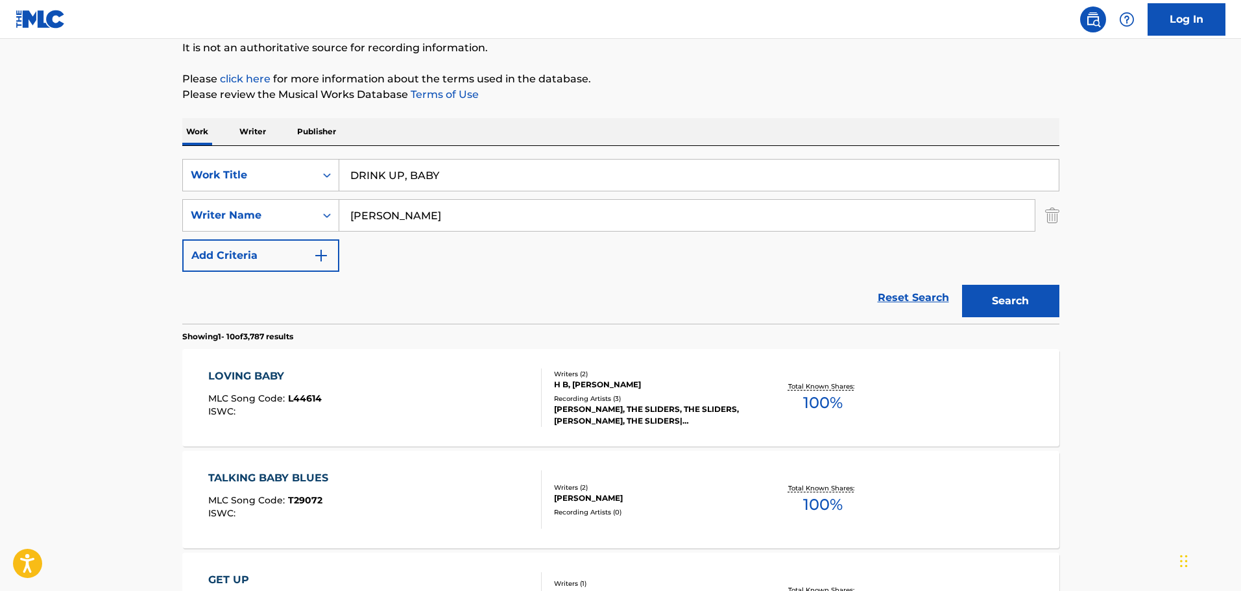
type input "J"
drag, startPoint x: 450, startPoint y: 182, endPoint x: 269, endPoint y: 199, distance: 181.1
click at [283, 198] on div "SearchWithCriteria287bbb78-759e-459c-bbc4-fb828f7464e8 Work Title DRINK UP, BAB…" at bounding box center [620, 215] width 877 height 113
type input "EVERY BEER"
type input "[PERSON_NAME]"
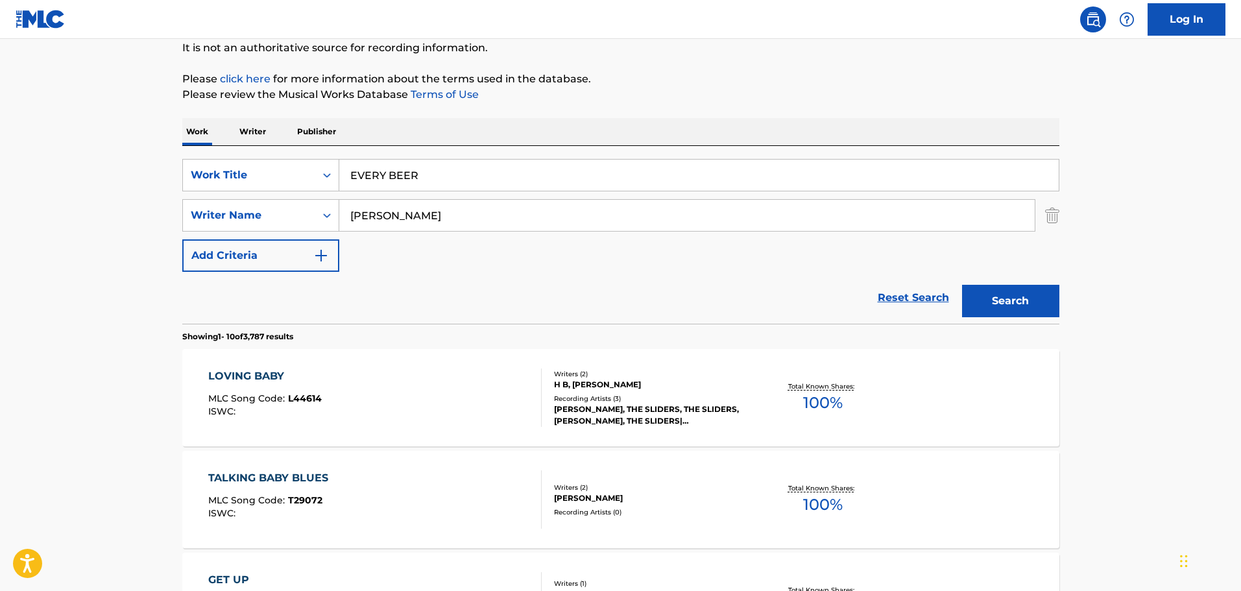
click at [962, 285] on button "Search" at bounding box center [1010, 301] width 97 height 32
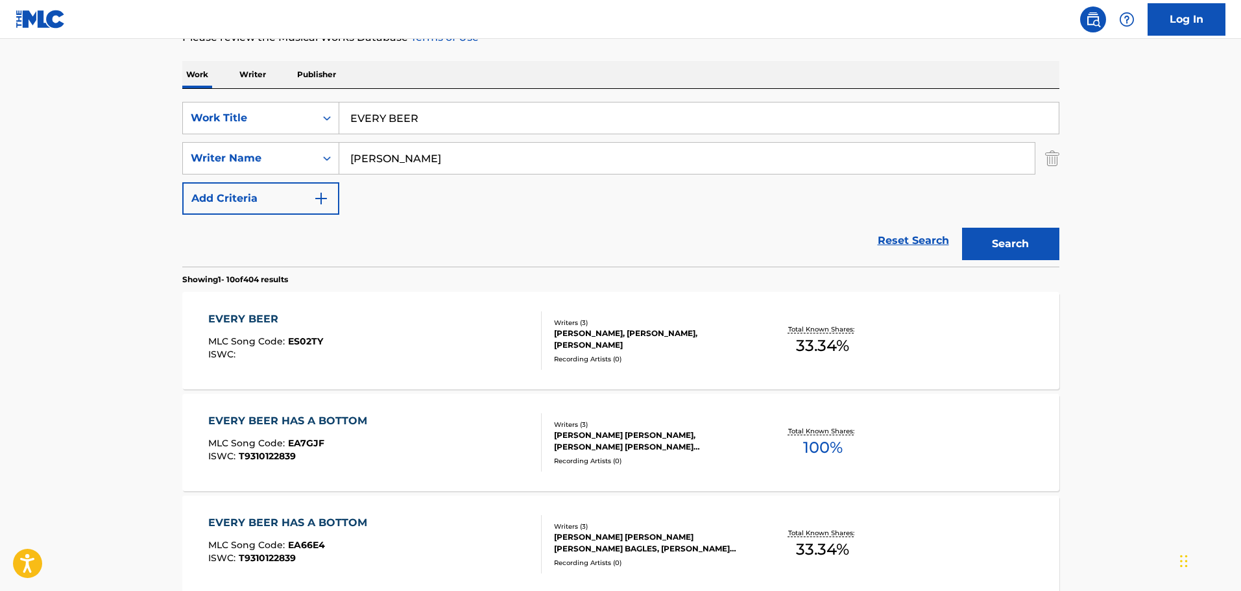
scroll to position [259, 0]
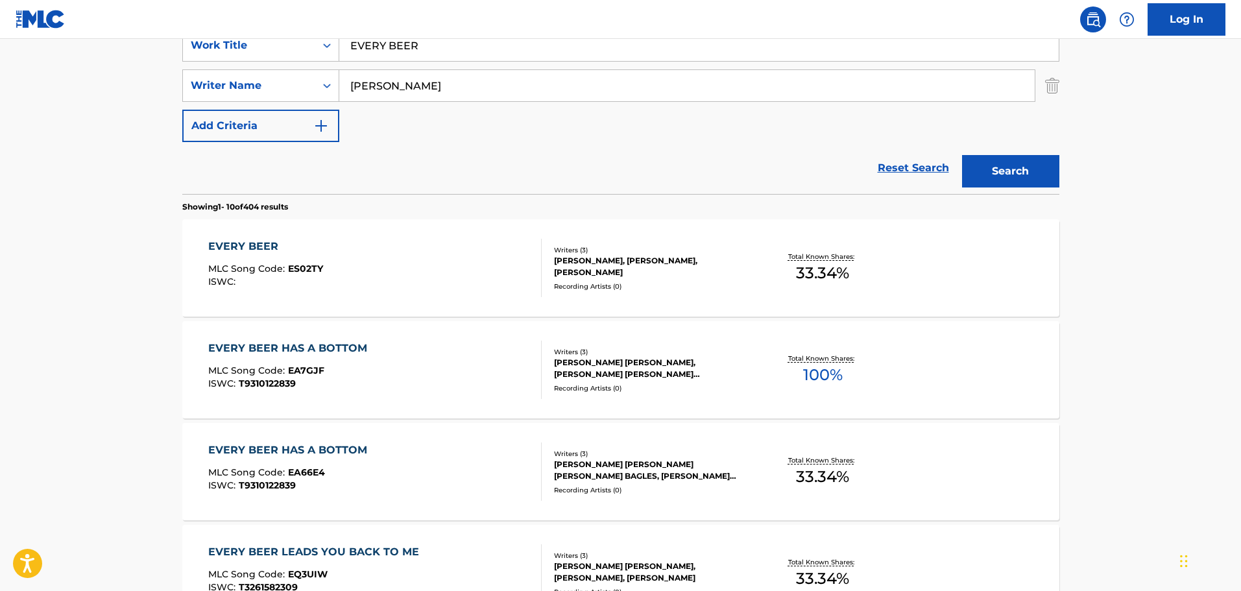
click at [416, 280] on div "EVERY BEER MLC Song Code : ES02TY ISWC :" at bounding box center [374, 268] width 333 height 58
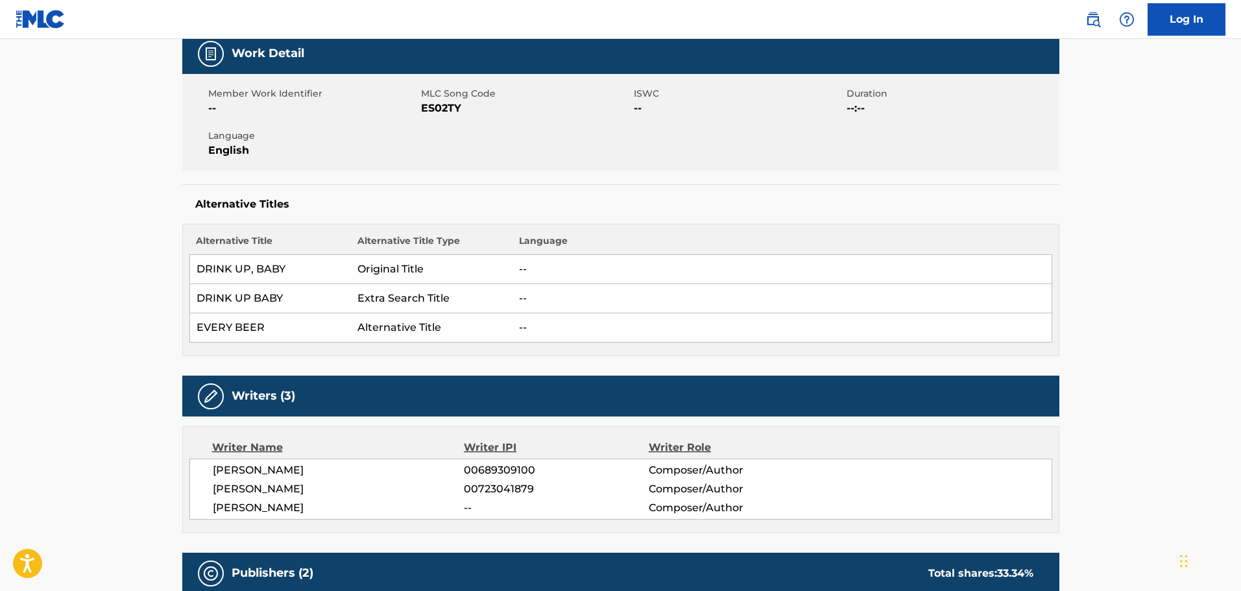
scroll to position [195, 0]
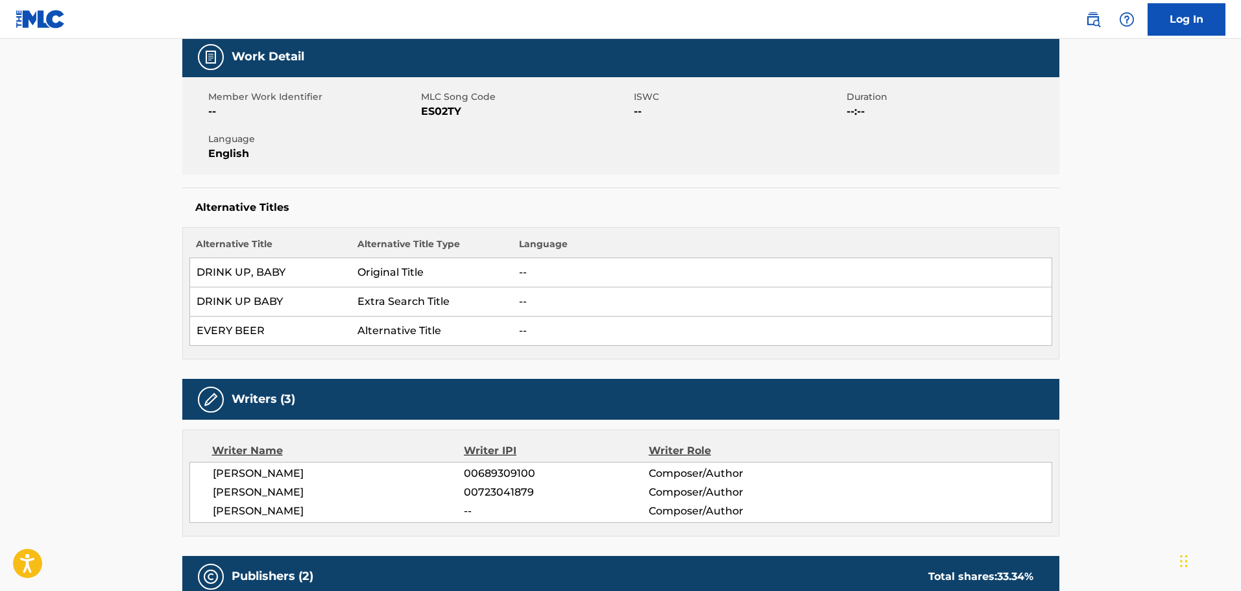
click at [418, 273] on td "Original Title" at bounding box center [432, 272] width 162 height 29
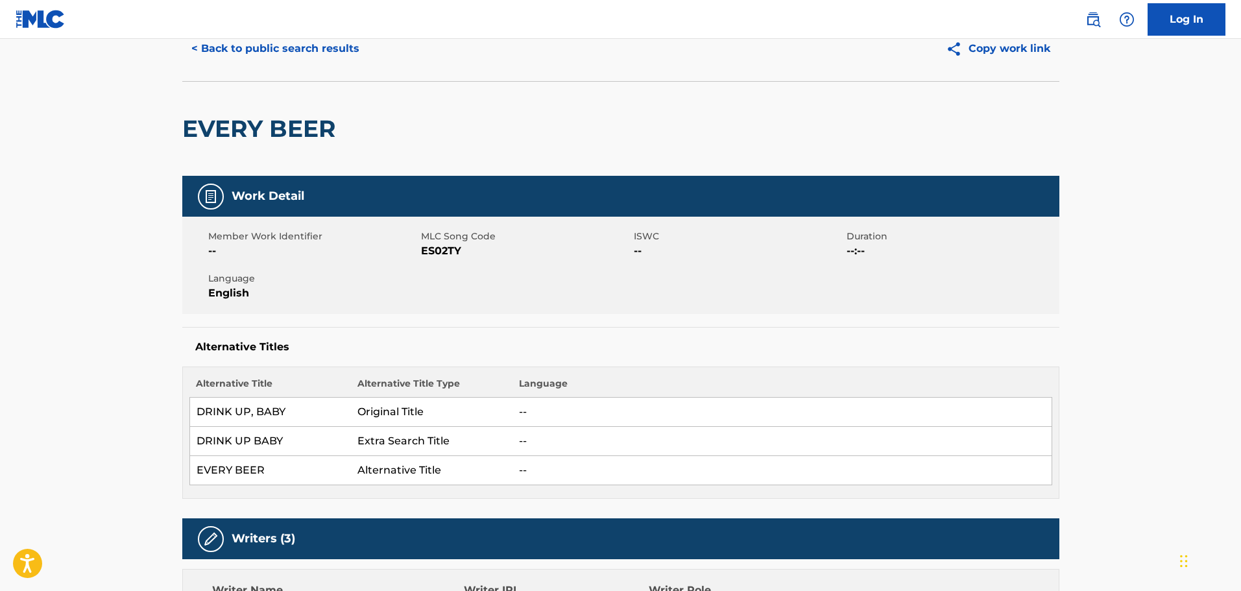
scroll to position [0, 0]
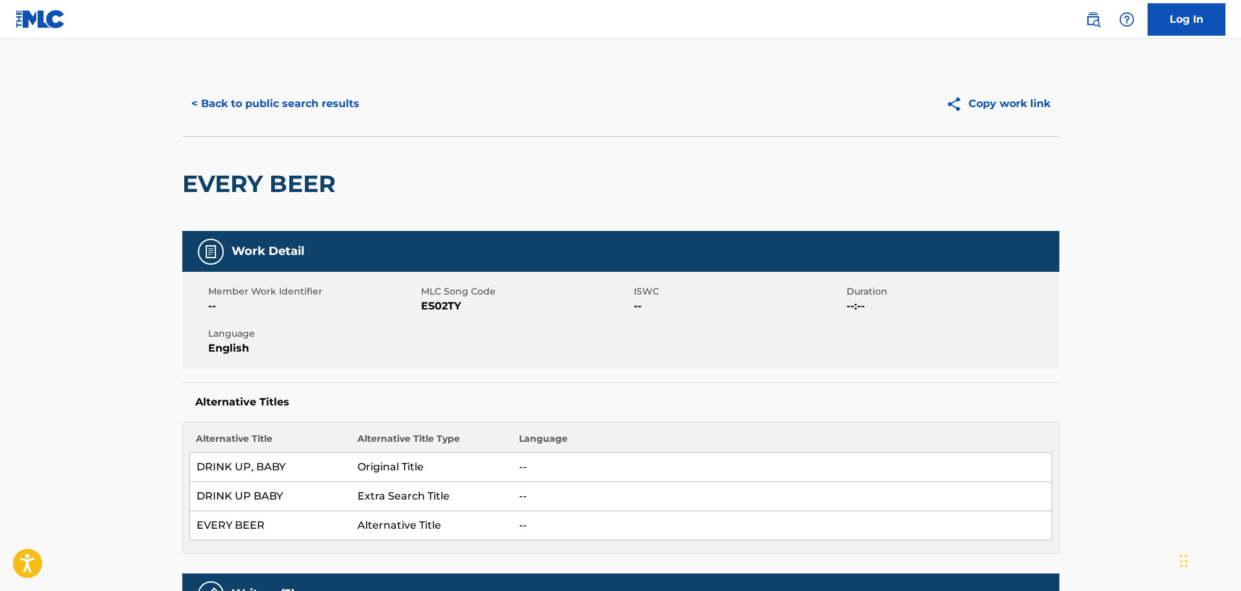
click at [326, 121] on div "< Back to public search results Copy work link" at bounding box center [620, 103] width 877 height 65
click at [325, 116] on button "< Back to public search results" at bounding box center [275, 104] width 186 height 32
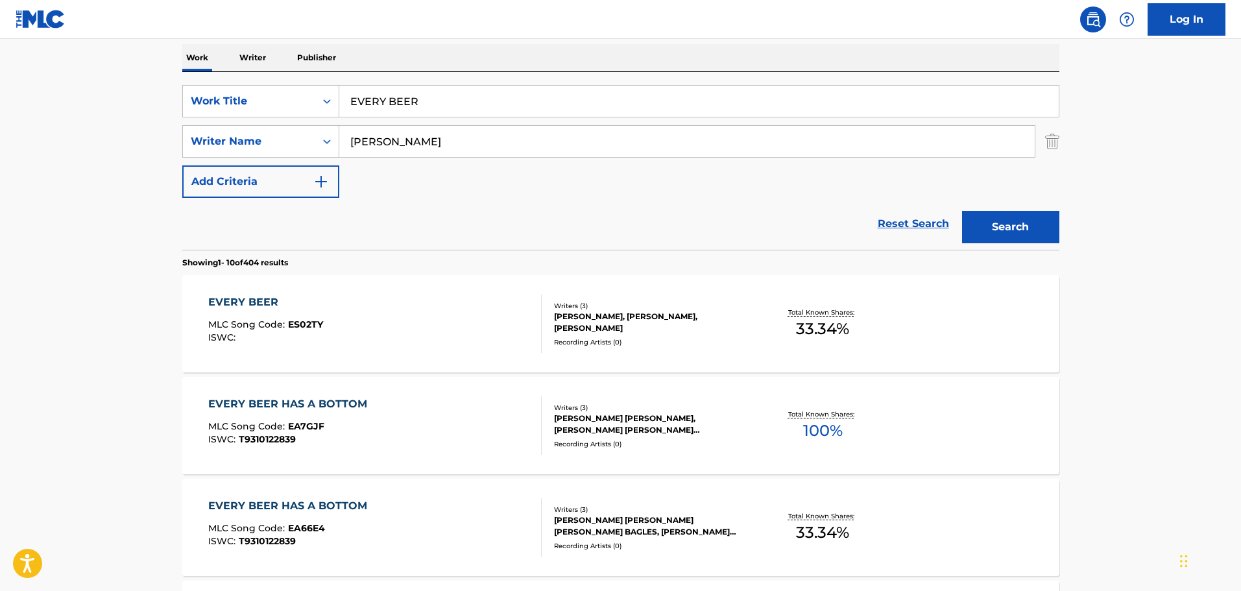
scroll to position [130, 0]
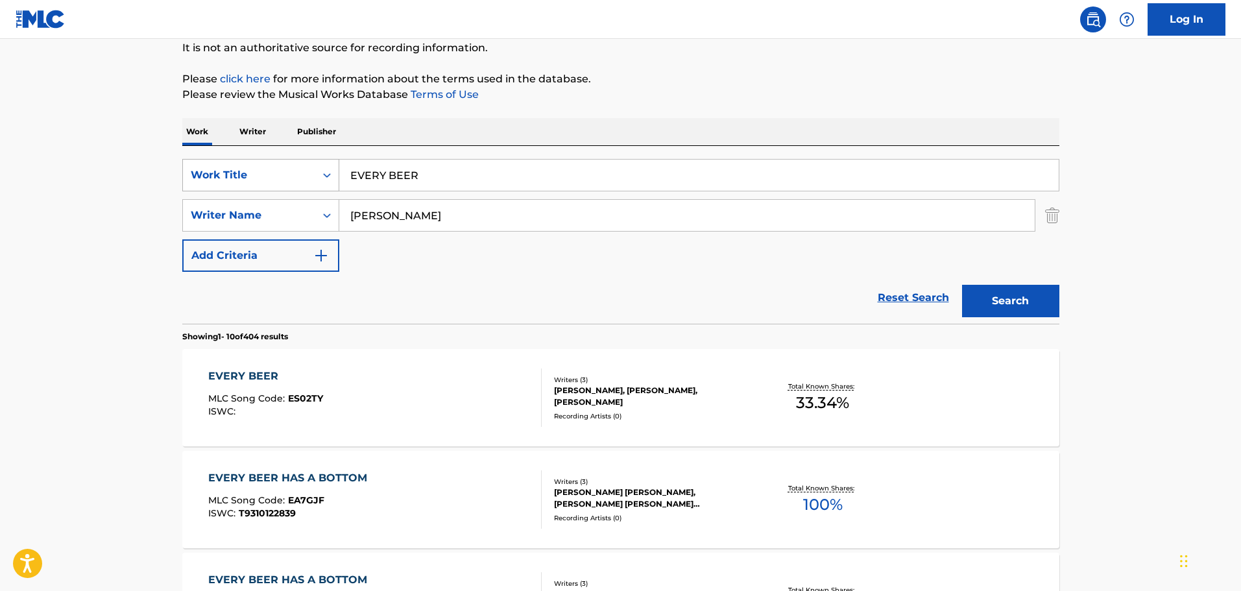
drag, startPoint x: 513, startPoint y: 181, endPoint x: 194, endPoint y: 174, distance: 318.6
click at [196, 174] on div "SearchWithCriteria287bbb78-759e-459c-bbc4-fb828f7464e8 Work Title EVERY BEER" at bounding box center [620, 175] width 877 height 32
click at [483, 173] on input "EVERY BEER" at bounding box center [698, 175] width 719 height 31
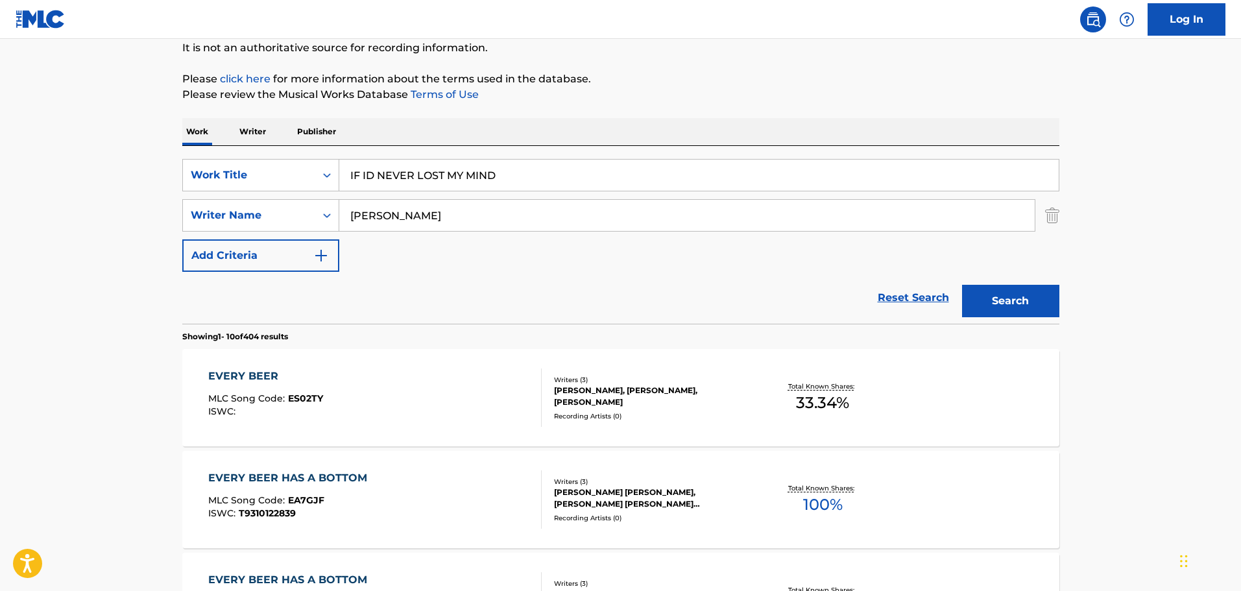
click at [378, 173] on input "IF ID NEVER LOST MY MIND" at bounding box center [698, 175] width 719 height 31
type input "IF I HAD NEVER LOST MY MIND"
drag, startPoint x: 405, startPoint y: 215, endPoint x: 259, endPoint y: 206, distance: 146.2
click at [259, 206] on div "SearchWithCriteria15f64b59-8756-4d0c-8b24-3772bc898ad6 Writer Name [PERSON_NAME]" at bounding box center [620, 215] width 877 height 32
click at [962, 285] on button "Search" at bounding box center [1010, 301] width 97 height 32
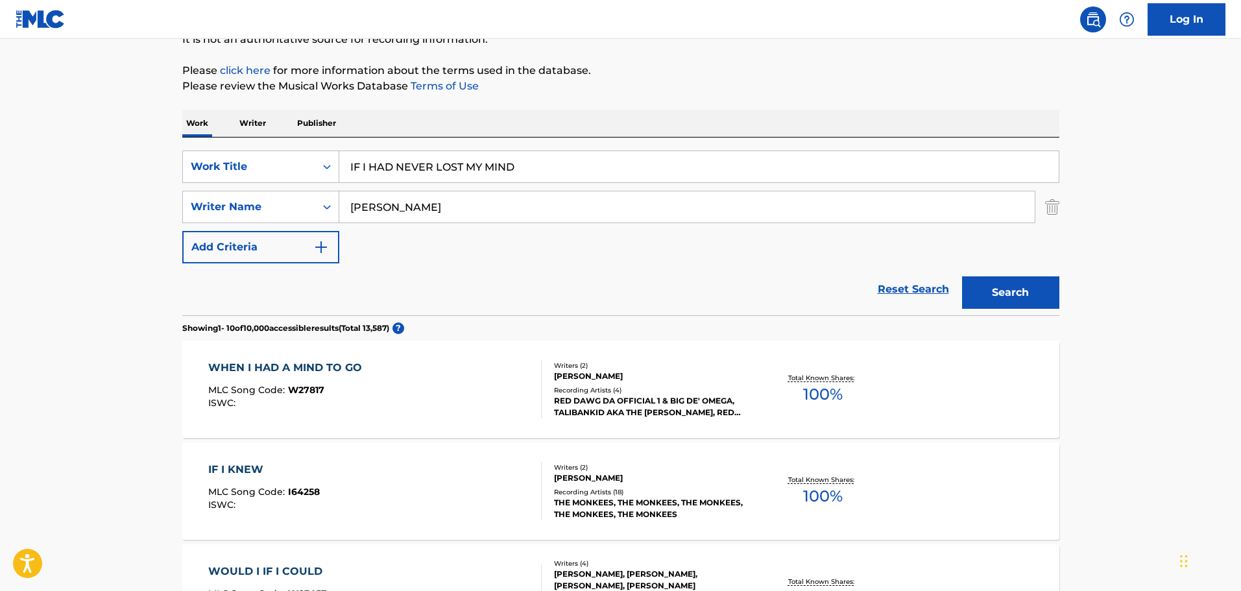
scroll to position [195, 0]
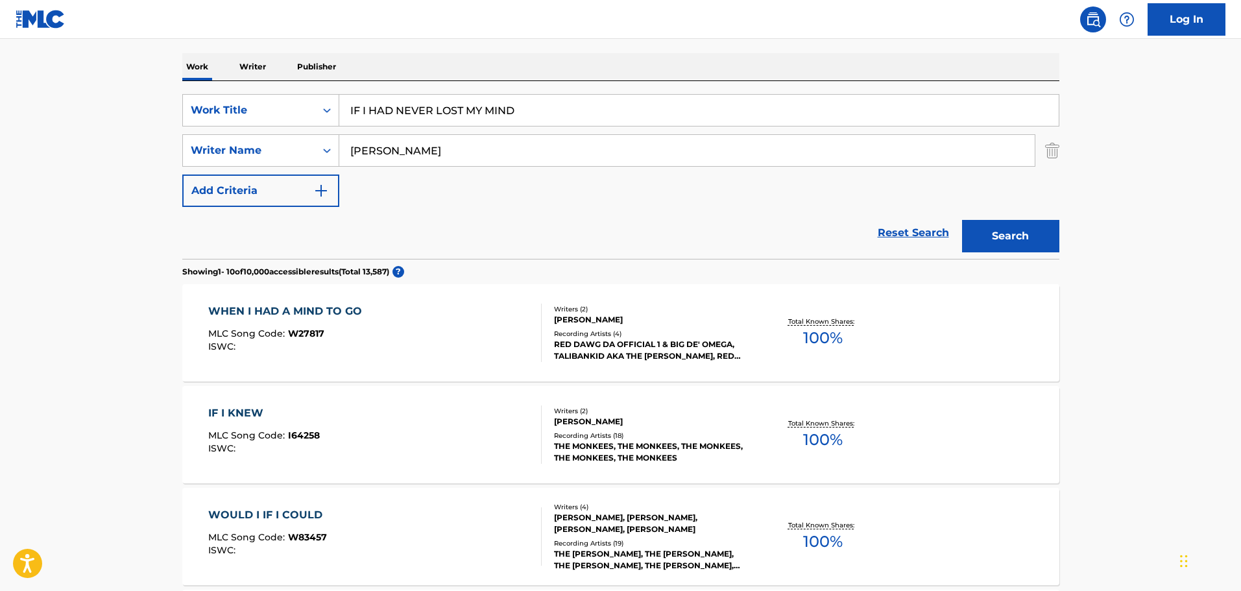
drag, startPoint x: 650, startPoint y: 143, endPoint x: 405, endPoint y: 134, distance: 245.4
click at [407, 135] on input "[PERSON_NAME]" at bounding box center [686, 150] width 695 height 31
type input "J"
type input "BROWN"
click at [962, 220] on button "Search" at bounding box center [1010, 236] width 97 height 32
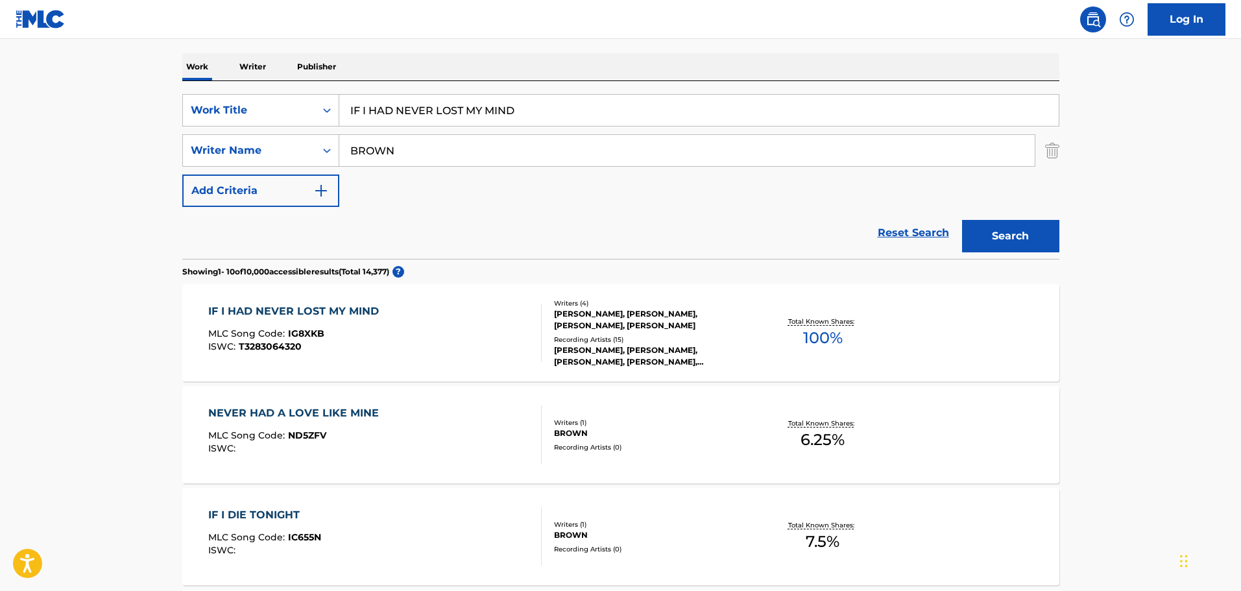
click at [446, 324] on div "IF I HAD NEVER LOST MY MIND MLC Song Code : IG8XKB ISWC : T3283064320" at bounding box center [374, 333] width 333 height 58
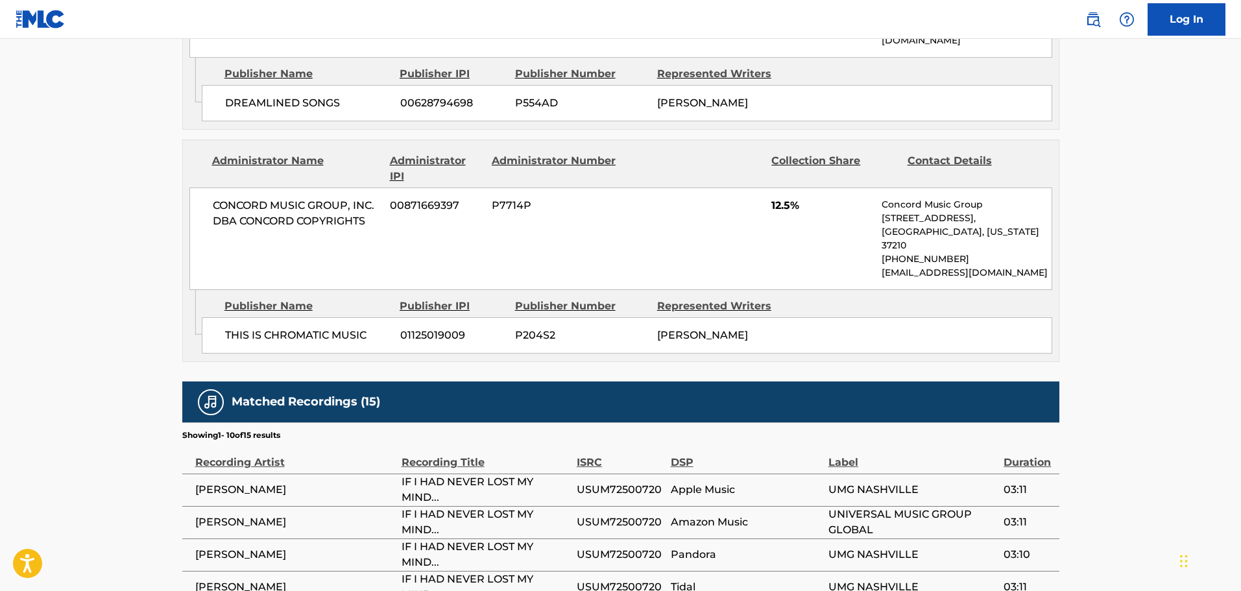
scroll to position [1963, 0]
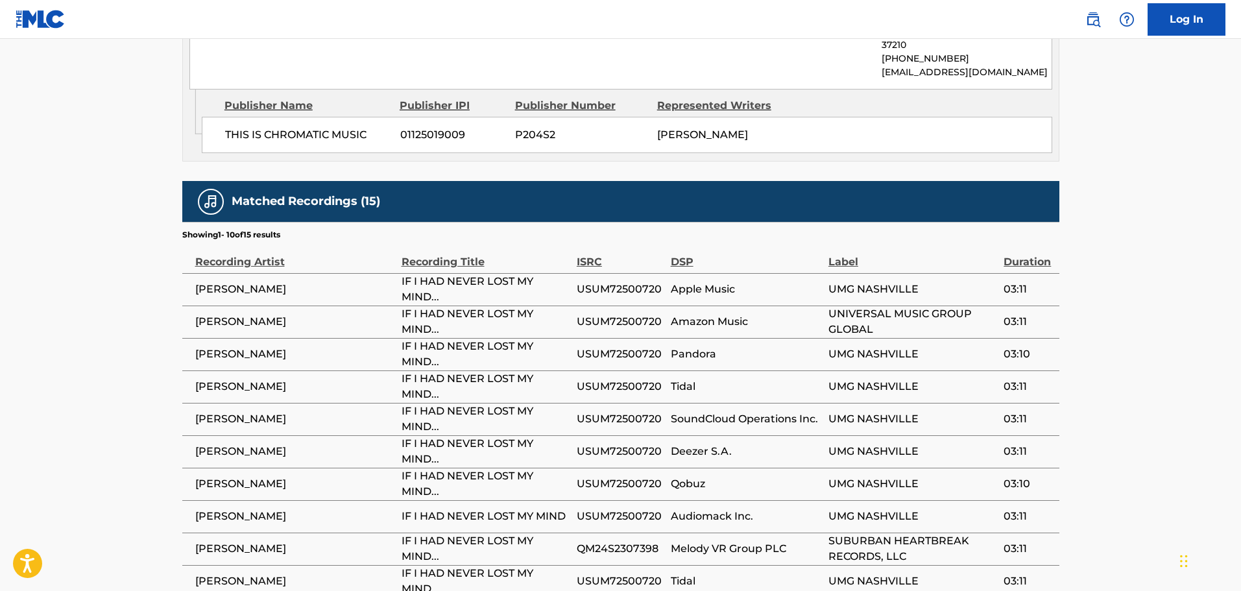
click at [614, 282] on span "USUM72500720" at bounding box center [621, 290] width 88 height 16
copy span "USUM72500720"
click at [634, 541] on span "QM24S2307398" at bounding box center [621, 549] width 88 height 16
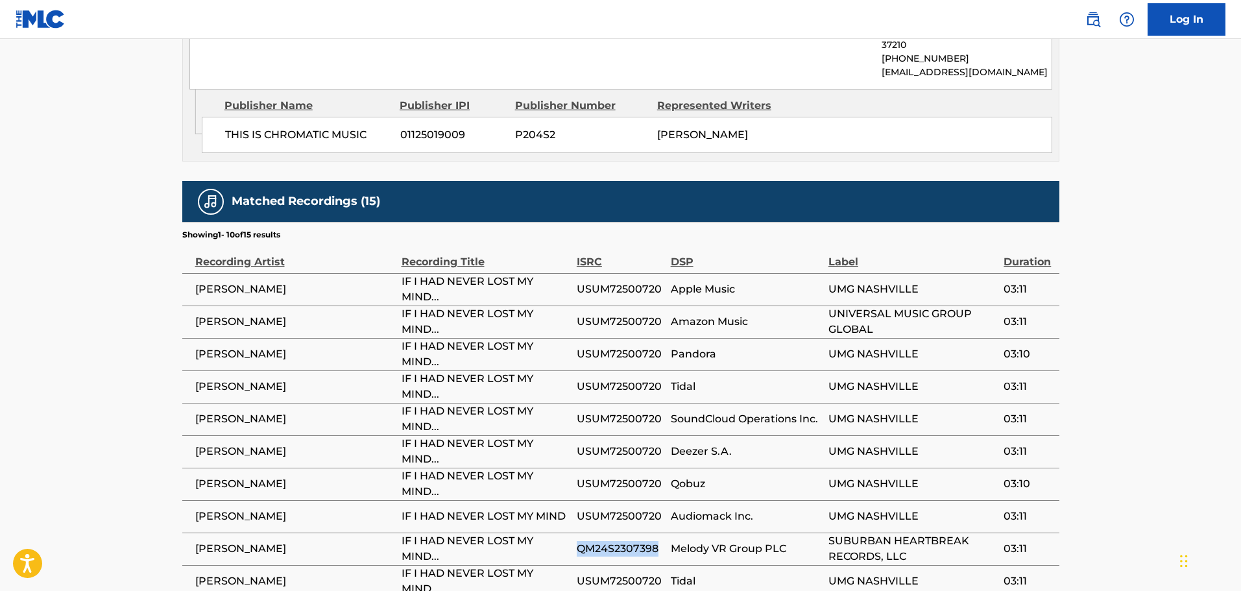
copy span "QM24S2307398"
